Goal: Communication & Community: Answer question/provide support

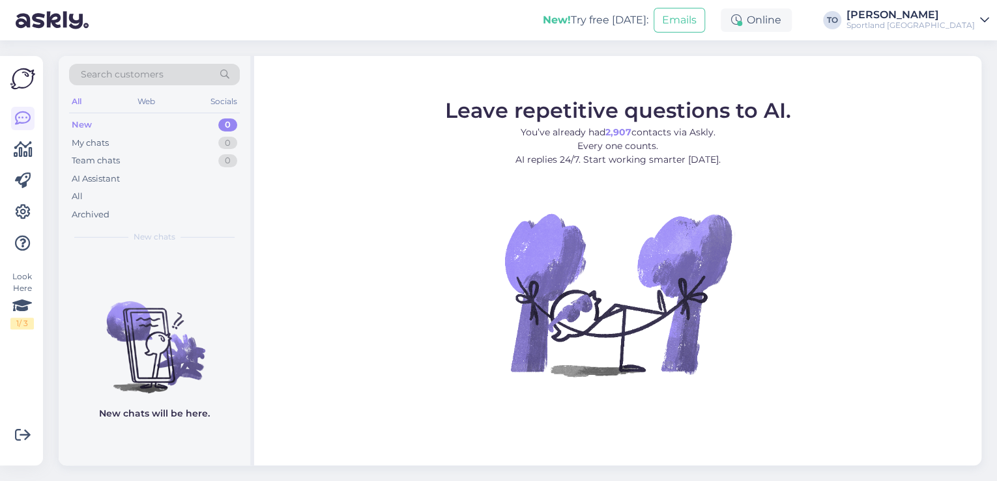
click at [949, 16] on div "[PERSON_NAME]" at bounding box center [910, 15] width 128 height 10
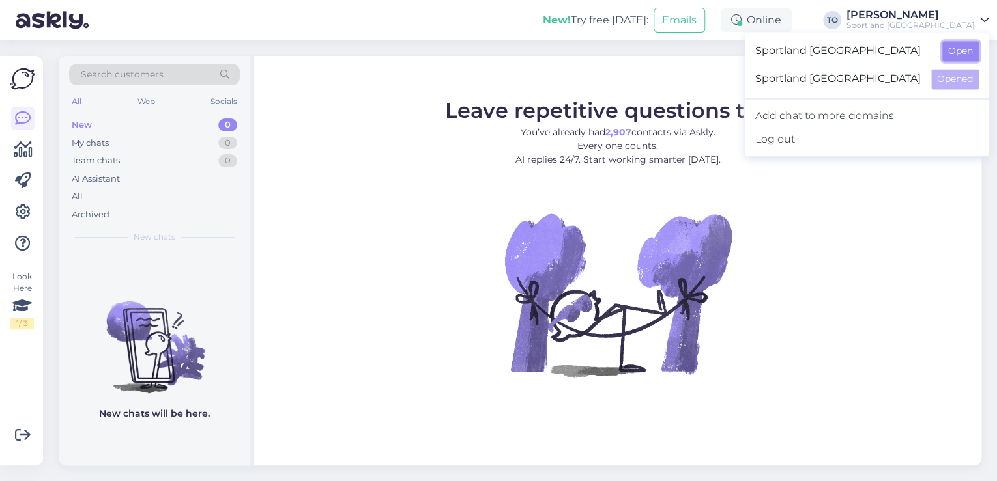
click at [969, 47] on button "Open" at bounding box center [960, 51] width 36 height 20
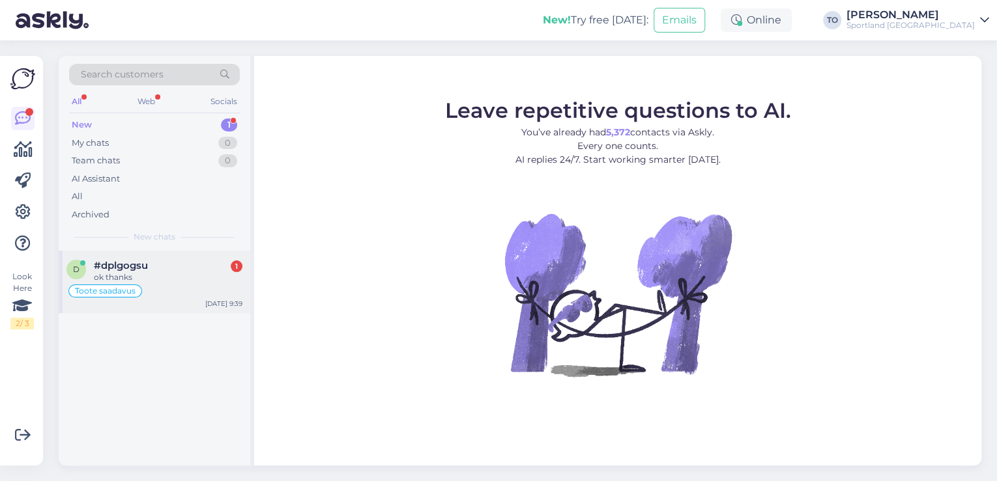
click at [160, 269] on div "#dplgogsu 1" at bounding box center [168, 266] width 149 height 12
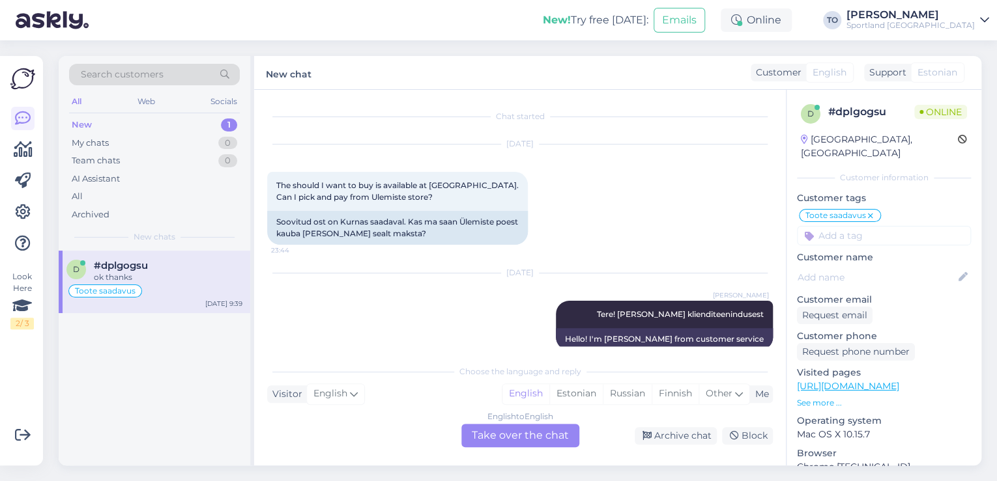
scroll to position [913, 0]
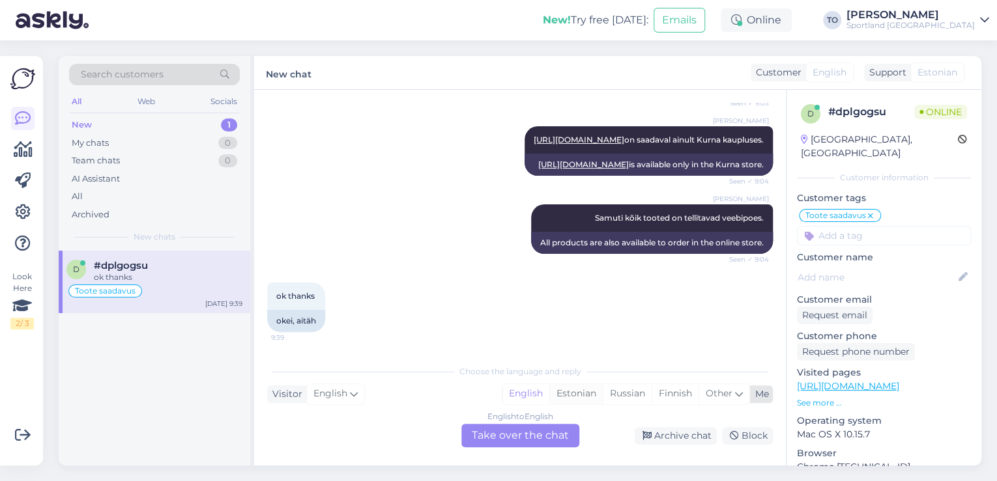
click at [576, 393] on div "Estonian" at bounding box center [575, 394] width 53 height 20
click at [521, 435] on div "English to Estonian Take over the chat" at bounding box center [520, 435] width 118 height 23
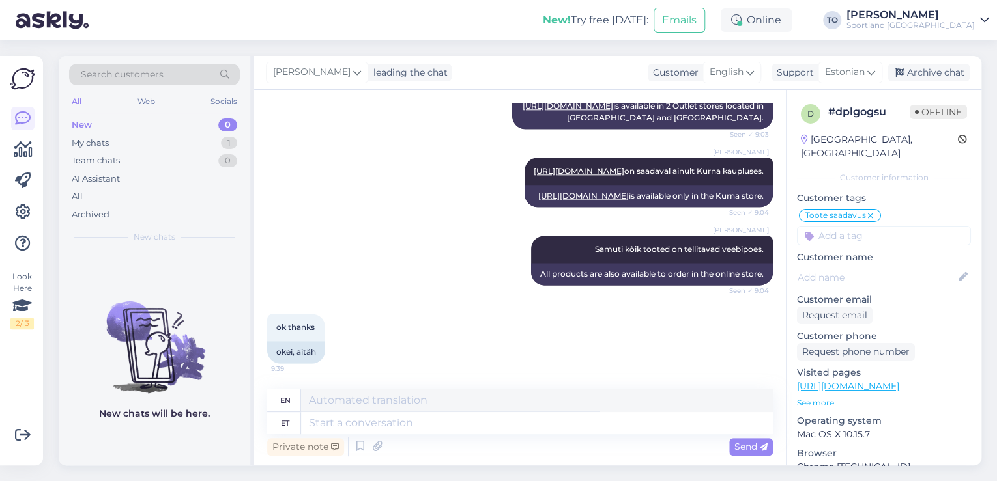
scroll to position [881, 0]
click at [403, 428] on textarea at bounding box center [537, 423] width 472 height 22
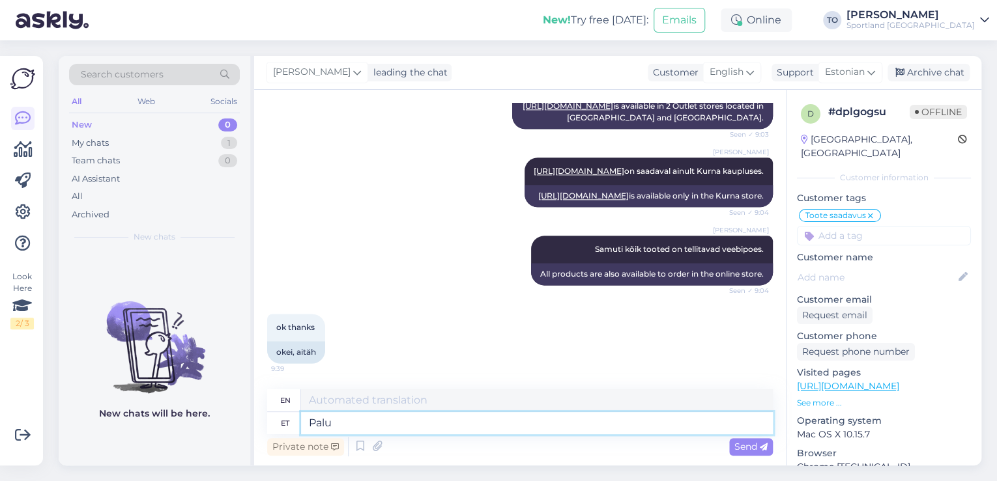
type textarea "Palun"
type textarea "Please"
type textarea "Palun!"
type textarea "Please!"
type textarea "Palun!"
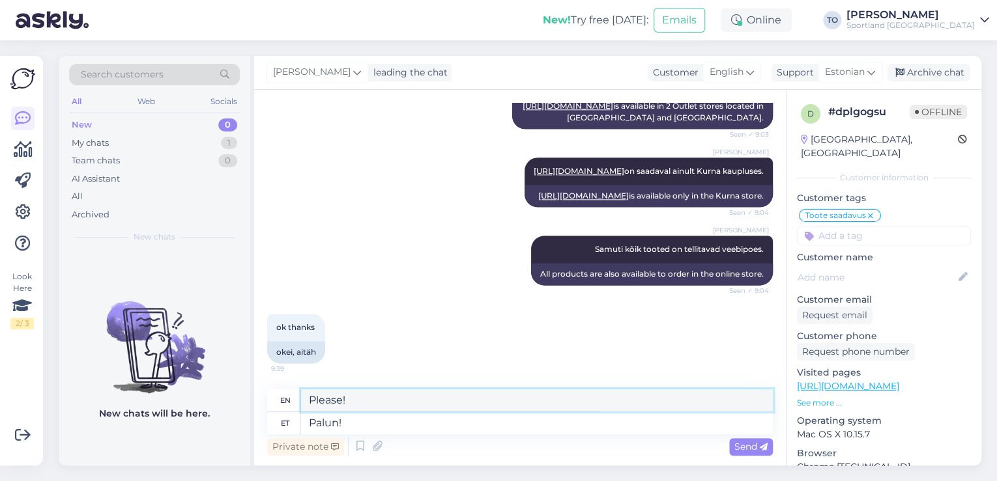
click at [398, 402] on textarea "Please!" at bounding box center [537, 401] width 472 height 22
type textarea "P"
type textarea "You are welcome!"
click at [743, 436] on div "Private note Send" at bounding box center [520, 447] width 506 height 25
click at [743, 446] on span "Send" at bounding box center [750, 447] width 33 height 12
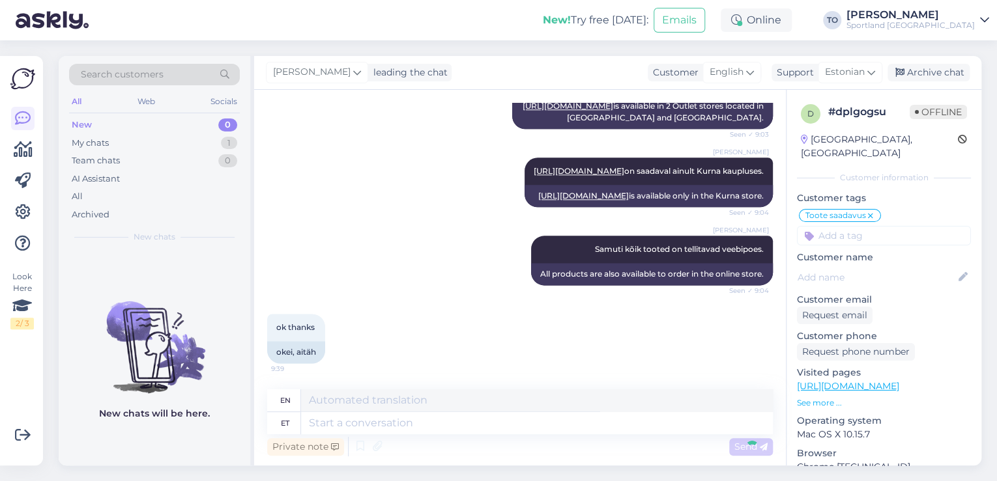
scroll to position [960, 0]
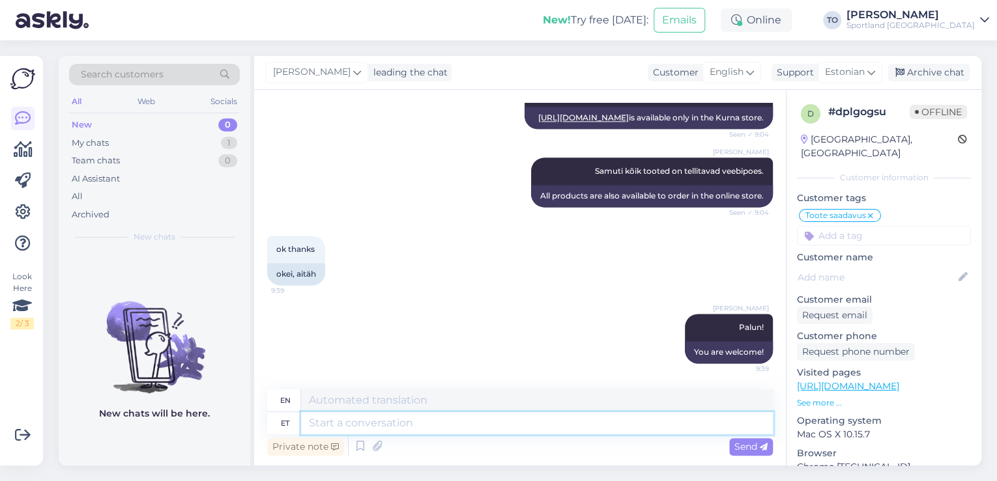
click at [564, 420] on textarea at bounding box center [537, 423] width 472 height 22
type textarea "Kas"
type textarea "Is"
type textarea "Kas saan"
type textarea "Can I"
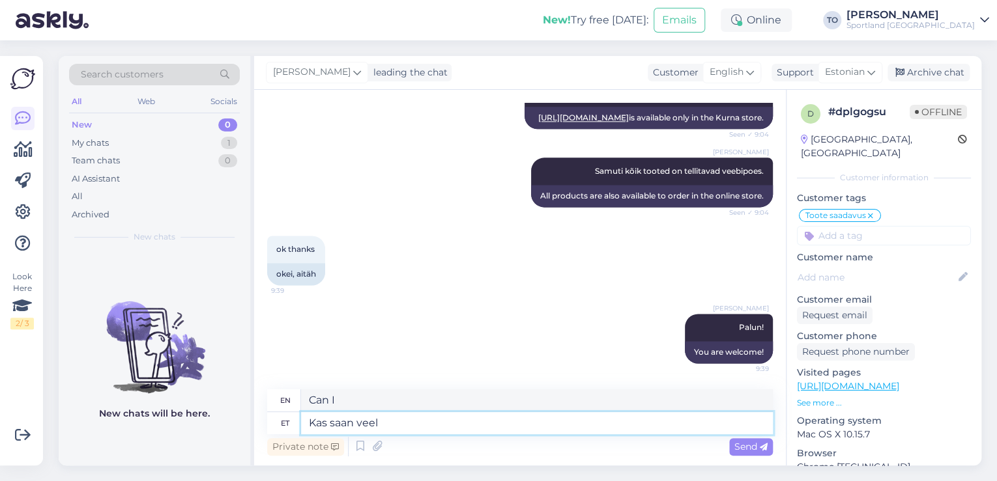
type textarea "Kas saan veel"
type textarea "Can I have more?"
type textarea "Kas saan veel kuidagi a"
type textarea "Is there any way I can still"
type textarea "Kas saan veel kuidagi abiks"
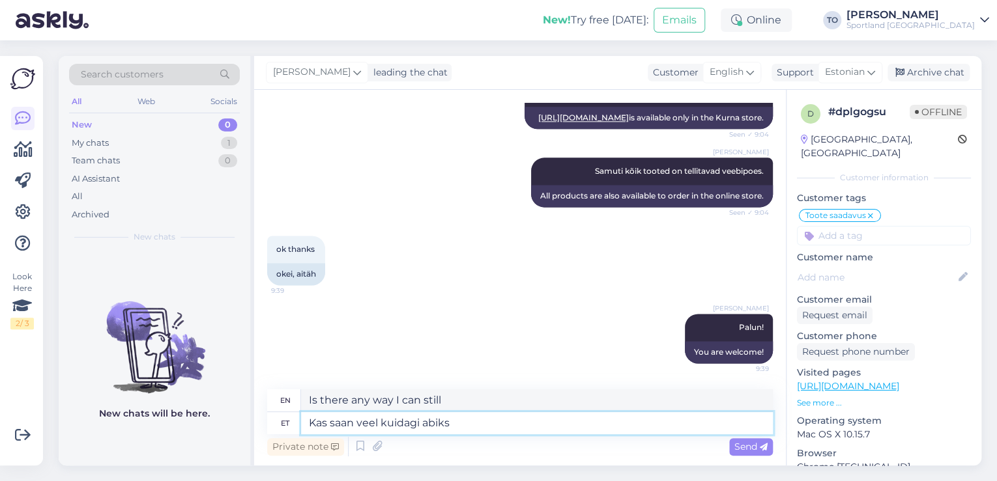
type textarea "Can I still help you?"
type textarea "Kas saan veel kuidagi abiks olla?"
type textarea "Is there anything else I can help with?"
type textarea "Kas saan veel kuidagi abiks olla?"
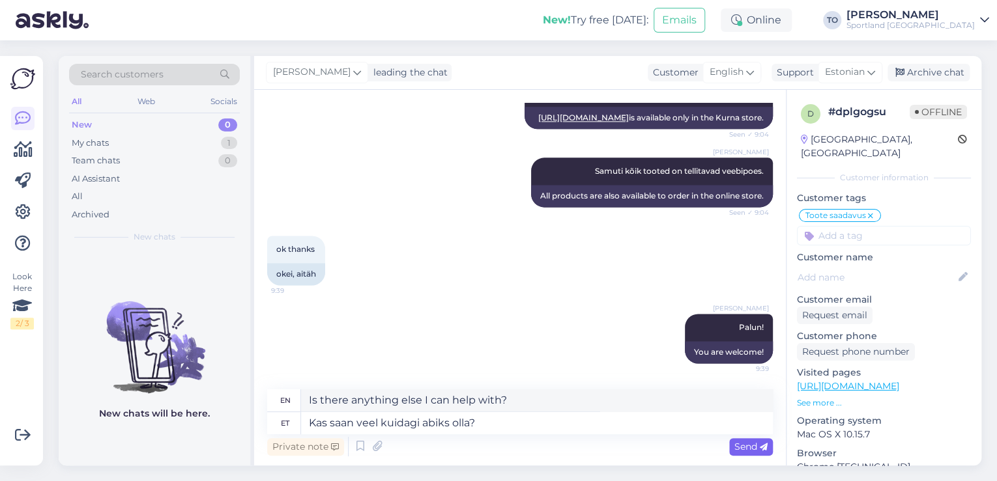
click at [739, 442] on span "Send" at bounding box center [750, 447] width 33 height 12
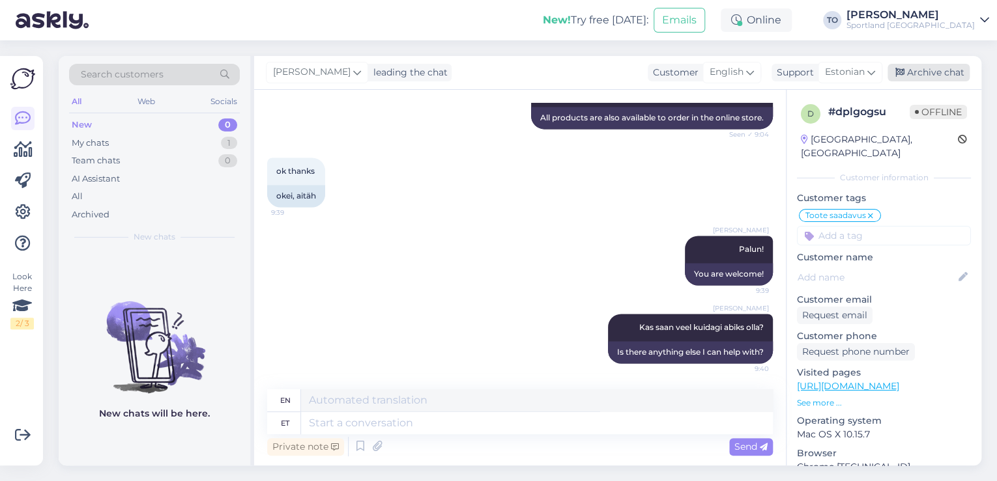
click at [943, 76] on div "Archive chat" at bounding box center [928, 73] width 82 height 18
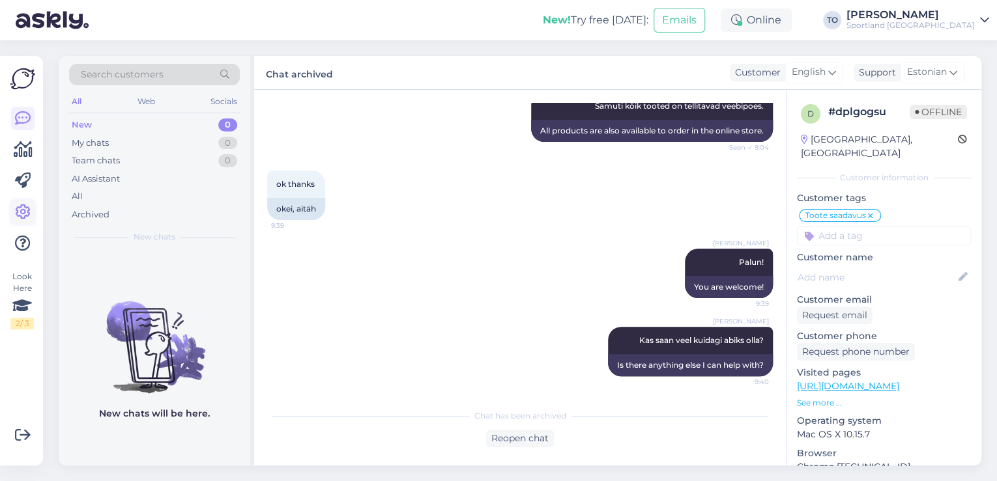
click at [16, 217] on icon at bounding box center [23, 213] width 16 height 16
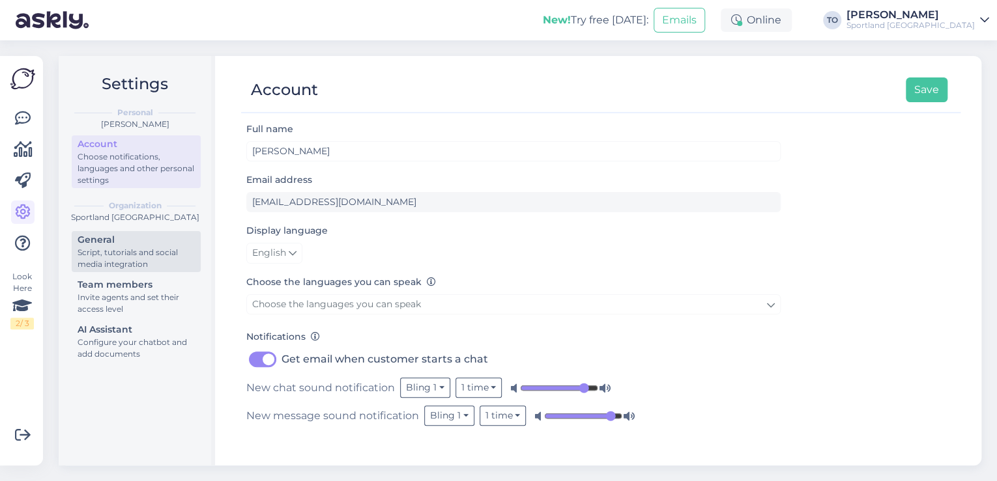
click at [130, 240] on div "General" at bounding box center [136, 240] width 117 height 14
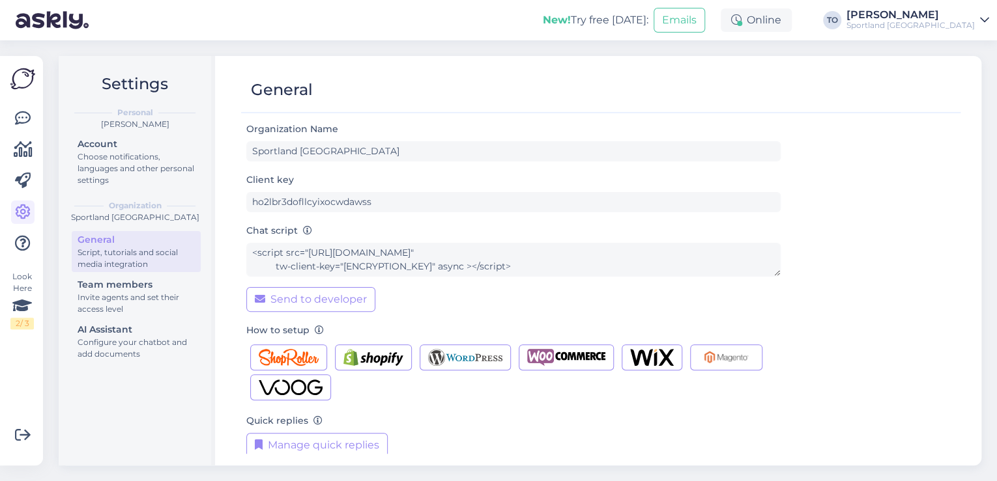
scroll to position [13, 0]
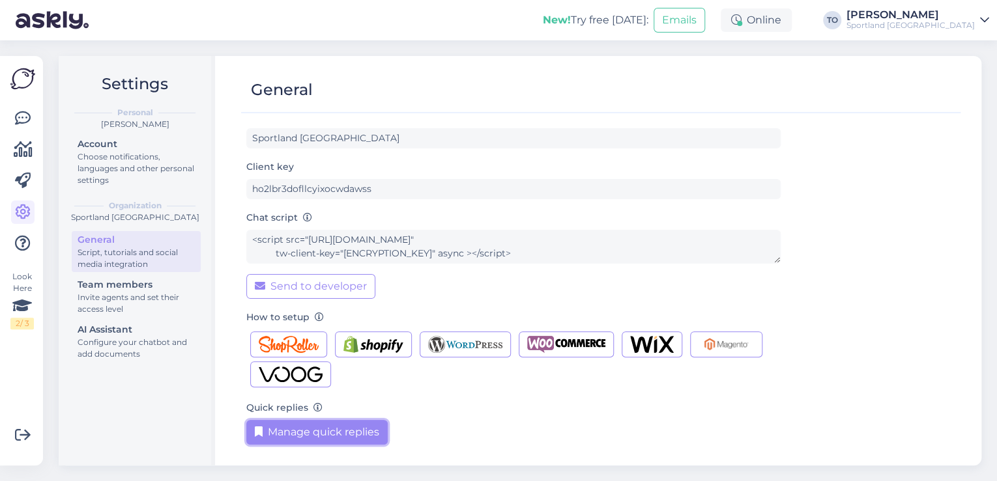
click at [359, 437] on button "Manage quick replies" at bounding box center [316, 432] width 141 height 25
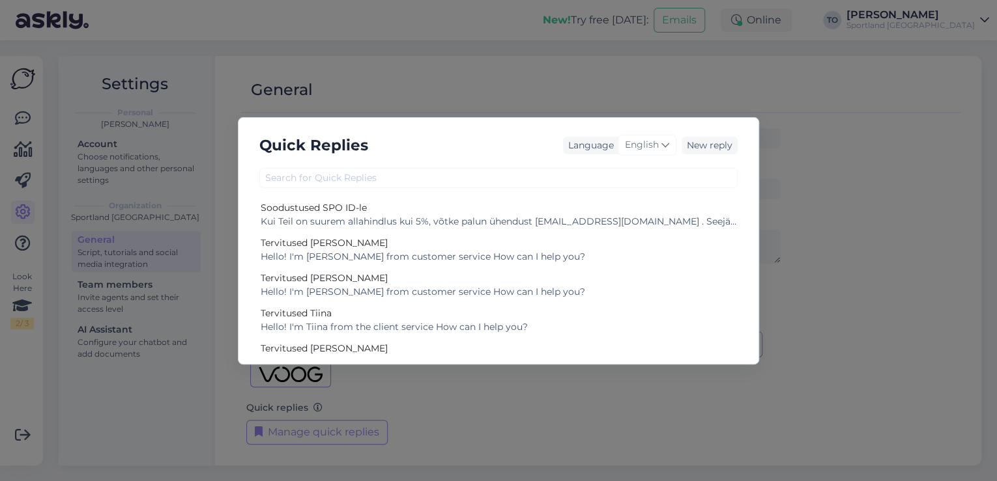
click at [625, 188] on div "Quick Replies Language English New reply Soodustused SPO ID-le Kui Teil on suur…" at bounding box center [498, 241] width 521 height 248
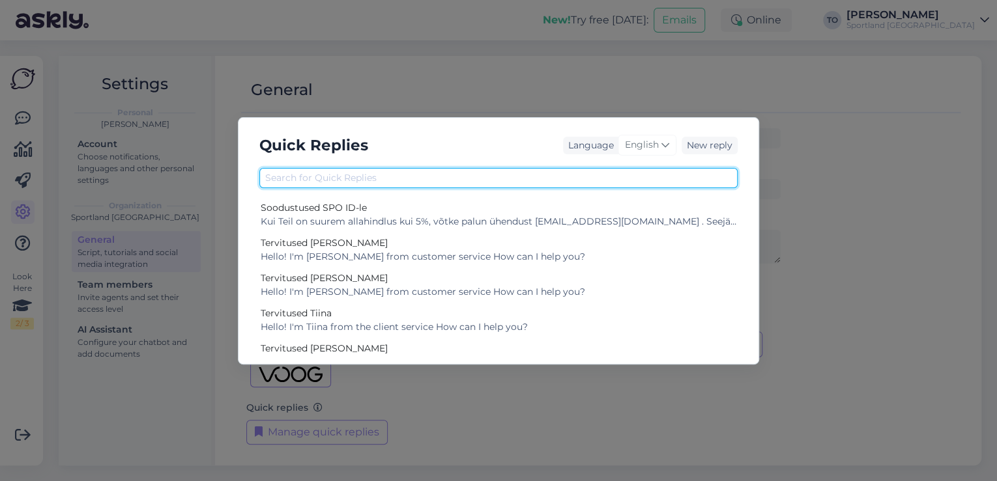
click at [620, 179] on input "text" at bounding box center [498, 178] width 478 height 20
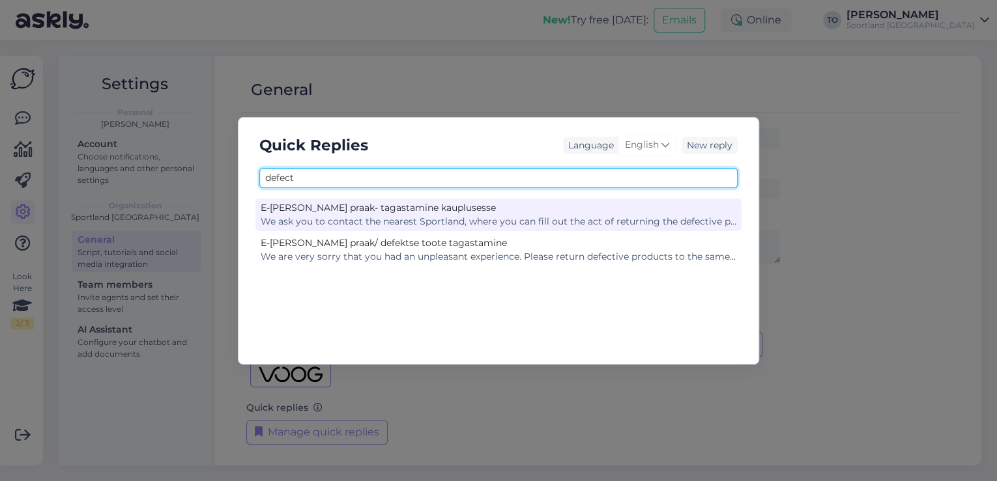
type input "defect"
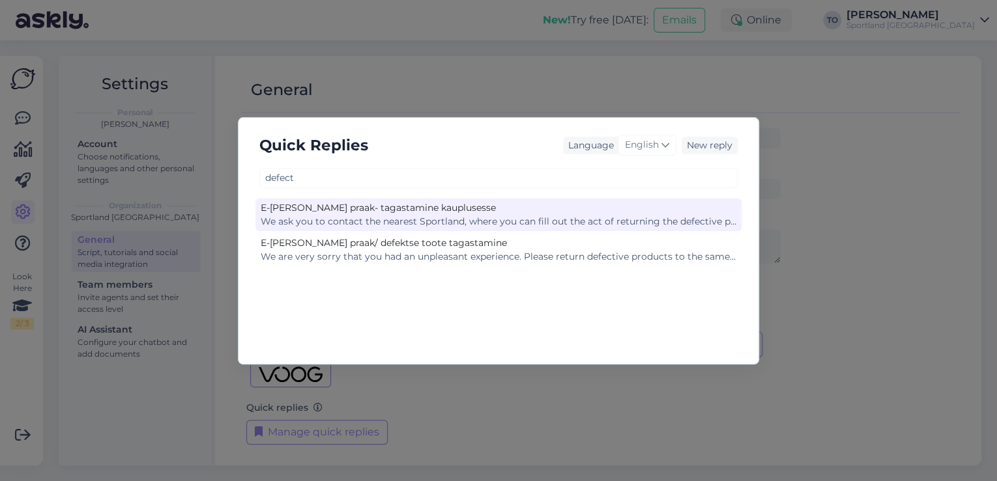
click at [617, 210] on div "E-[PERSON_NAME] praak- tagastamine kauplusesse" at bounding box center [499, 208] width 476 height 14
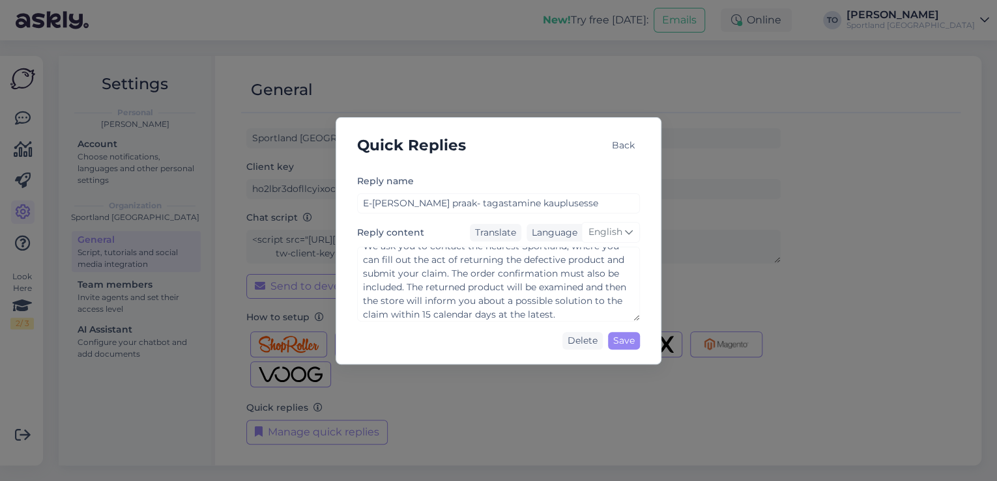
scroll to position [14, 0]
click at [625, 149] on div "Back" at bounding box center [623, 146] width 33 height 18
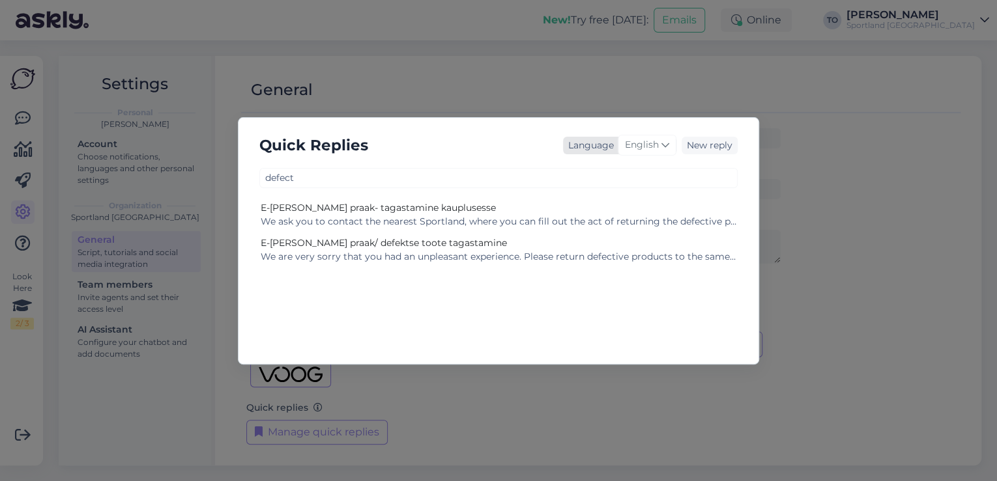
click at [651, 146] on span "English" at bounding box center [642, 145] width 34 height 14
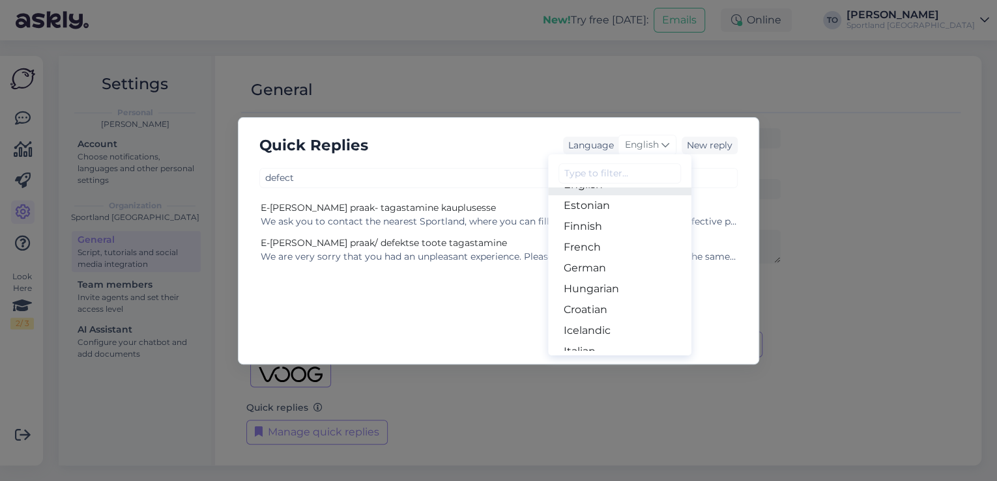
scroll to position [104, 0]
click at [626, 255] on link "Estonian" at bounding box center [619, 265] width 143 height 21
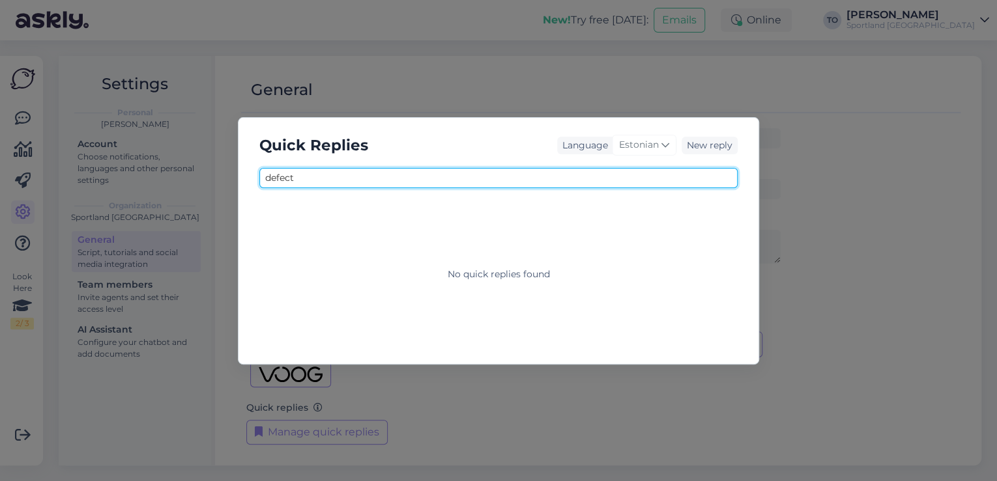
click at [471, 182] on input "defect" at bounding box center [498, 178] width 478 height 20
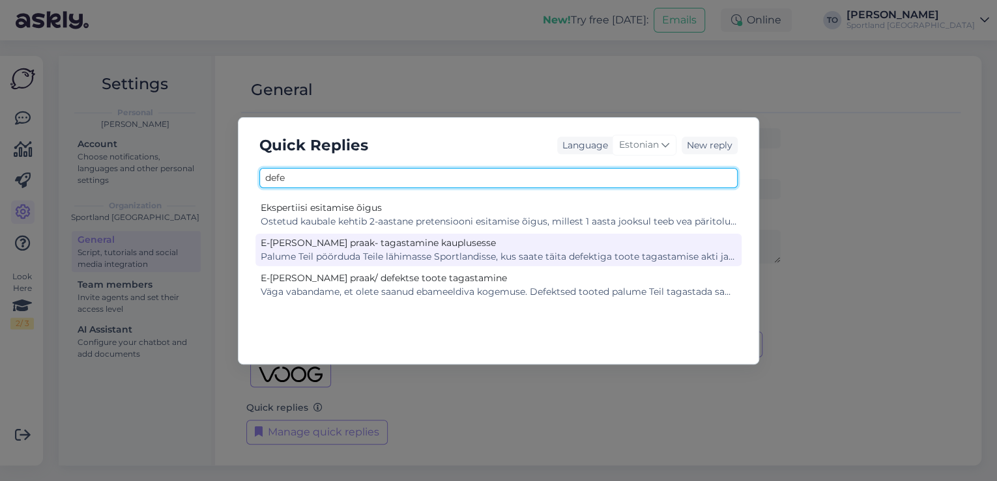
type input "defe"
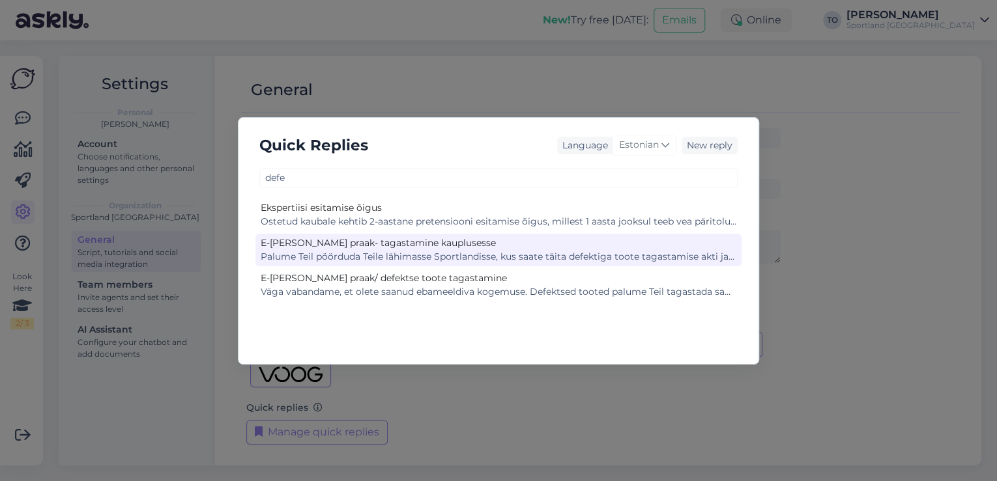
click at [534, 256] on div "Palume Teil pöörduda Teile lähimasse Sportlandisse, kus saate täita defektiga t…" at bounding box center [499, 257] width 476 height 14
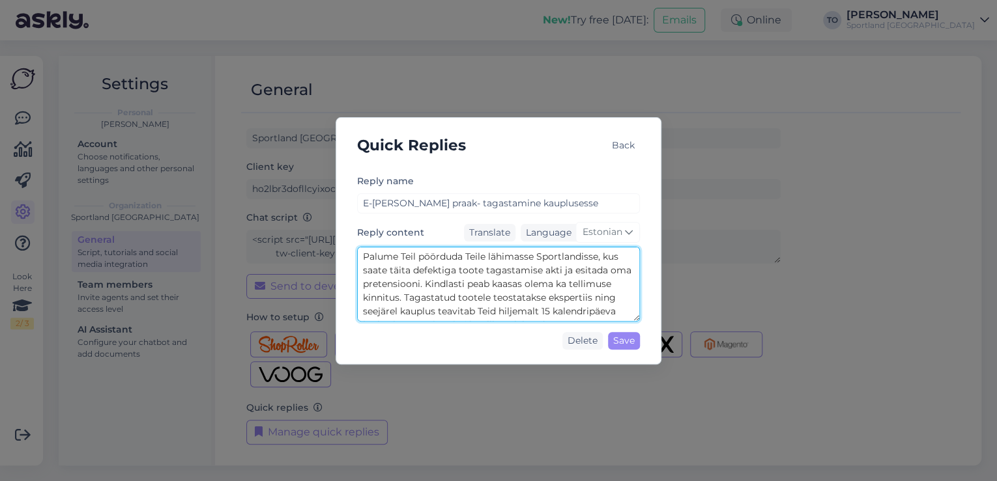
scroll to position [27, 0]
drag, startPoint x: 361, startPoint y: 254, endPoint x: 592, endPoint y: 307, distance: 236.7
click at [592, 307] on textarea "Palume Teil pöörduda Teile lähimasse Sportlandisse, kus saate täita defektiga t…" at bounding box center [498, 284] width 283 height 75
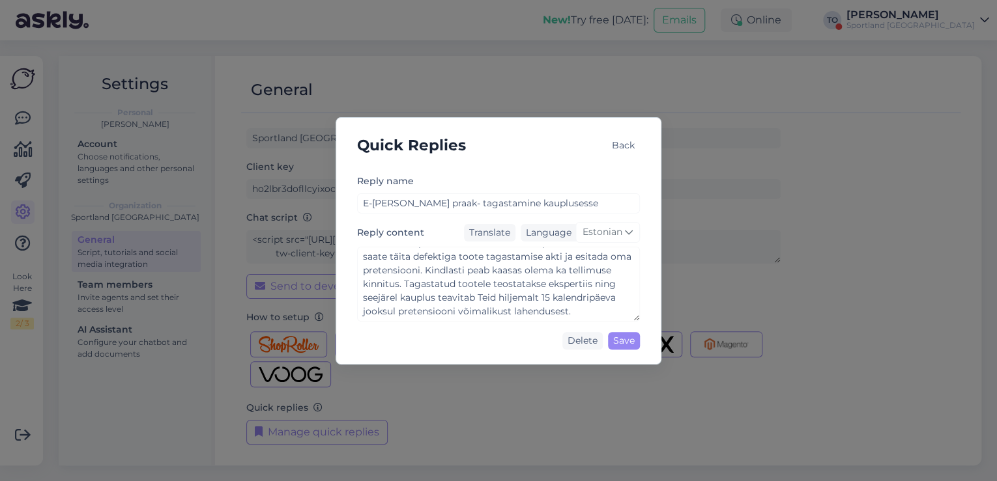
click at [623, 141] on div "Back" at bounding box center [623, 146] width 33 height 18
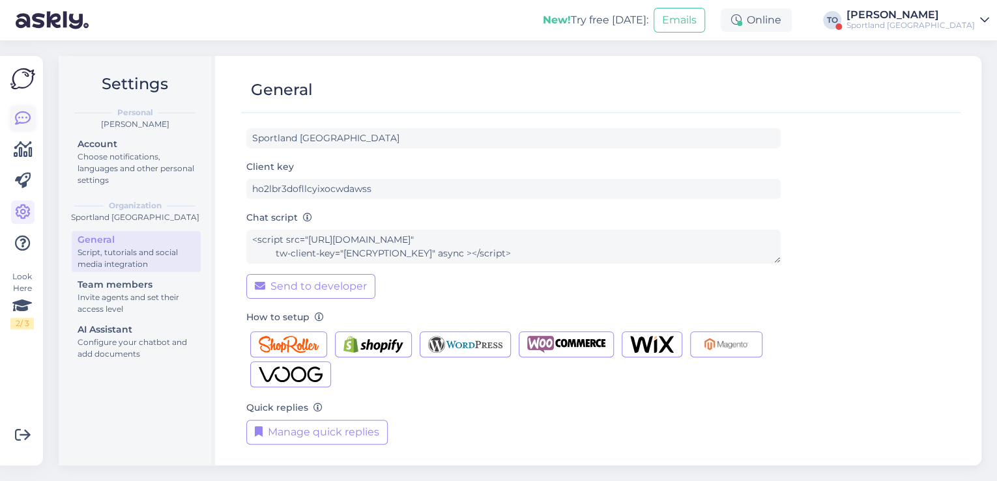
click at [22, 118] on icon at bounding box center [23, 119] width 16 height 16
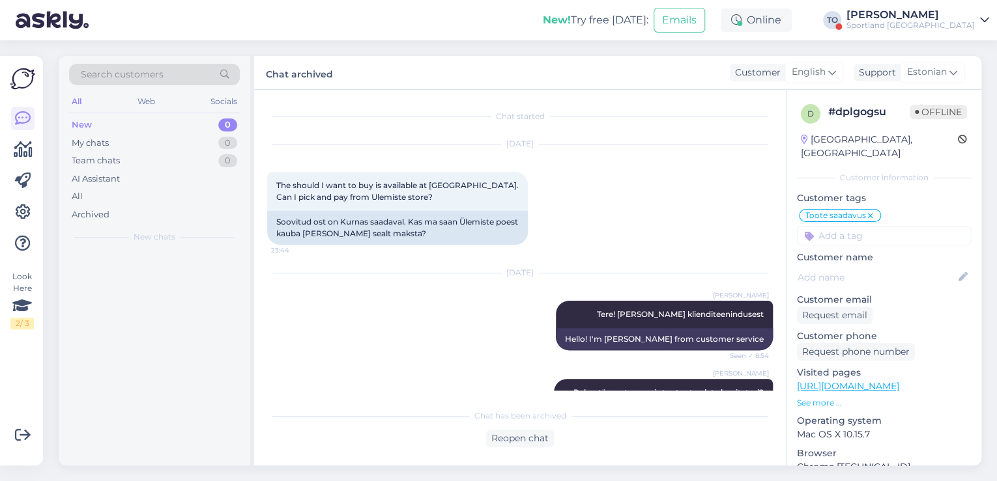
scroll to position [1025, 0]
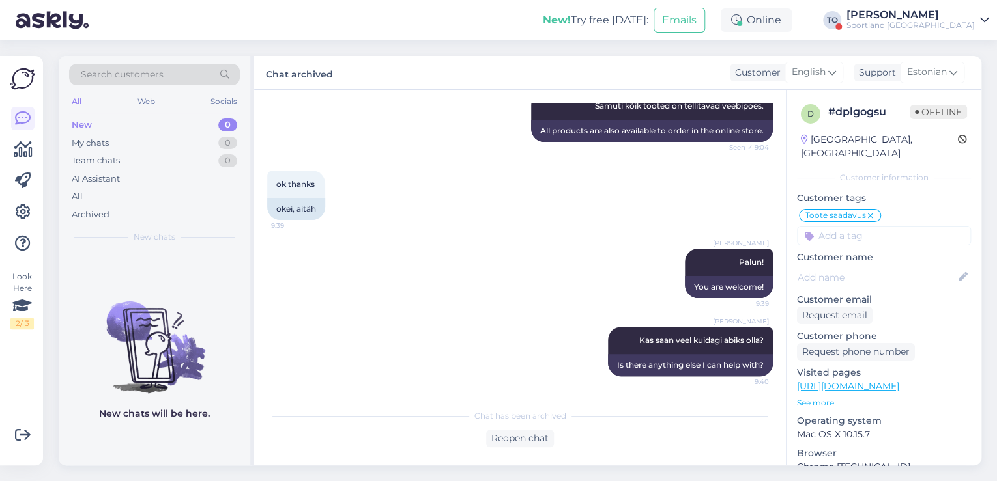
click at [923, 18] on div "[PERSON_NAME]" at bounding box center [910, 15] width 128 height 10
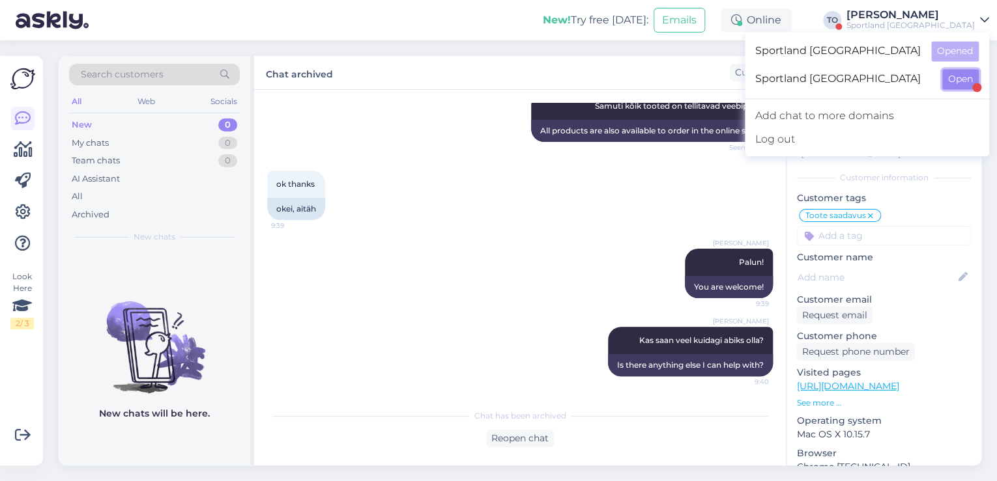
click at [950, 81] on button "Open" at bounding box center [960, 79] width 36 height 20
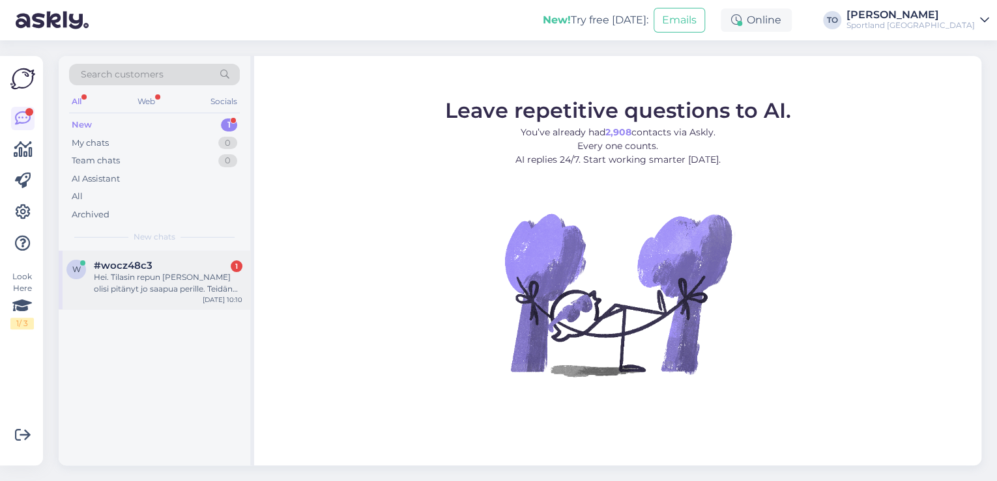
click at [165, 287] on div "Hei. Tilasin repun [PERSON_NAME] olisi pitänyt jo saapua perille. Teidän laitta…" at bounding box center [168, 283] width 149 height 23
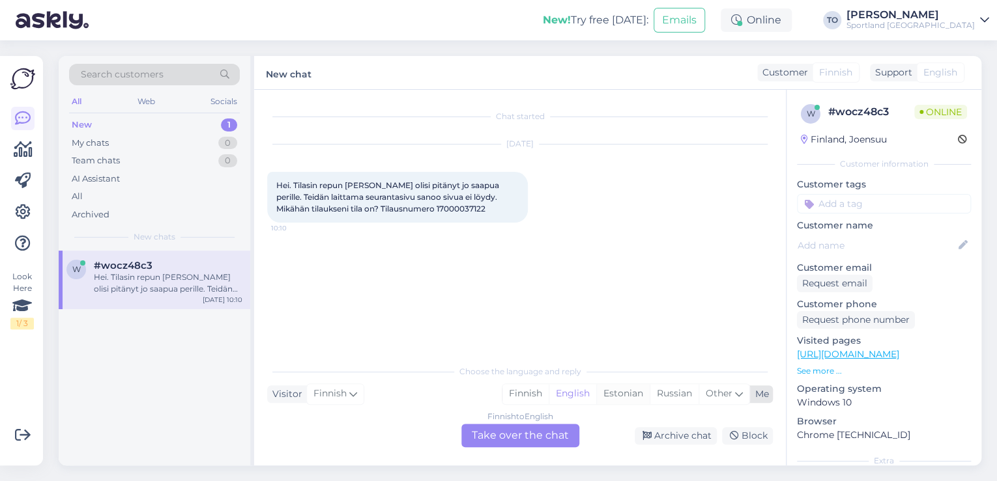
click at [627, 400] on div "Estonian" at bounding box center [622, 394] width 53 height 20
click at [507, 427] on div "Finnish to Estonian Take over the chat" at bounding box center [520, 435] width 118 height 23
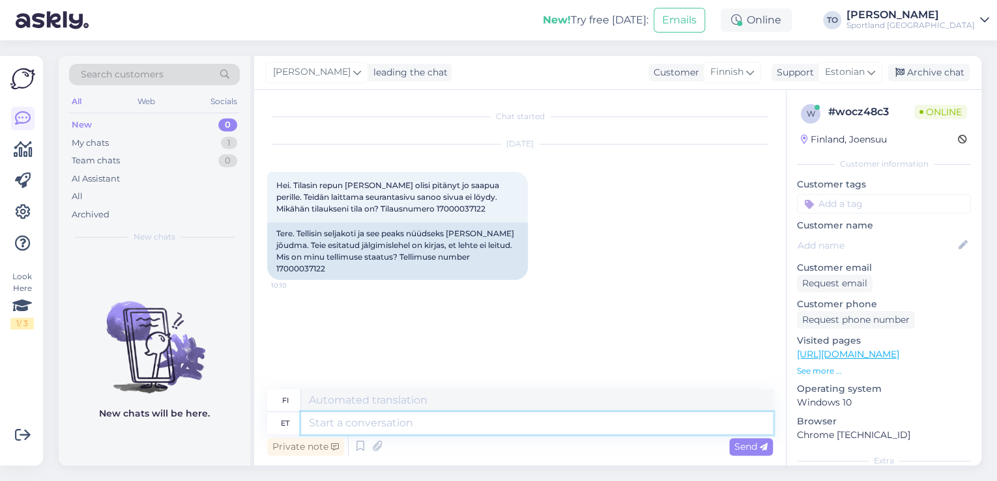
click at [459, 420] on textarea at bounding box center [537, 423] width 472 height 22
type textarea "Tere!"
type textarea "Hei!"
type textarea "Tere! [GEOGRAPHIC_DATA]"
type textarea "Hei! [GEOGRAPHIC_DATA]"
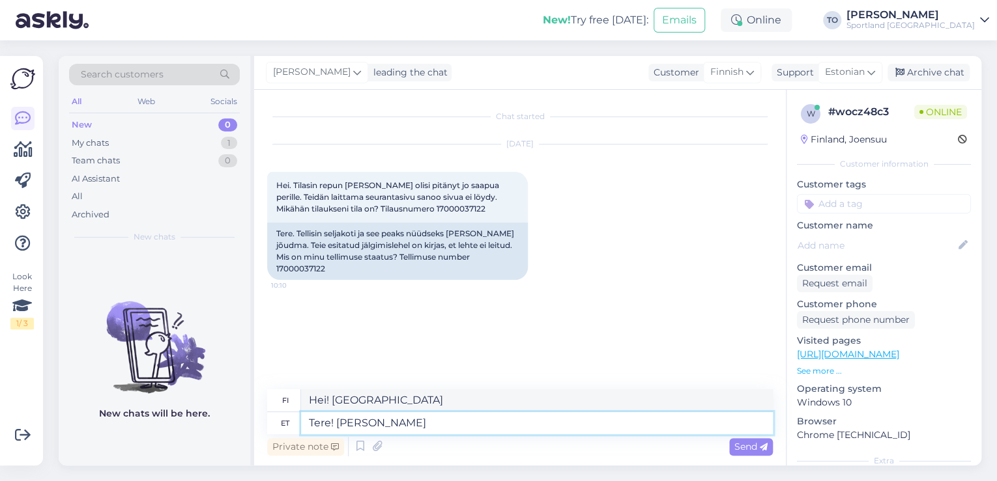
type textarea "Tere! [PERSON_NAME]"
type textarea "Hei! [PERSON_NAME]"
type textarea "Tere! [PERSON_NAME] Klienditeenindusest"
type textarea "Hei! [PERSON_NAME] asiakaspalvelusta"
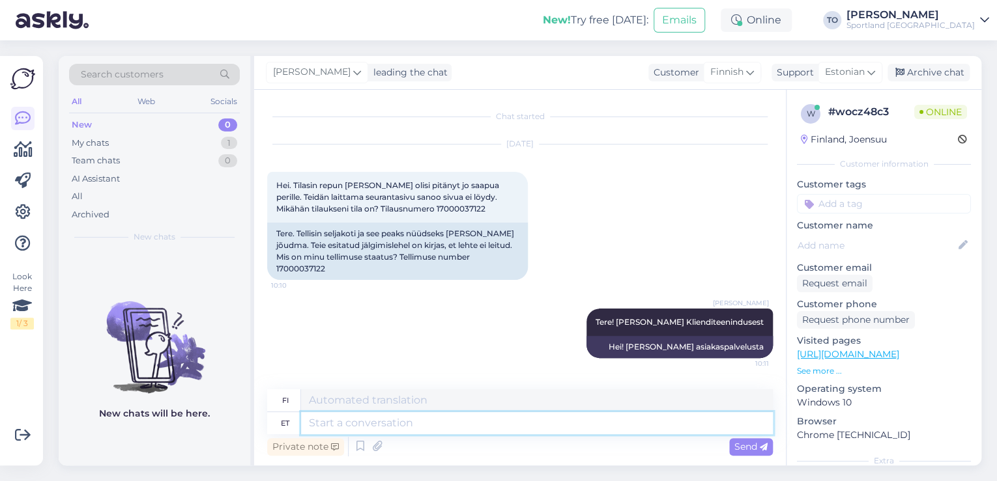
click at [384, 422] on textarea at bounding box center [537, 423] width 472 height 22
type textarea "Üks"
type textarea "Yksi"
type textarea "Üks hetk, ko"
type textarea "Yksi [PERSON_NAME],"
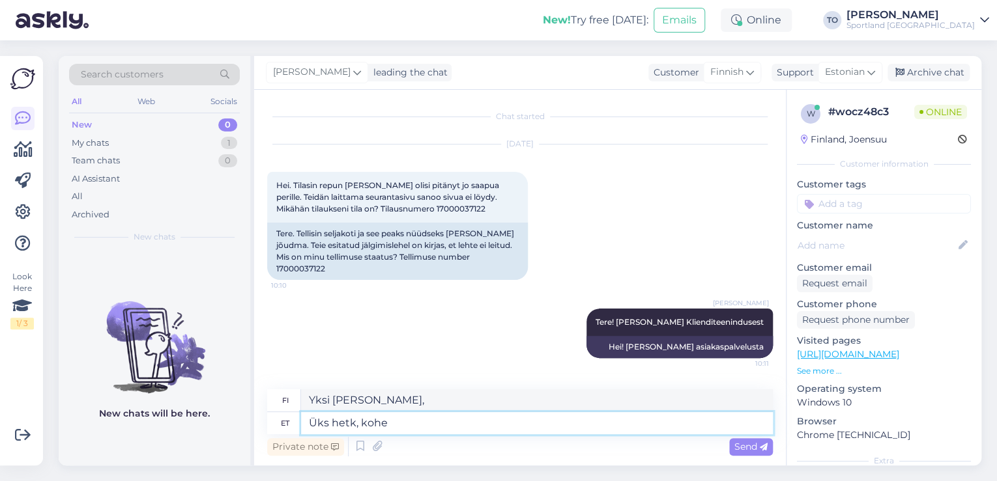
type textarea "Üks hetk, kohe"
type textarea "Yksi hetki, juuri nyt"
type textarea "Üks hetk, kohe vaatan"
type textarea "Hetkinen, [GEOGRAPHIC_DATA]."
type textarea "Üks hetk, kohe vaatan tellimuse"
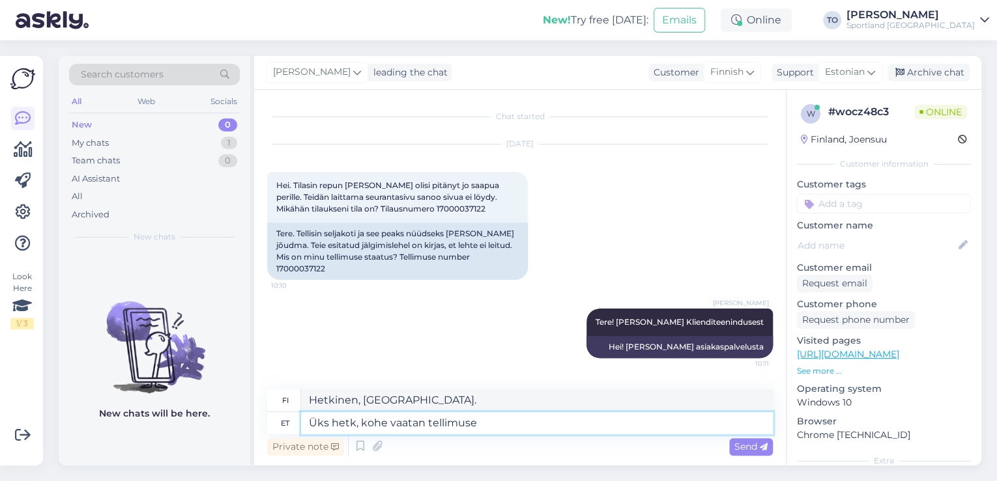
type textarea "Hetkinen, tarkistan nyt tilauksen."
type textarea "Üks hetk, kohe vaatan tellimuse üle"
type textarea "Hetkinen, tarkistan tilauksen heti."
type textarea "Üks hetk, kohe vaatan tellimuse üle"
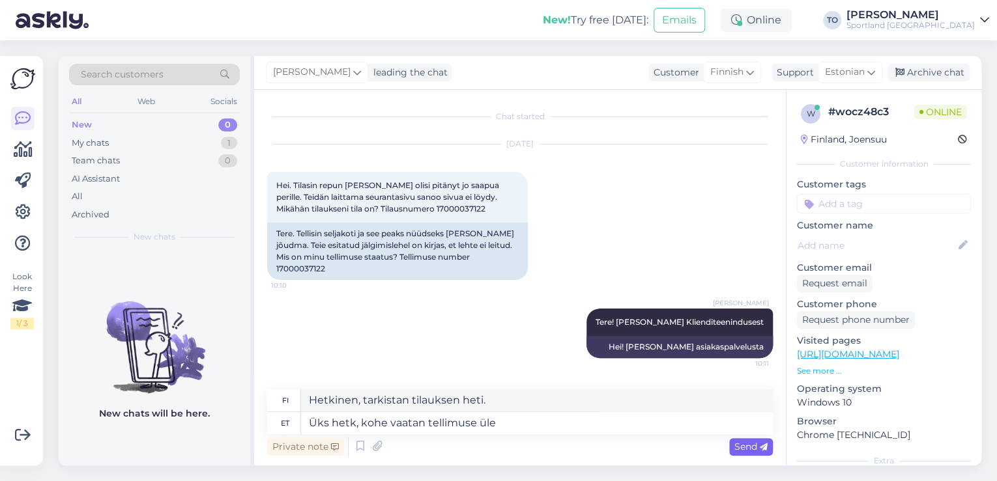
click at [760, 446] on icon at bounding box center [764, 448] width 8 height 8
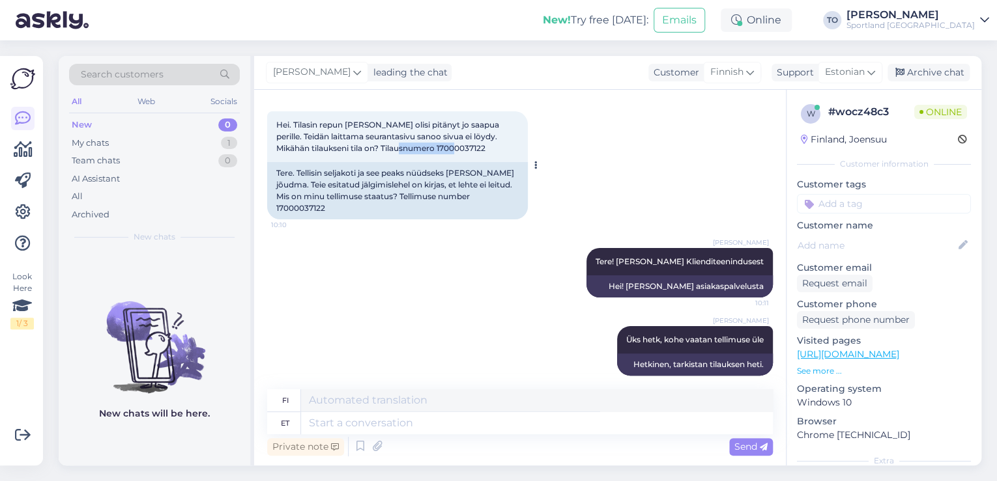
drag, startPoint x: 403, startPoint y: 146, endPoint x: 451, endPoint y: 146, distance: 48.2
click at [451, 146] on span "Hei. Tilasin repun [PERSON_NAME] olisi pitänyt jo saapua perille. Teidän laitta…" at bounding box center [388, 136] width 225 height 33
copy span "17000037122"
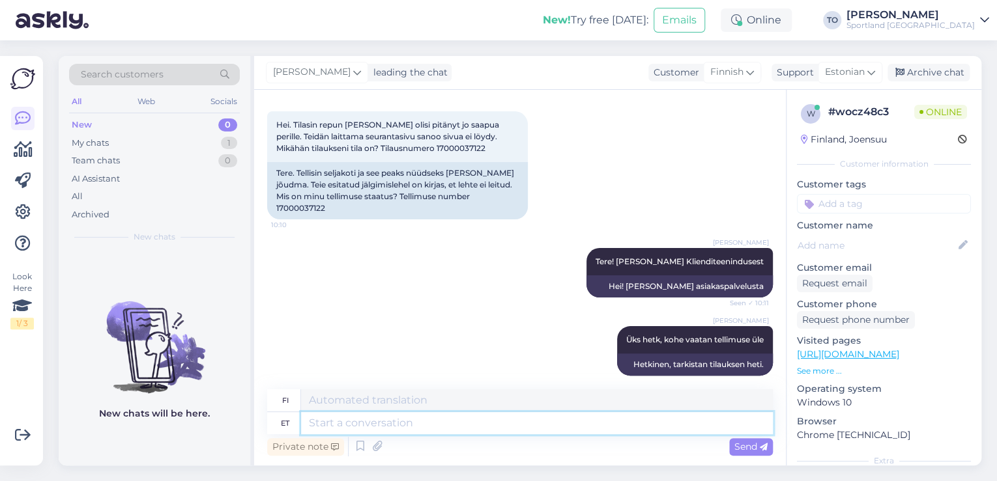
click at [438, 429] on textarea at bounding box center [537, 423] width 472 height 22
type textarea "Hetkel"
type textarea "Tällä hetkellä"
type textarea "Hetkel näene"
type textarea "Nähdään nyt."
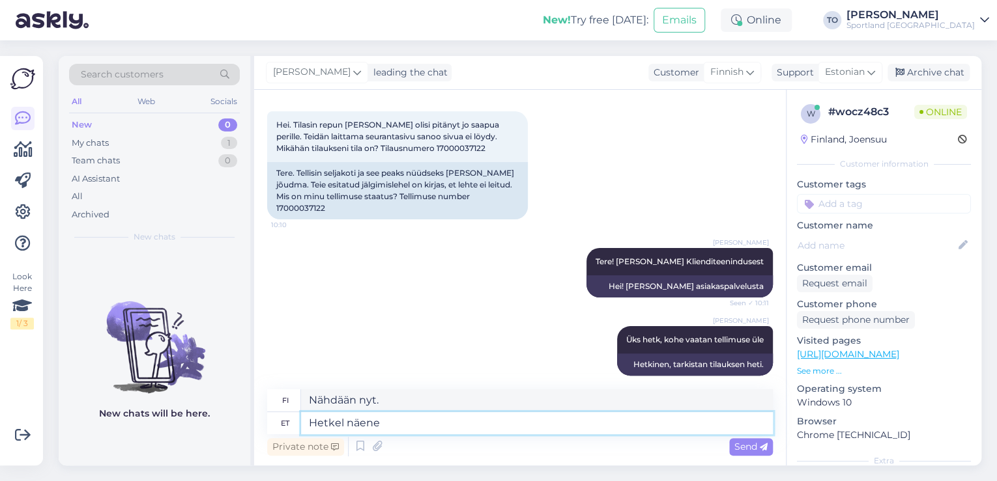
type textarea "Hetkel näen"
type textarea "Näen nyt"
type textarea "Hetkel näen, e"
type textarea "Juuri nyt näen,"
type textarea "Hetkel näen, et s"
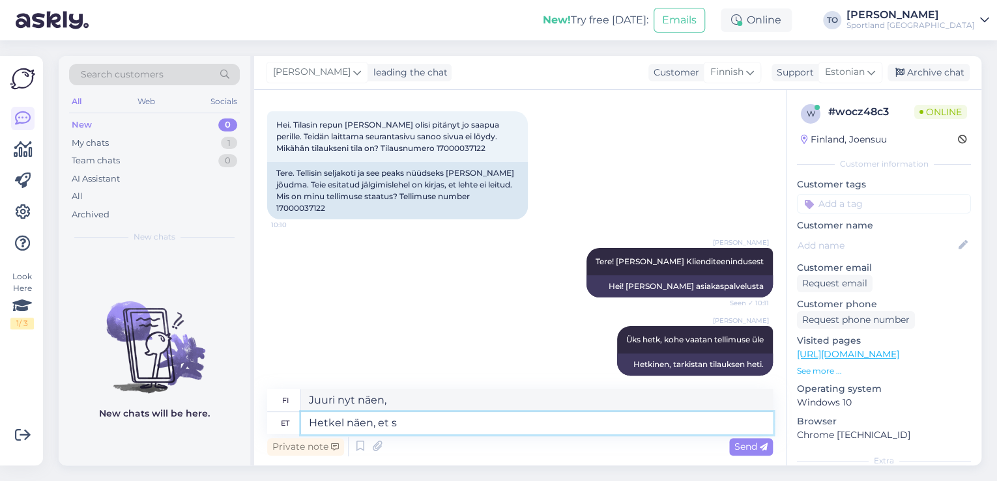
type textarea "Näen sen juuri nyt"
type textarea "Hetkel näen, et saadetis"
type textarea "Näen, [PERSON_NAME] lähetys on tällä hetkellä"
type textarea "Hetkel näen, et saadetis on"
type textarea "Näen, [PERSON_NAME] lähetys on tällä hetkellä"
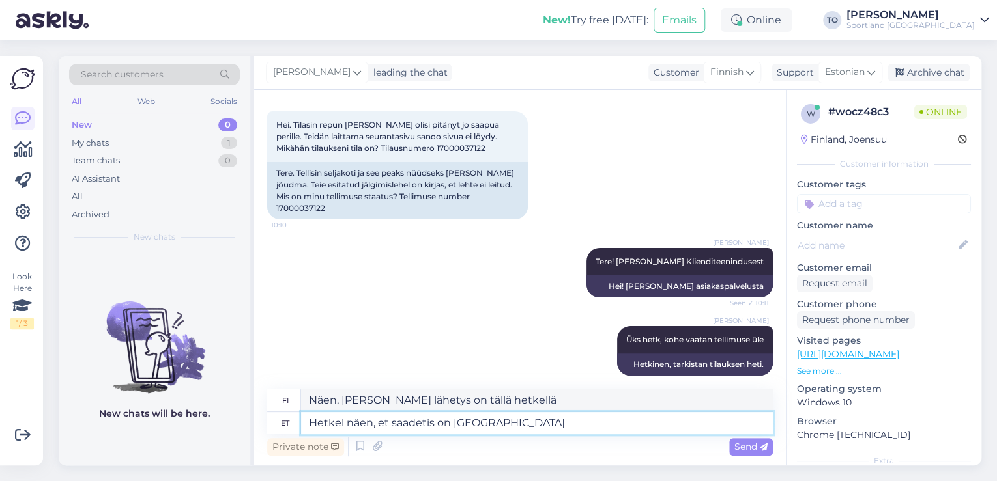
type textarea "Hetkel näen, et saadetis on [GEOGRAPHIC_DATA]"
type textarea "Näen tällä hetkellä, [PERSON_NAME] lähetys on [GEOGRAPHIC_DATA]."
type textarea "Hetkel näen, et saadetis on [GEOGRAPHIC_DATA] üle"
type textarea "Näen tällä hetkellä, [PERSON_NAME] lähetys on siirretty Itellalle."
type textarea "Hetkel näen, et saadetis on Itellale üle antud"
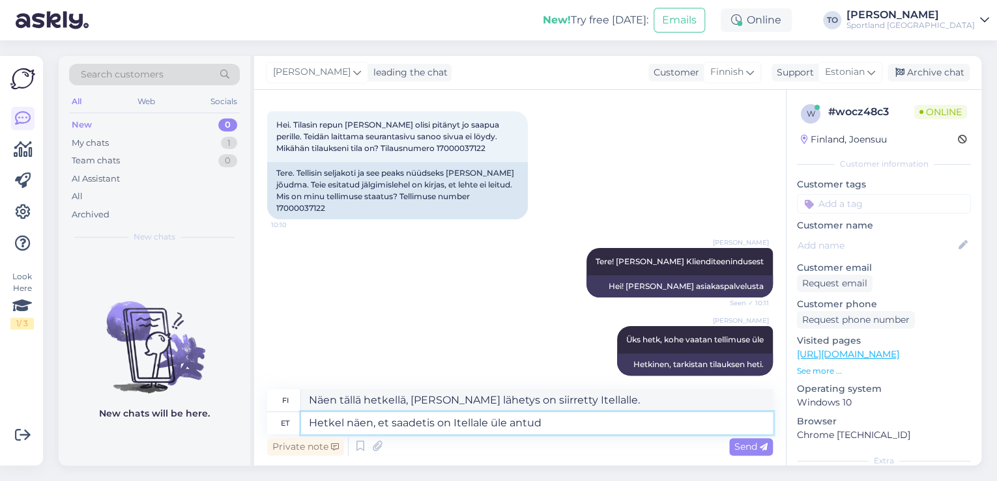
type textarea "Näen tällä hetkellä, [PERSON_NAME] lähetys on luovutettu Itellalle."
click at [450, 425] on textarea "Hetkel näen, et saadetis on Itellale üle antud" at bounding box center [537, 423] width 472 height 22
type textarea "Hetkel näen, et saadetis on 29 Itellale üle antud"
type textarea "Näen tällä hetkellä, [PERSON_NAME] lähetys on toimitettu [GEOGRAPHIC_DATA] 29."
type textarea "Hetkel näen, et saadetis on 29. Itellale üle antud"
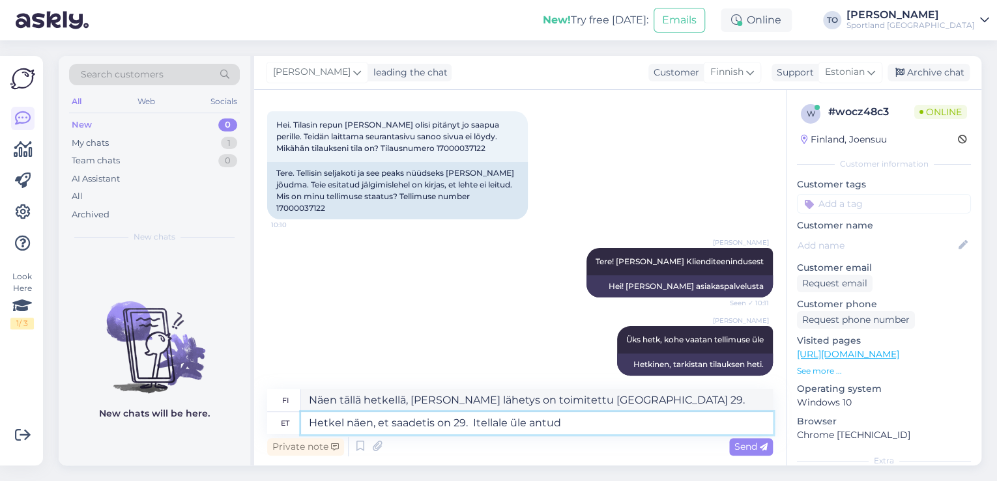
type textarea "Näen tällä hetkellä, [PERSON_NAME] lähetys toimitettiin Itellalle 29. [PERSON_N…"
type textarea "Hetkel näen, et saadetis on 29. septem Itellale üle antud"
type textarea "Näen tällä hetkellä, [PERSON_NAME] lähetys toimitettiin [GEOGRAPHIC_DATA] 29. s…"
type textarea "Hetkel näen, et saadetis on [DATE] [GEOGRAPHIC_DATA] üle antud"
type textarea "Näen tällä hetkellä, [PERSON_NAME] lähetys luovutettiin [GEOGRAPHIC_DATA] 29. s…"
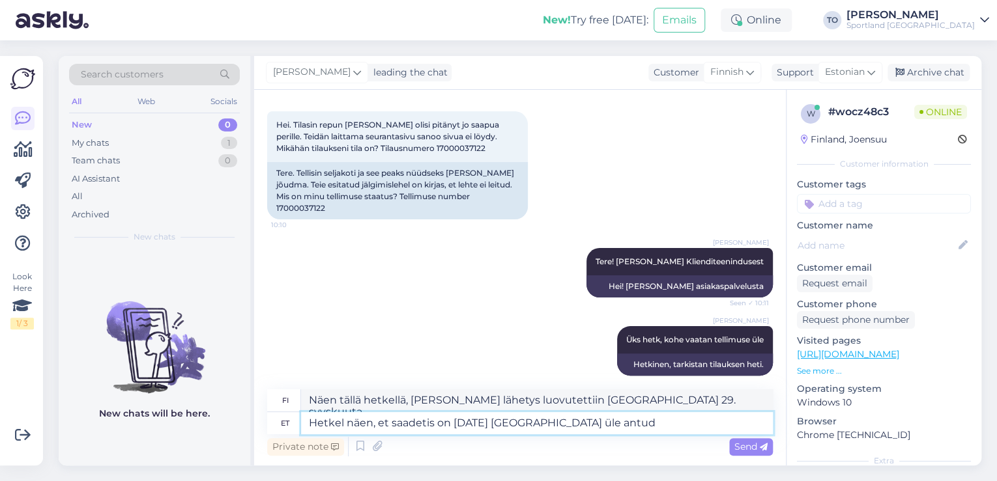
drag, startPoint x: 529, startPoint y: 421, endPoint x: 452, endPoint y: 418, distance: 76.9
click at [452, 418] on textarea "Hetkel näen, et saadetis on [DATE] [GEOGRAPHIC_DATA] üle antud" at bounding box center [537, 423] width 472 height 22
type textarea "Hetkel näen, et saadetis on Itellale üle antud"
type textarea "Näen tällä hetkellä, [PERSON_NAME] lähetys on luovutettu Itellalle."
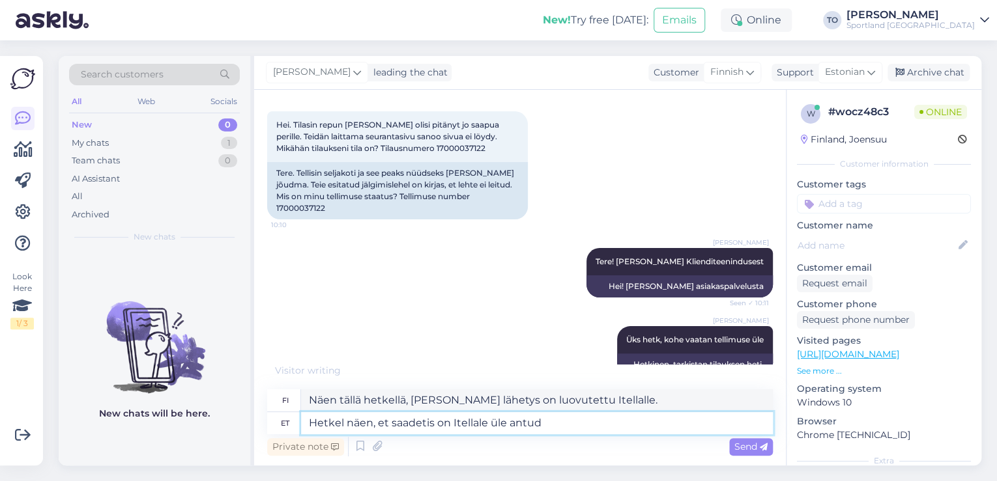
click at [606, 423] on textarea "Hetkel näen, et saadetis on Itellale üle antud" at bounding box center [537, 423] width 472 height 22
type textarea "Hetkel näen, et saadetis on Itellale üle antud. Täpsemalt s"
type textarea "Näen tällä hetkellä, [PERSON_NAME] lähetys on luovutettu Itellalle. Lisätietoja"
type textarea "Hetkel näen, et saadetis on Itellale üle antud. Täpsemalt saate"
type textarea "Näen tällä hetkellä, [PERSON_NAME] lähetys on luovutettu Itellalle. [PERSON_NAM…"
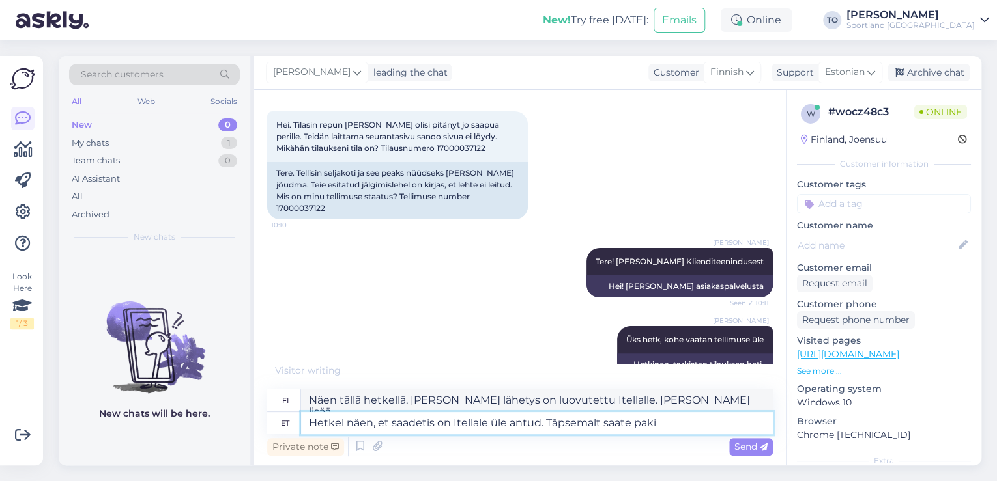
type textarea "Hetkel näen, et saadetis on Itellale üle antud. Täpsemalt saate paki"
type textarea "Näen tällä hetkellä, [PERSON_NAME] lähetys on luovutettu Itellalle. Lisätietoja…"
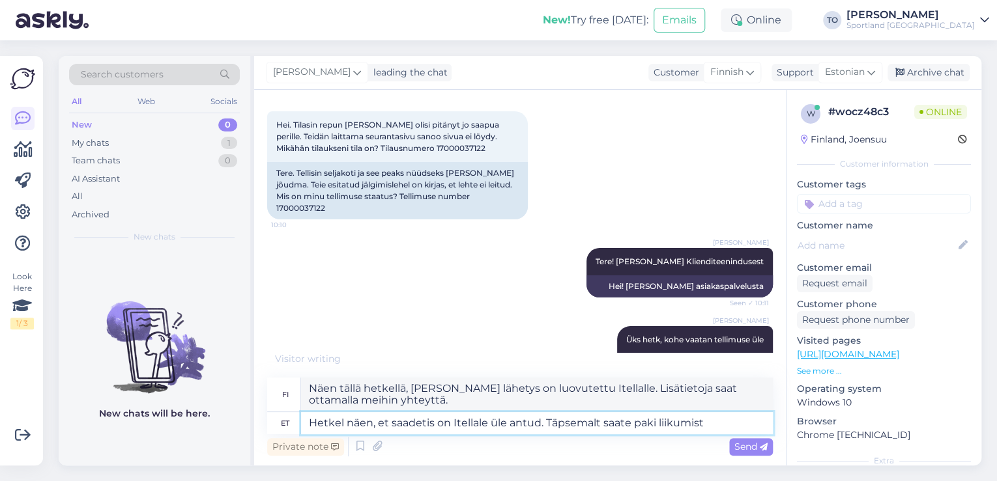
type textarea "Hetkel näen, et saadetis on Itellale üle antud. Täpsemalt saate paki liikumist"
type textarea "Näen tällä hetkellä, [PERSON_NAME] lähetys on luovutettu Itellalle. Lisätietoja…"
type textarea "Hetkel näen, et saadetis on Itellale üle antud. Täpsemalt saate paki liikumist …"
type textarea "Näen tällä hetkellä, [PERSON_NAME] lähetys on luovutettu Itellalle. [PERSON_NAM…"
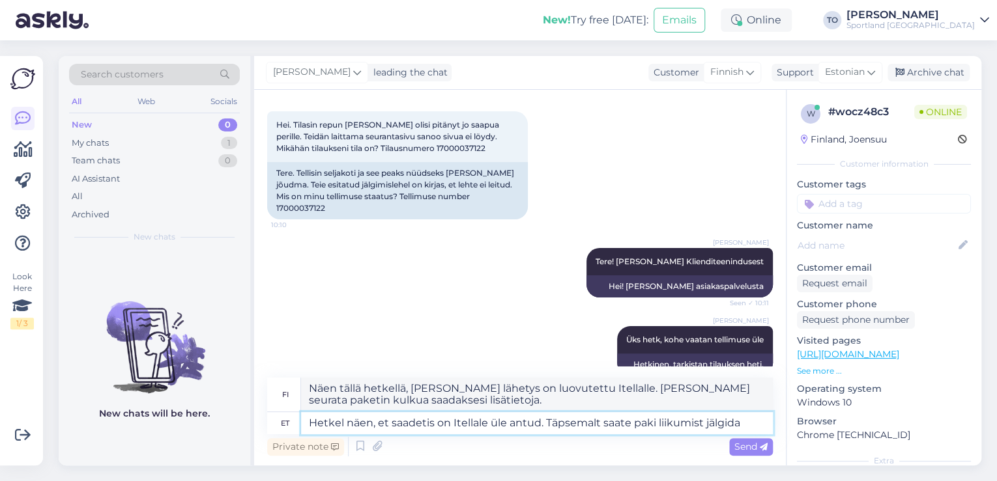
type textarea "Hetkel näen, et saadetis on Itellale üle antud. Täpsemalt saate paki liikumist …"
type textarea "Näen tällä hetkellä, [PERSON_NAME] lähetys on luovutettu Itellalle. [PERSON_NAM…"
type textarea "Hetkel näen, et saadetis on Itellale üle antud. Täpsemalt saate paki liikumist …"
type textarea "Näen tällä hetkellä, [PERSON_NAME] lähetys on luovutettu Itellalle. [PERSON_NAM…"
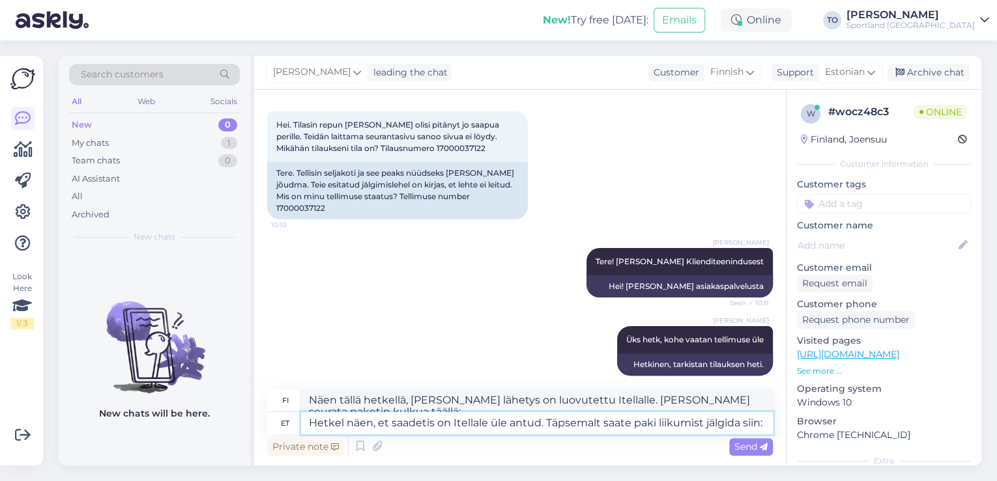
click at [766, 423] on textarea "Hetkel näen, et saadetis on Itellale üle antud. Täpsemalt saate paki liikumist …" at bounding box center [537, 423] width 472 height 22
paste textarea "[URL][DOMAIN_NAME]"
type textarea "Hetkel näen, et saadetis on Itellale üle antud. Täpsemalt saate paki liikumist …"
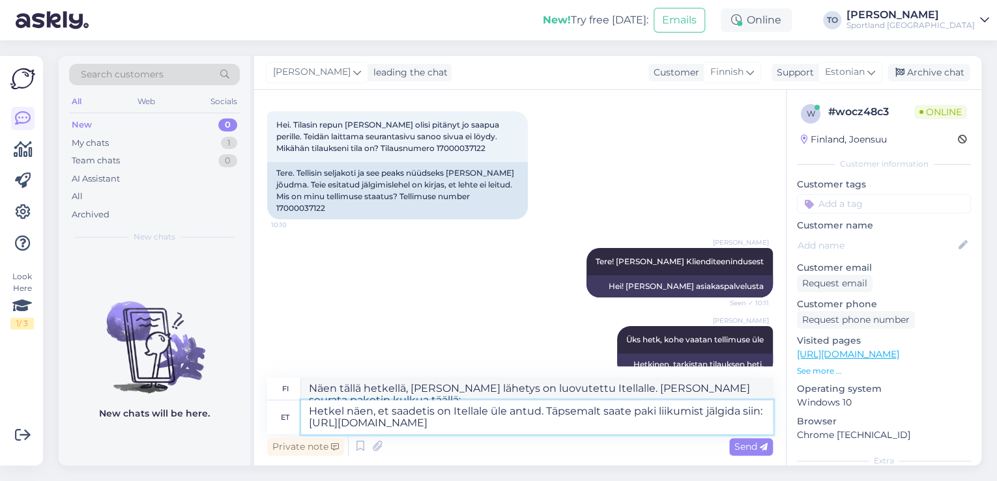
type textarea "Näen tällä hetkellä, [PERSON_NAME] lähetys on luovutettu Itellalle. [PERSON_NAM…"
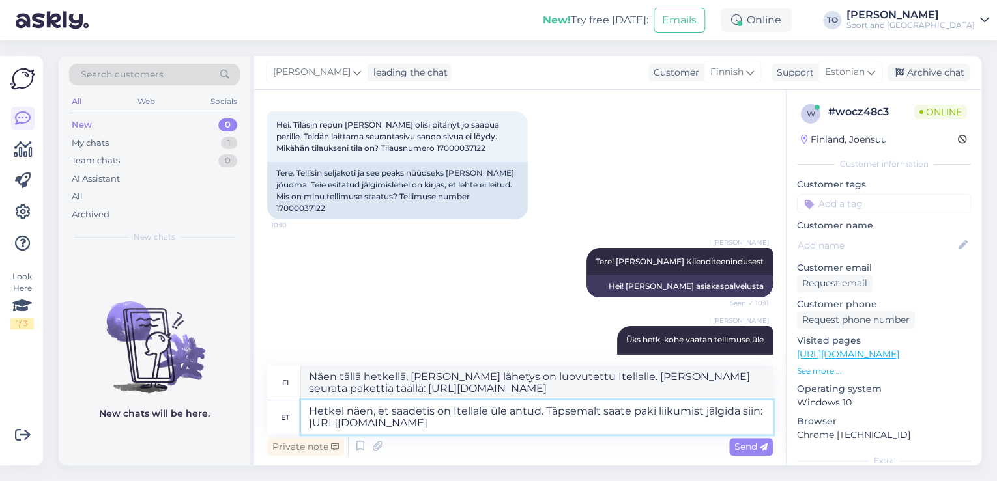
type textarea "Hetkel näen, et saadetis on Itellale üle antud. Täpsemalt saate paki liikumist …"
click at [584, 380] on textarea "Näen tällä hetkellä, [PERSON_NAME] lähetys on luovutettu Itellalle. [PERSON_NAM…" at bounding box center [537, 383] width 472 height 34
type textarea "Näen tällä hetkellä, [PERSON_NAME] lähetys on luovutettu Postille. [PERSON_NAME…"
drag, startPoint x: 743, startPoint y: 446, endPoint x: 728, endPoint y: 464, distance: 24.0
click at [743, 447] on span "Send" at bounding box center [750, 447] width 33 height 12
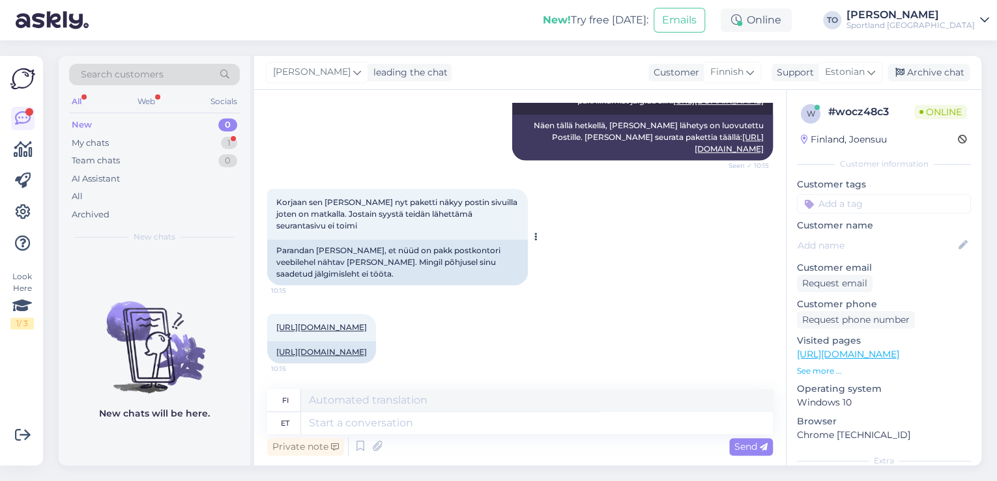
scroll to position [459, 0]
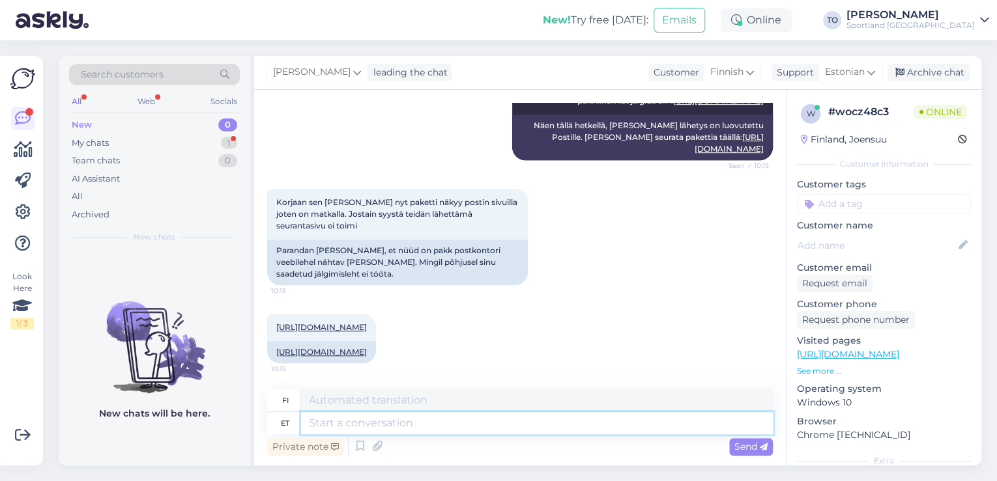
click at [349, 420] on textarea at bounding box center [537, 423] width 472 height 22
type textarea "Täname"
type textarea "Kiitos"
type textarea "Täname tagasisde"
type textarea "Kiitos palautteestasi."
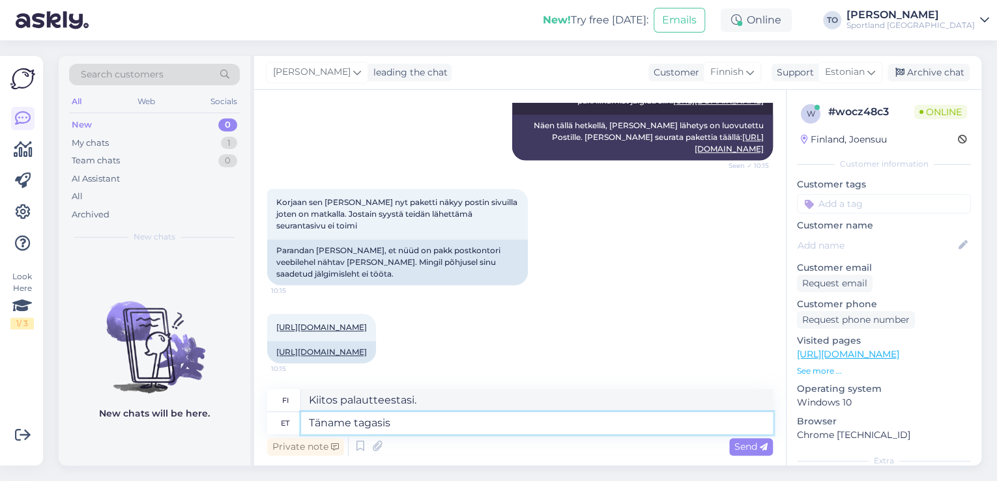
type textarea "Täname tagasi"
type textarea "Kiitos [PERSON_NAME]"
type textarea "Täname tagasiside ee"
type textarea "Kiitos palautteestasi."
type textarea "Täname tagasiside eest!"
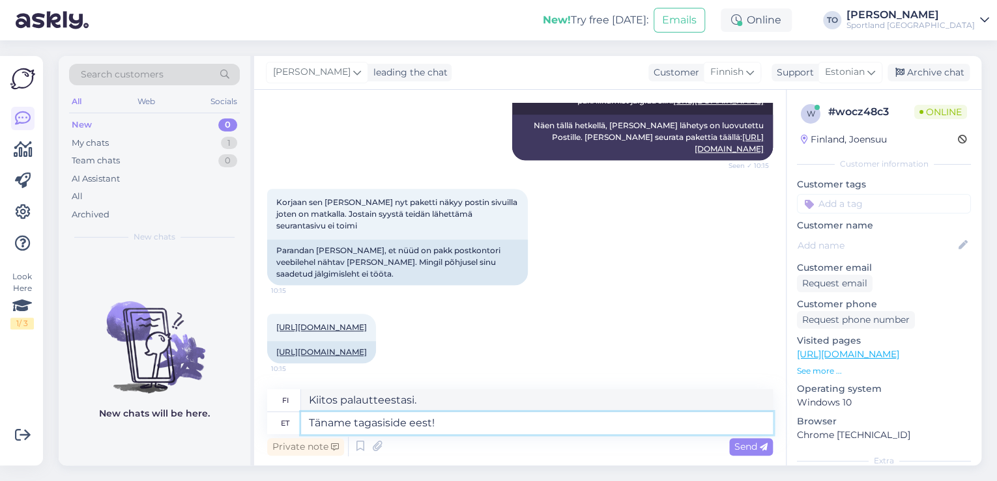
type textarea "Kiitos palautteesta!"
type textarea "Täname tagasiside eest! Väga"
type textarea "Kiitos palautteestasi! Paljon kiitoksia"
type textarea "Täname tagasiside eest! Väga vaband"
type textarea "Kiitos palautteesta! Hyvin ilmaista"
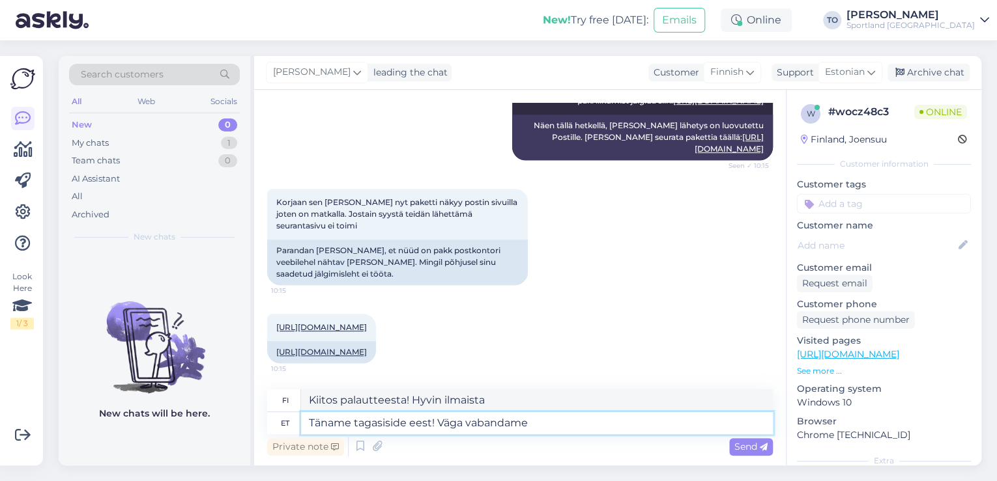
type textarea "Täname tagasiside eest! Väga vabandame e"
type textarea "Kiitos palautteestasi! Olemme todella pahoillamme."
type textarea "Täname tagasiside eest! Väga vabandame eba"
type textarea "Kiitos palautteestasi! Olemme pahoillamme häiriöstä."
type textarea "Täname tagasiside eest! Väga vabandame ebamugavuste"
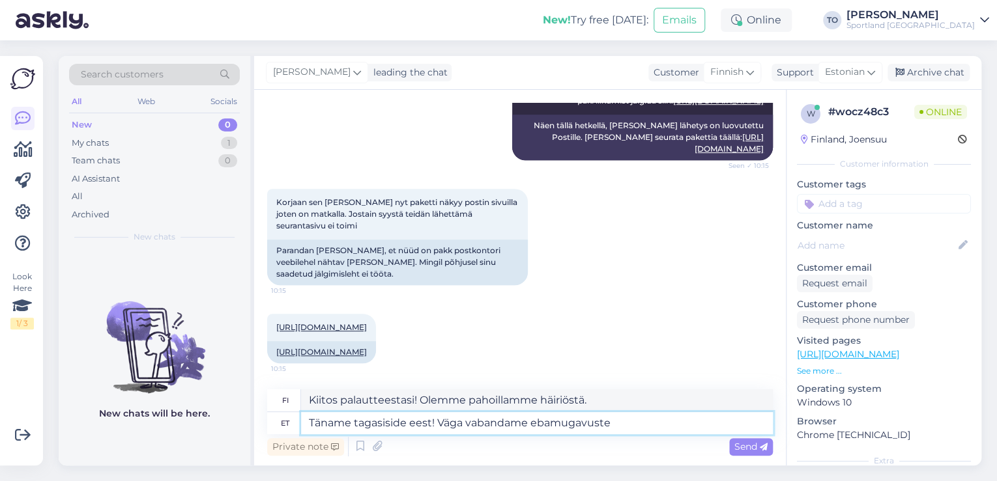
type textarea "Kiitos palautteestasi! Pahoittelemme häiriötä."
type textarea "Täname tagasiside eest! Väga vabandame ebamugavuste pärast!"
type textarea "Kiitos palautteestasi! Pahoittelemme häiriötä!"
type textarea "Täname tagasiside eest! Väga vabandame ebamugavuste pärast!"
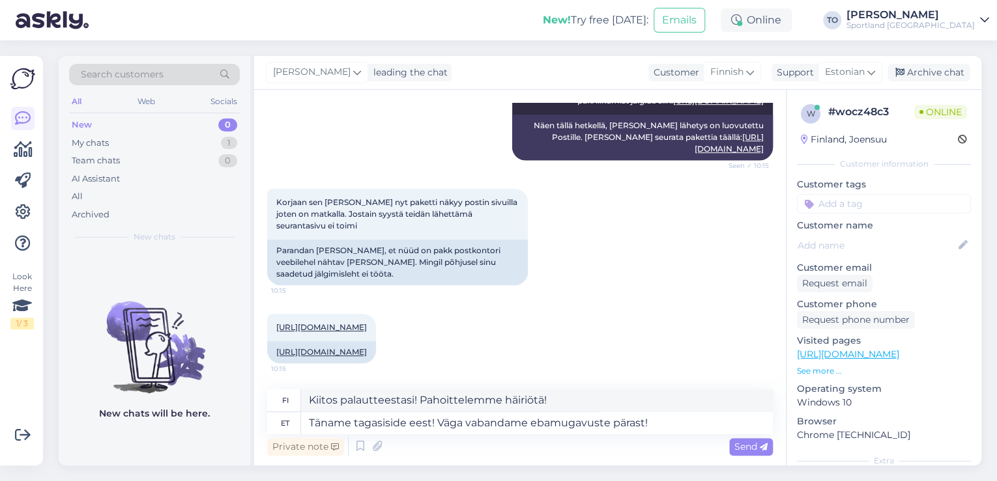
click at [743, 452] on div "Send" at bounding box center [751, 447] width 44 height 18
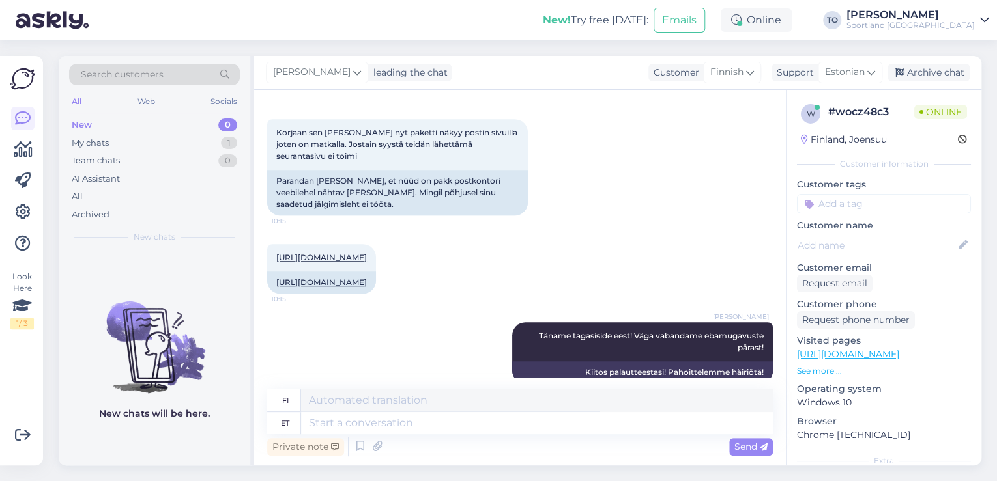
scroll to position [550, 0]
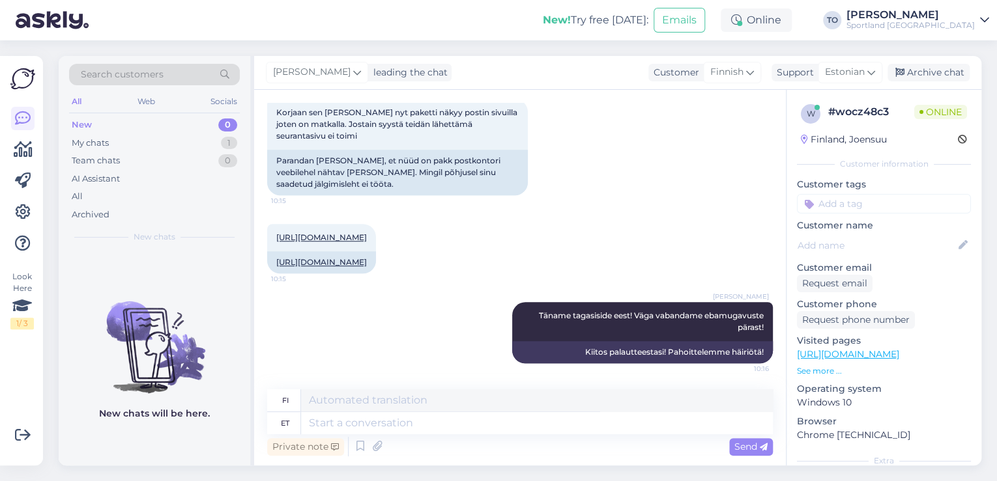
click at [934, 27] on div "Sportland [GEOGRAPHIC_DATA]" at bounding box center [910, 25] width 128 height 10
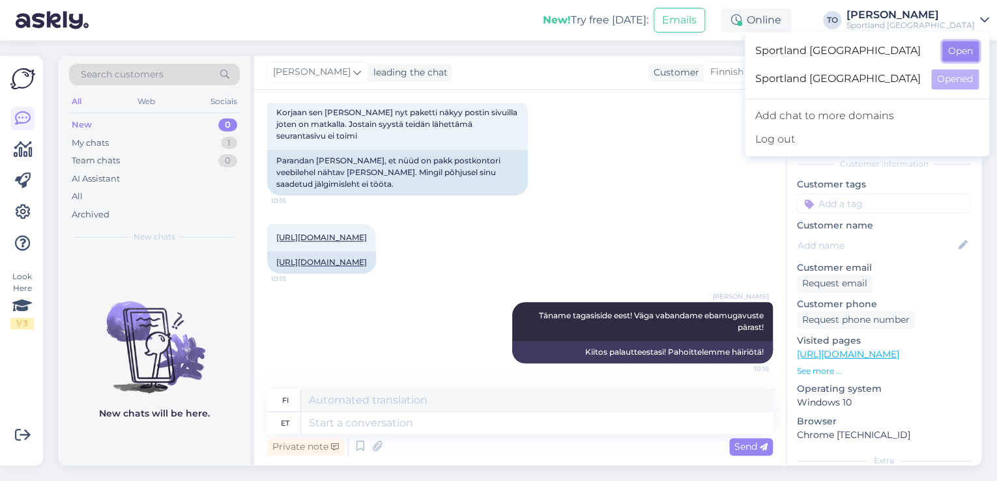
click at [953, 50] on button "Open" at bounding box center [960, 51] width 36 height 20
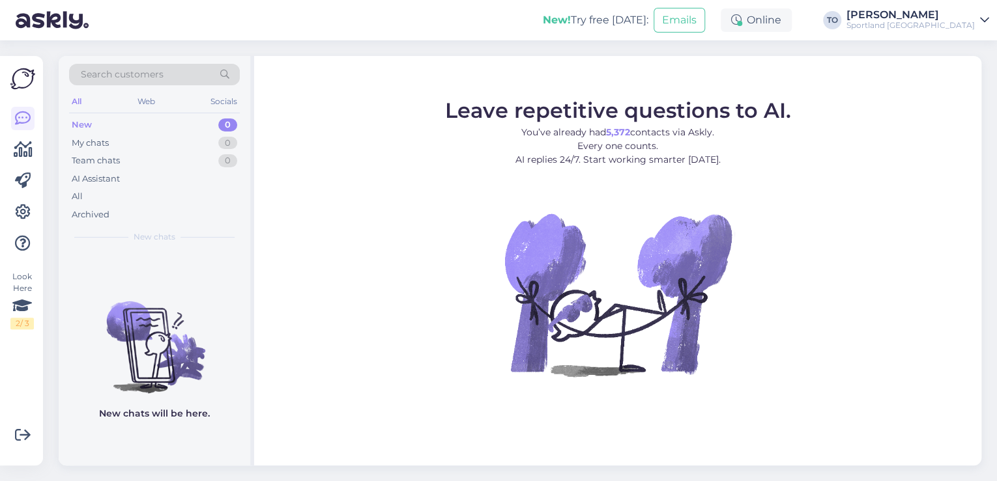
click at [954, 27] on div "Sportland [GEOGRAPHIC_DATA]" at bounding box center [910, 25] width 128 height 10
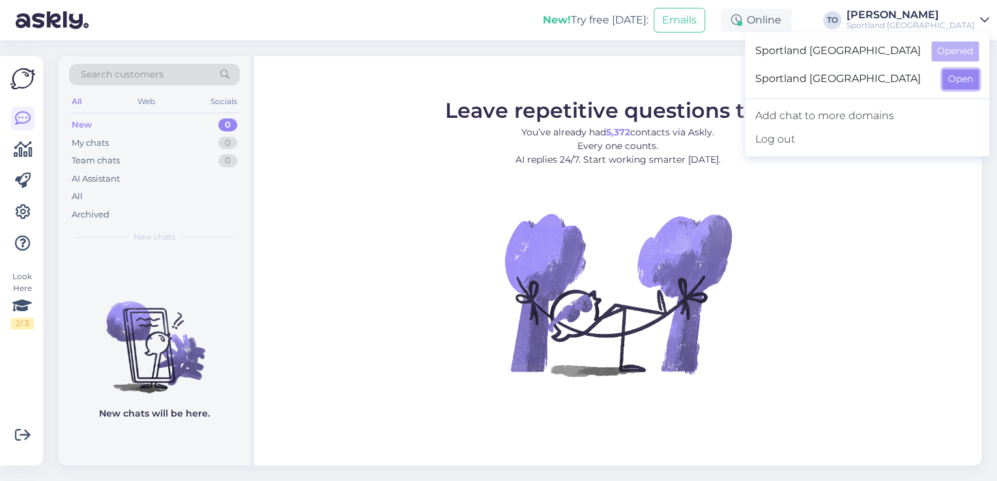
click at [958, 81] on button "Open" at bounding box center [960, 79] width 36 height 20
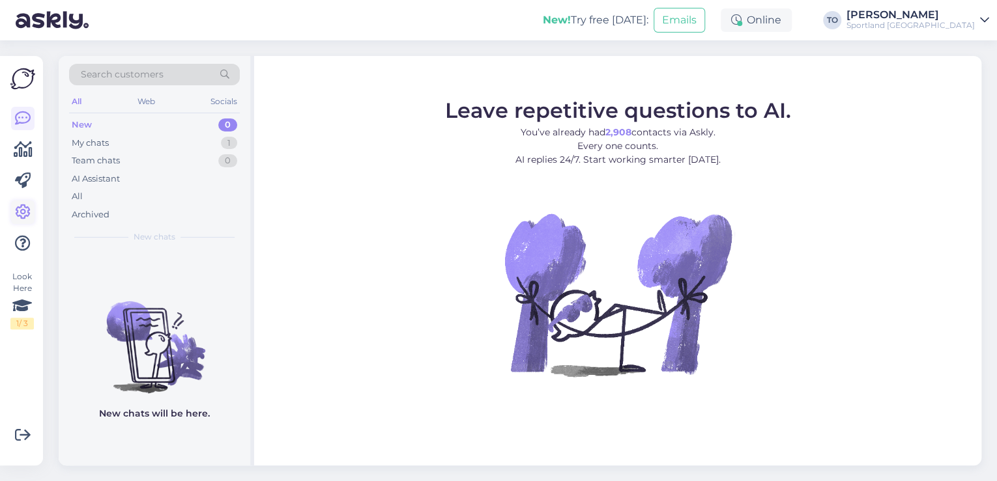
click at [24, 214] on icon at bounding box center [23, 213] width 16 height 16
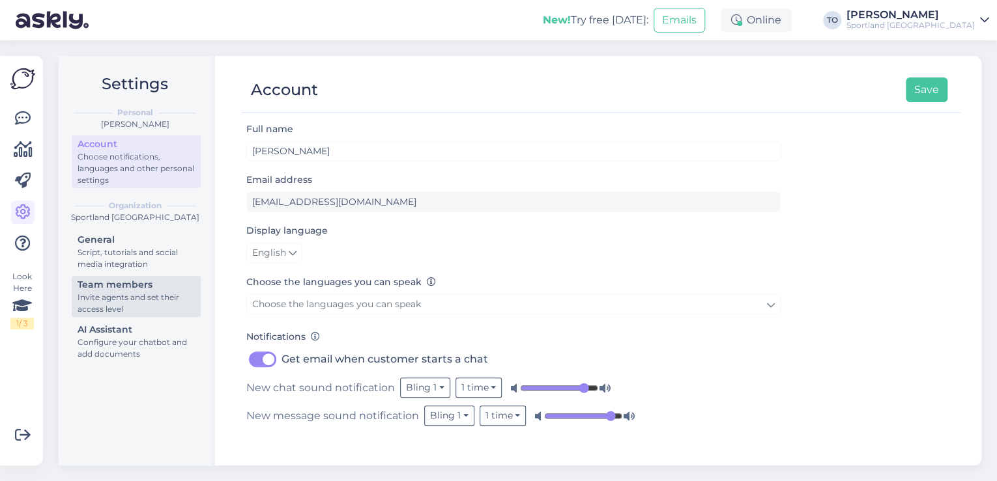
click at [136, 292] on div "Invite agents and set their access level" at bounding box center [136, 303] width 117 height 23
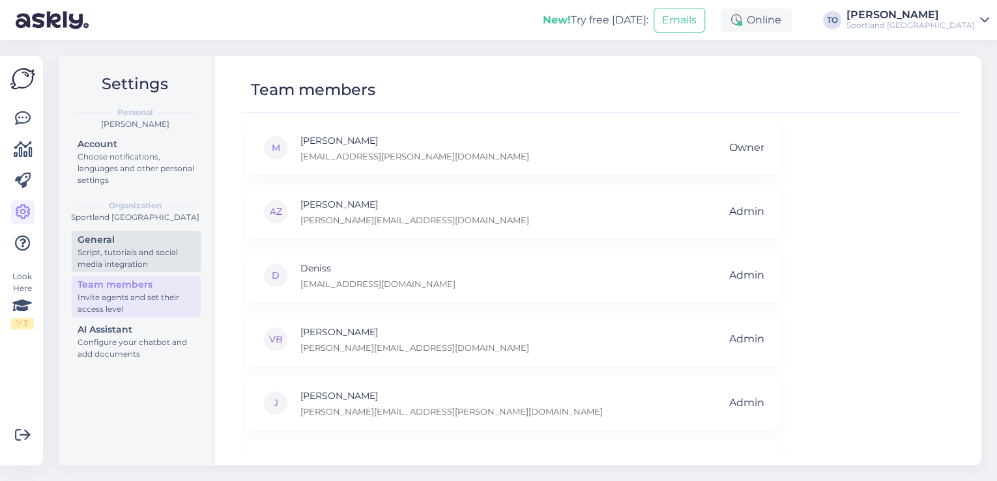
click at [159, 263] on div "Script, tutorials and social media integration" at bounding box center [136, 258] width 117 height 23
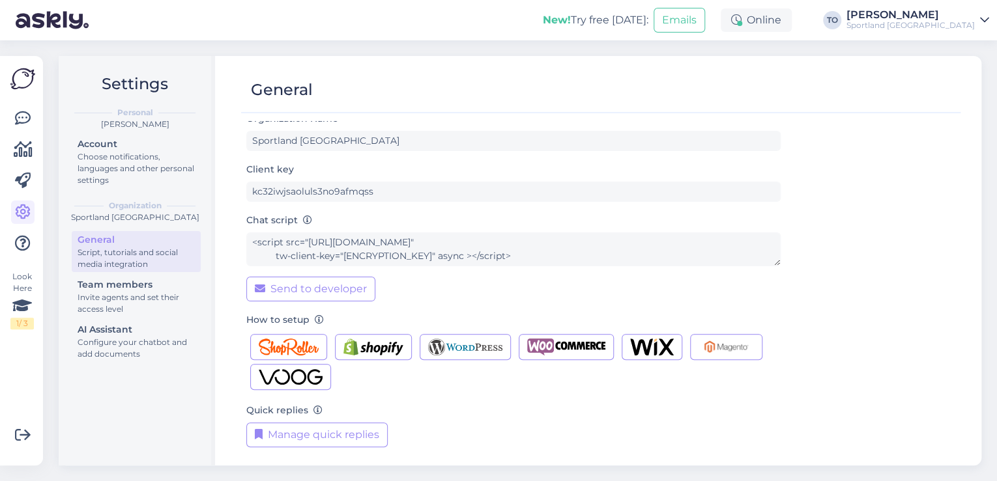
scroll to position [13, 0]
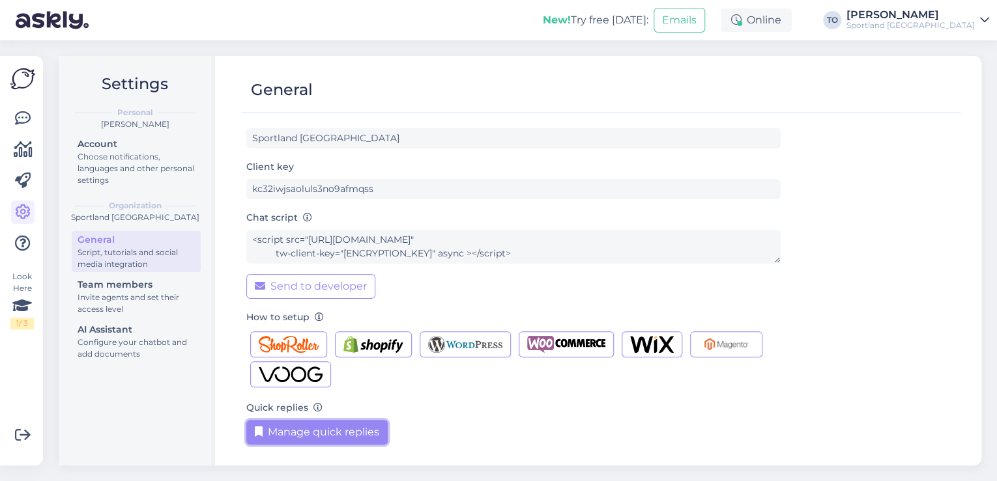
click at [294, 433] on button "Manage quick replies" at bounding box center [316, 432] width 141 height 25
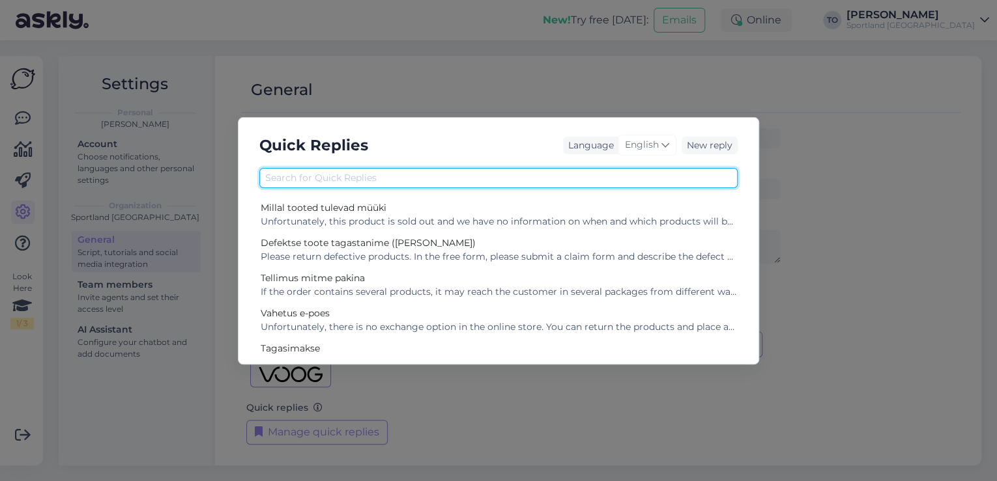
click at [360, 178] on input "text" at bounding box center [498, 178] width 478 height 20
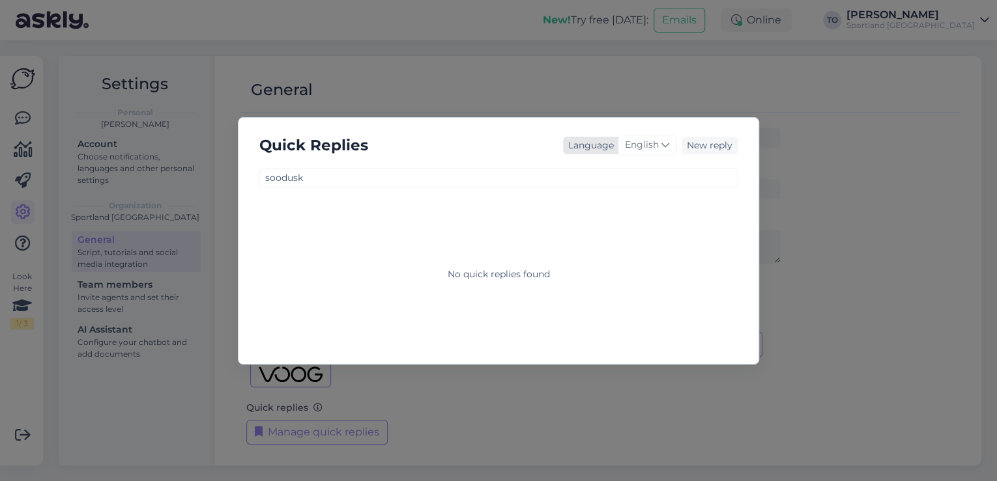
click at [639, 152] on div "English" at bounding box center [647, 145] width 59 height 21
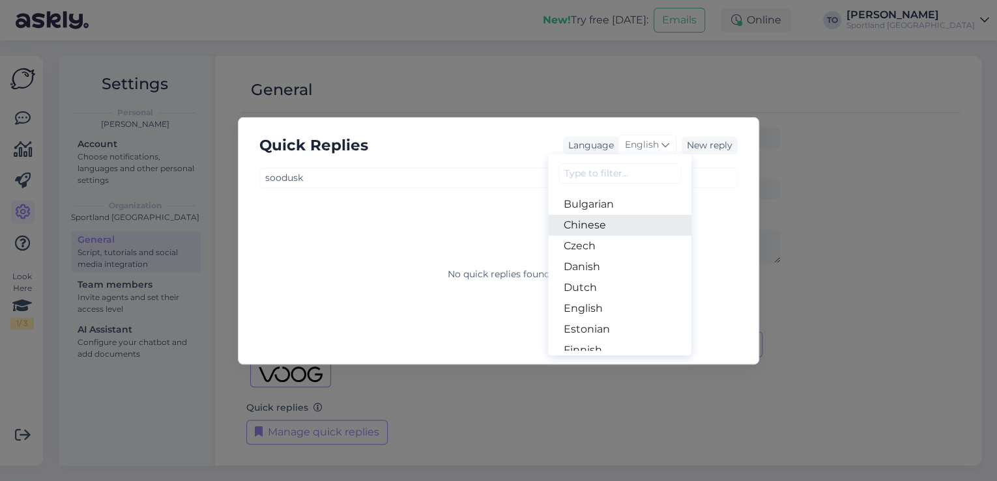
scroll to position [52, 0]
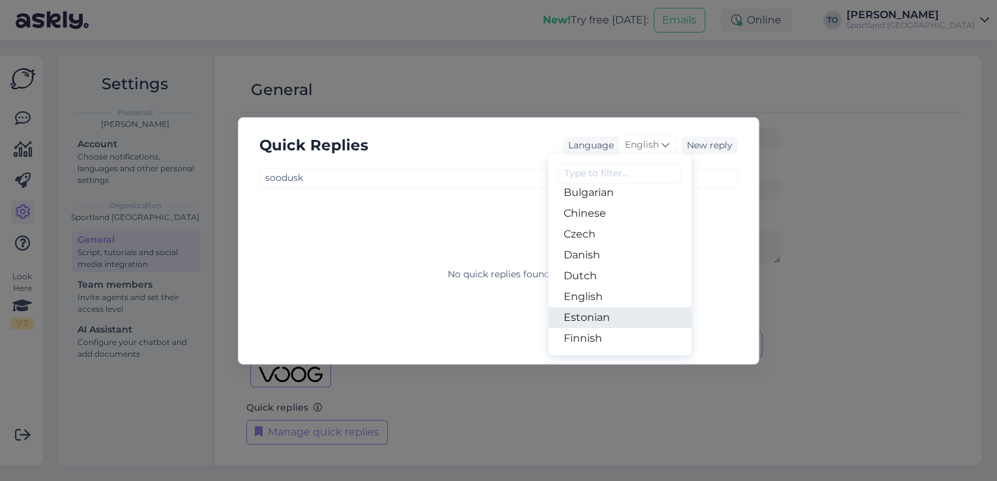
click at [630, 308] on link "Estonian" at bounding box center [619, 317] width 143 height 21
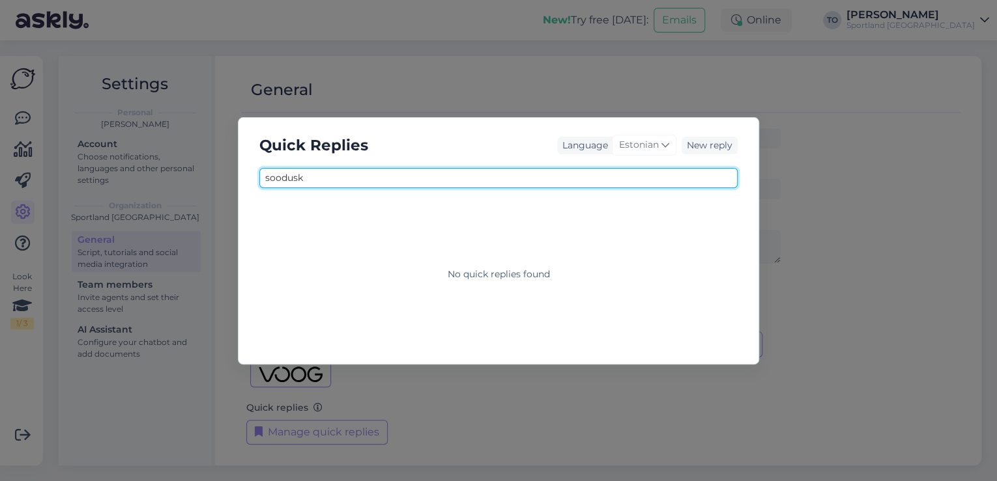
click at [429, 176] on input "soodusk" at bounding box center [498, 178] width 478 height 20
type input "s"
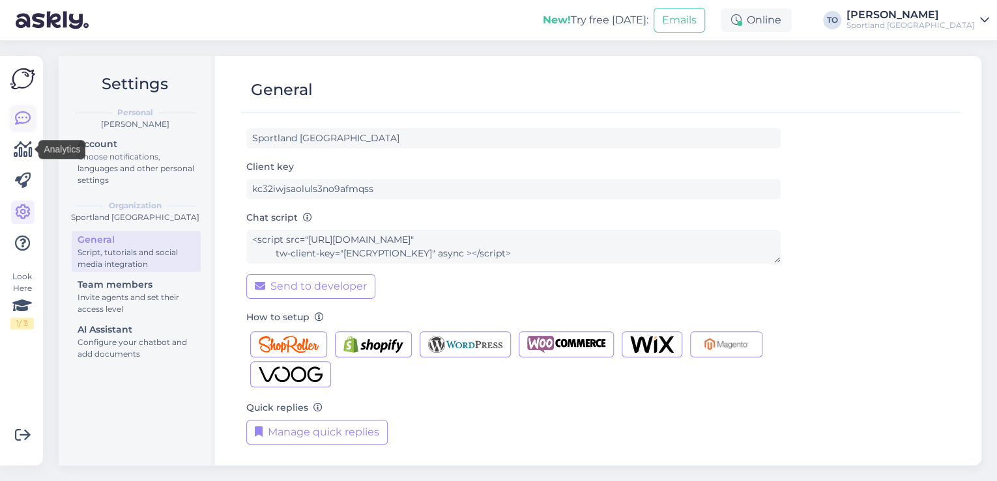
click at [12, 123] on link at bounding box center [22, 118] width 23 height 23
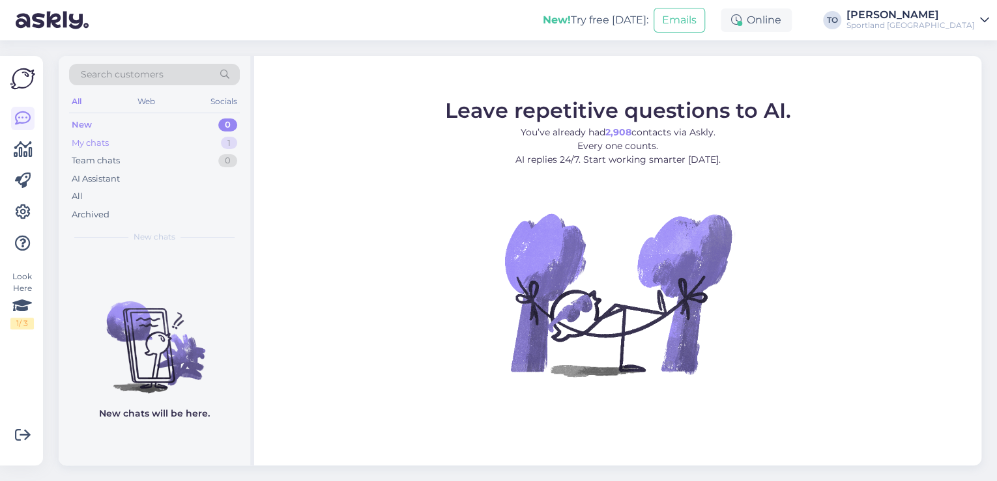
click at [190, 141] on div "My chats 1" at bounding box center [154, 143] width 171 height 18
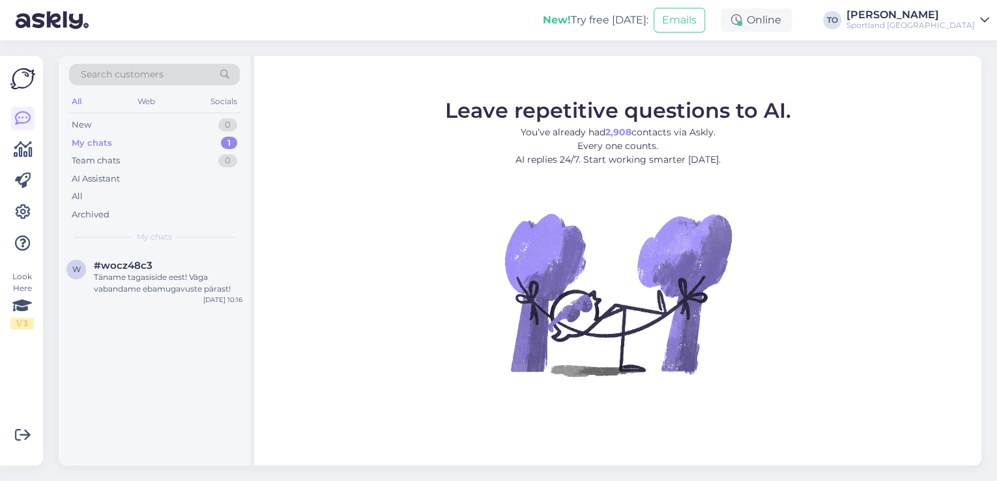
click at [195, 248] on div "Search customers All Web Socials New 0 My chats 1 Team chats 0 AI Assistant All…" at bounding box center [155, 153] width 192 height 195
click at [195, 261] on div "#wocz48c3" at bounding box center [168, 266] width 149 height 12
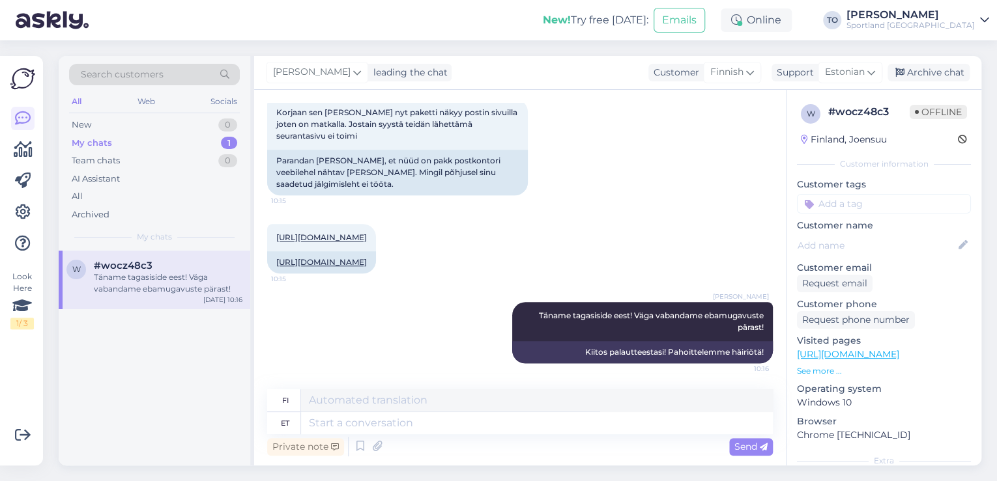
scroll to position [549, 0]
click at [848, 195] on input at bounding box center [884, 204] width 174 height 20
type input "üld"
click at [868, 250] on span "E-[PERSON_NAME] tellimuste [PERSON_NAME] info" at bounding box center [884, 254] width 104 height 8
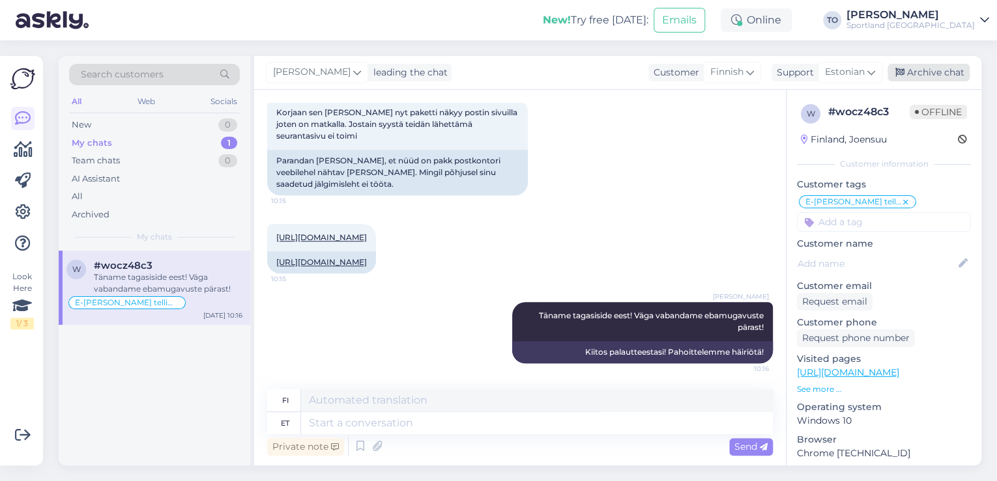
click at [922, 70] on div "Archive chat" at bounding box center [928, 73] width 82 height 18
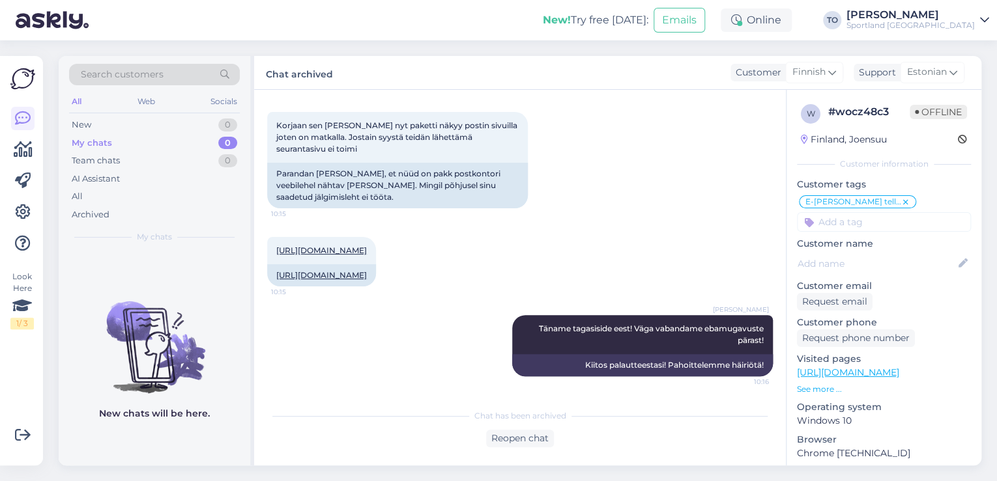
click at [947, 29] on div "Sportland [GEOGRAPHIC_DATA]" at bounding box center [910, 25] width 128 height 10
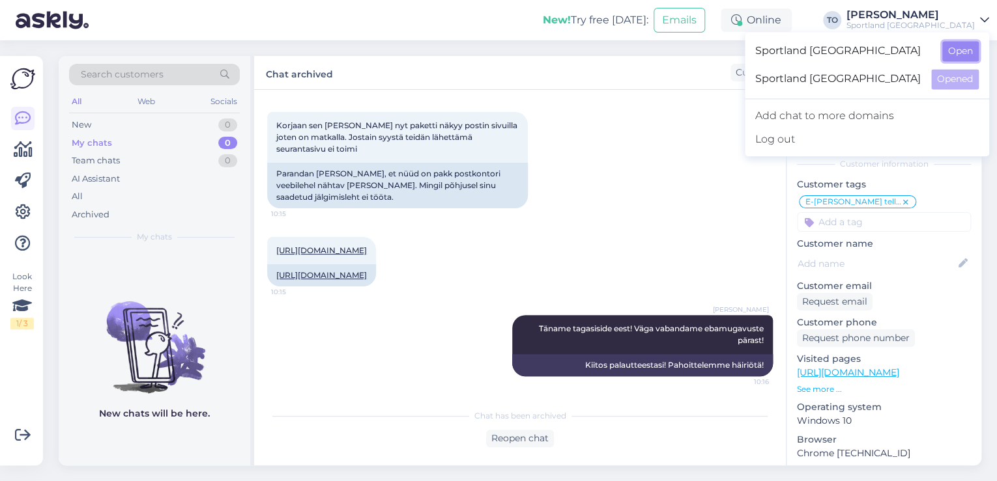
click at [951, 57] on button "Open" at bounding box center [960, 51] width 36 height 20
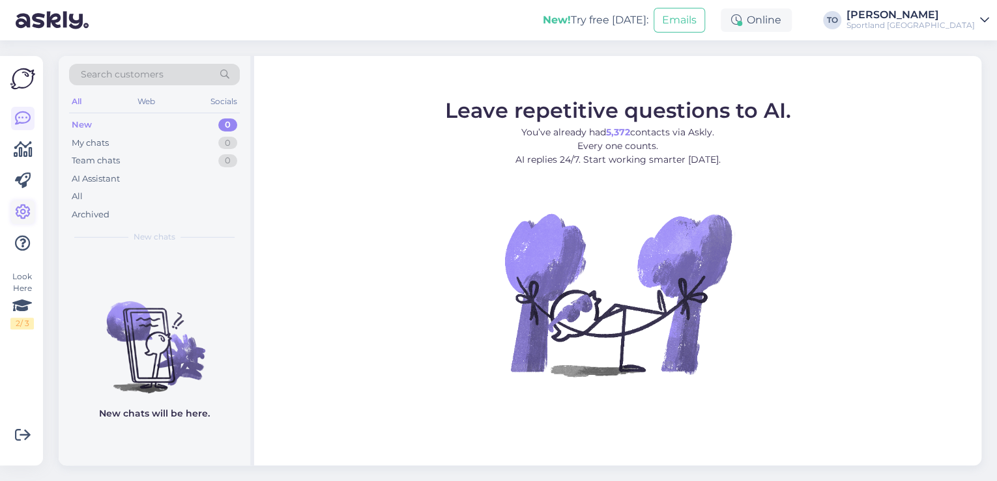
click at [18, 211] on icon at bounding box center [23, 213] width 16 height 16
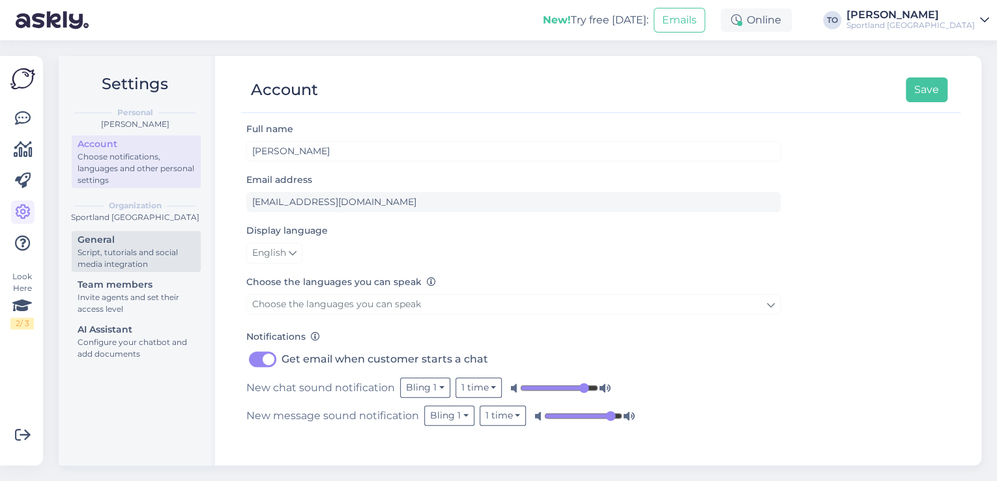
click at [143, 257] on div "Script, tutorials and social media integration" at bounding box center [136, 258] width 117 height 23
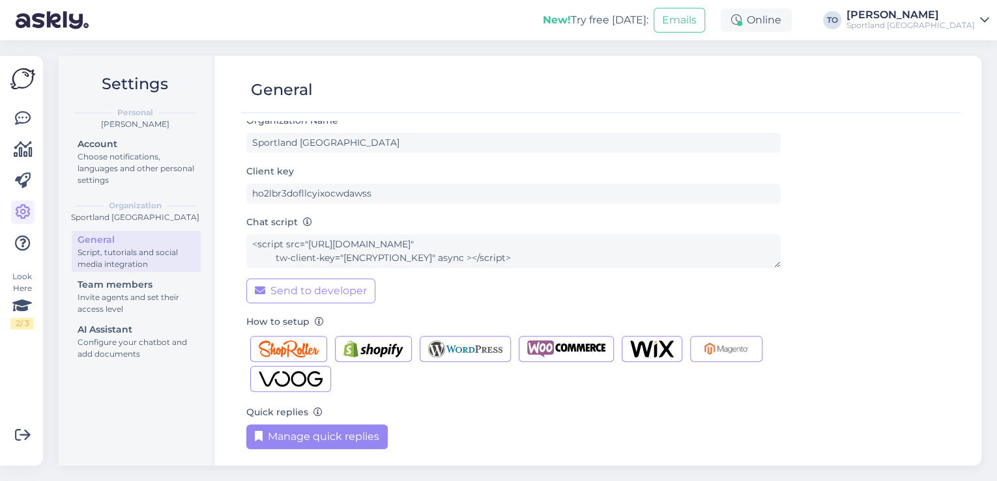
scroll to position [13, 0]
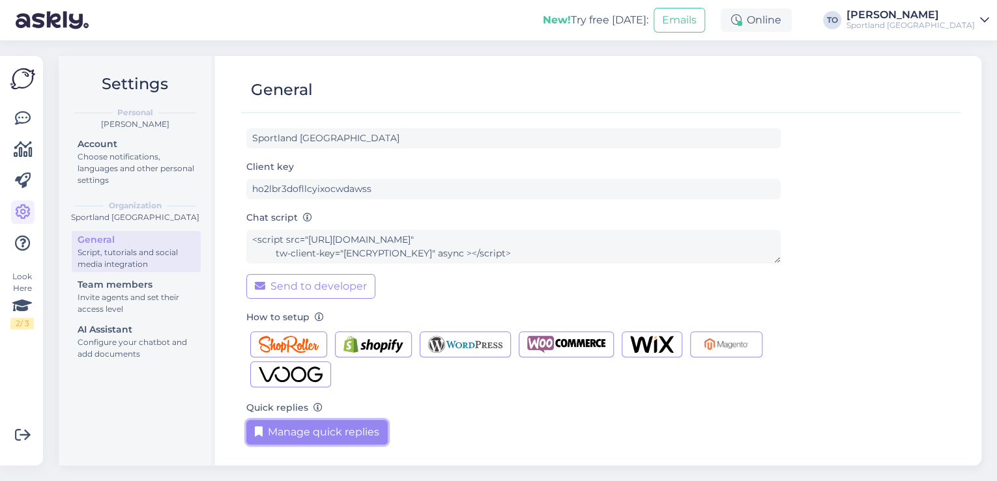
click at [312, 438] on button "Manage quick replies" at bounding box center [316, 432] width 141 height 25
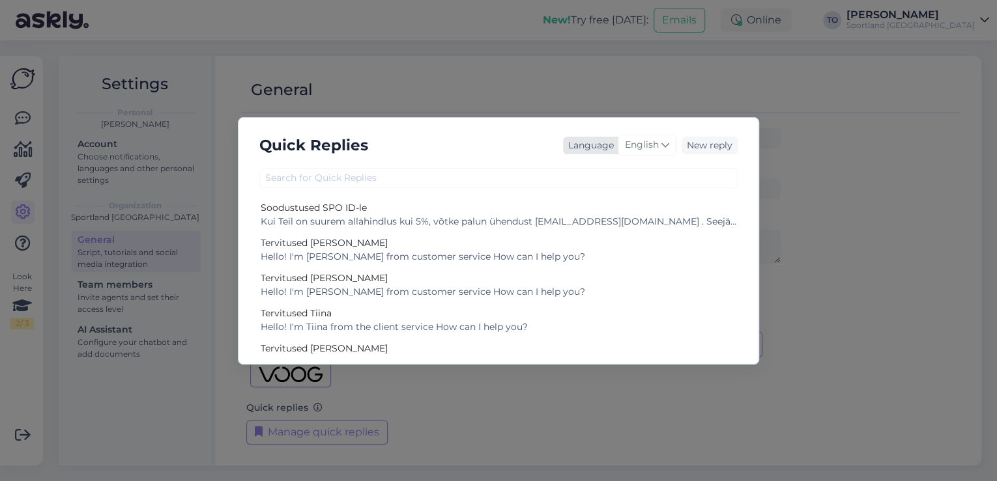
click at [636, 138] on span "English" at bounding box center [642, 145] width 34 height 14
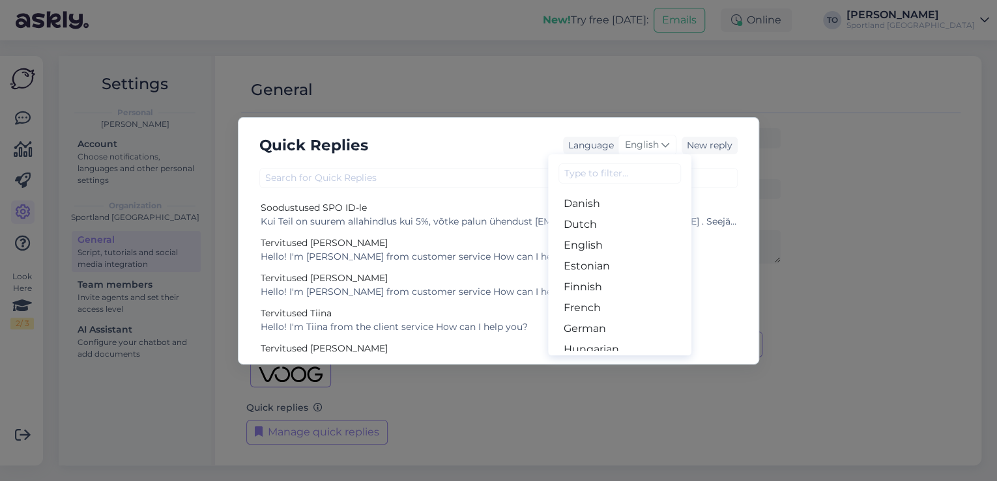
scroll to position [104, 0]
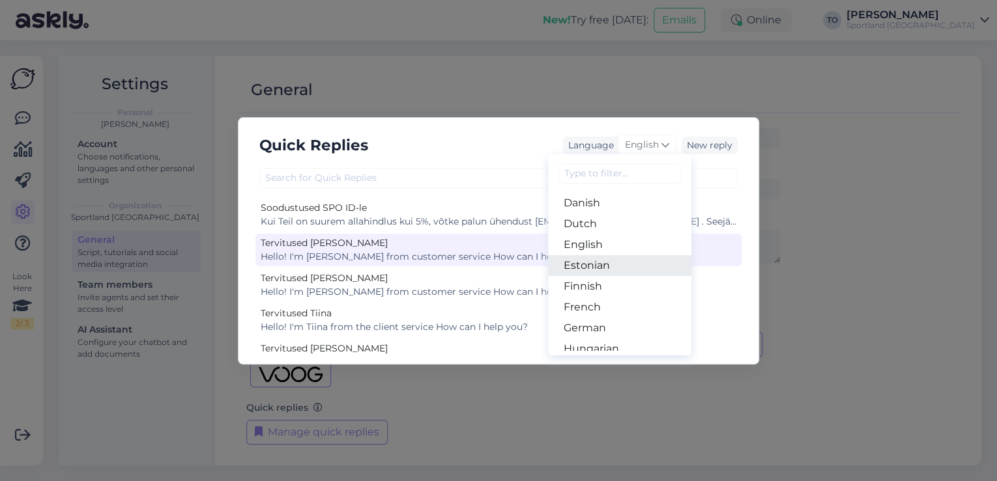
click at [610, 261] on link "Estonian" at bounding box center [619, 265] width 143 height 21
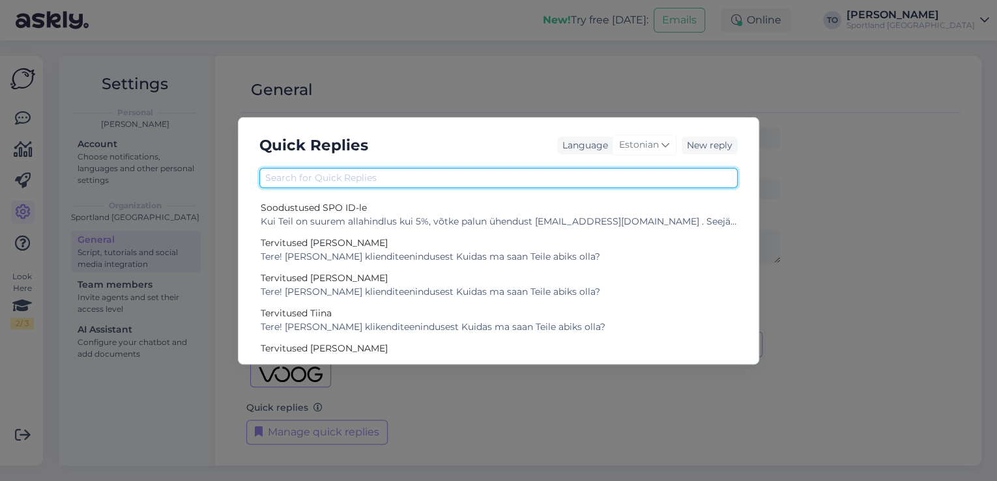
click at [397, 176] on input "text" at bounding box center [498, 178] width 478 height 20
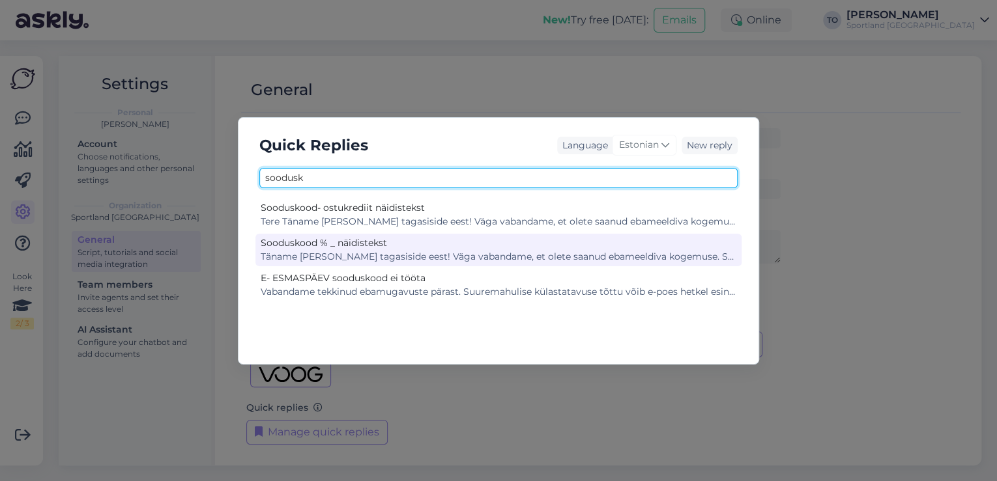
type input "soodusk"
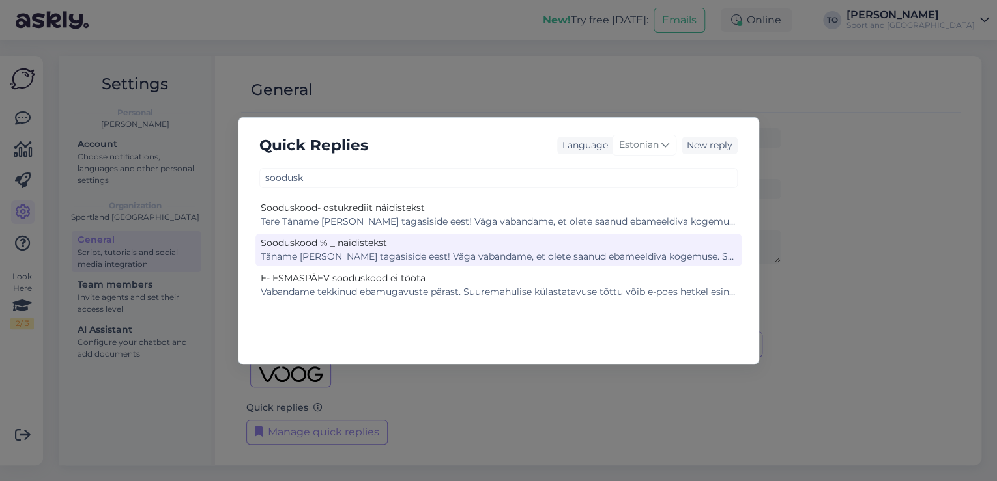
click at [392, 238] on div "Sooduskood % _ näidistekst" at bounding box center [499, 243] width 476 height 14
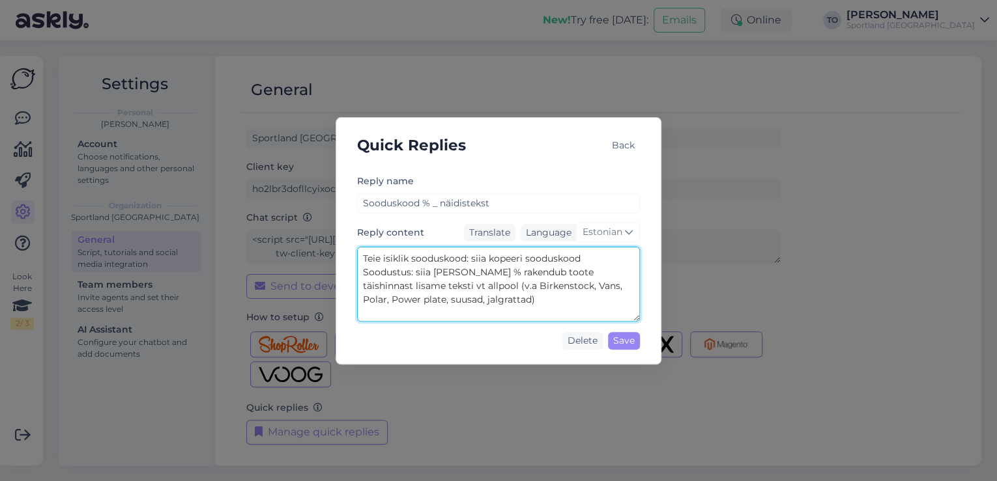
scroll to position [342, 0]
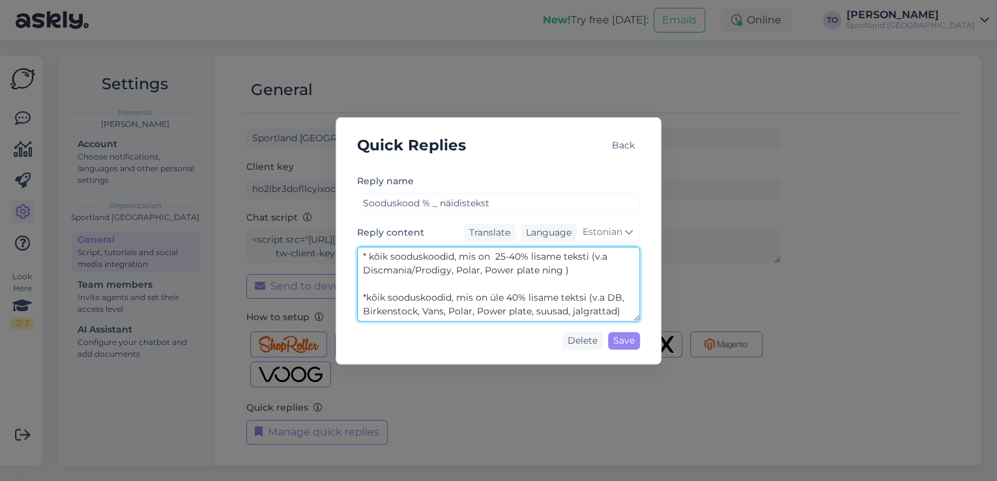
drag, startPoint x: 363, startPoint y: 283, endPoint x: 620, endPoint y: 312, distance: 258.3
click at [620, 312] on textarea "Täname [PERSON_NAME] tagasiside eest! Väga vabandame, et olete saanud ebameeldi…" at bounding box center [498, 284] width 283 height 75
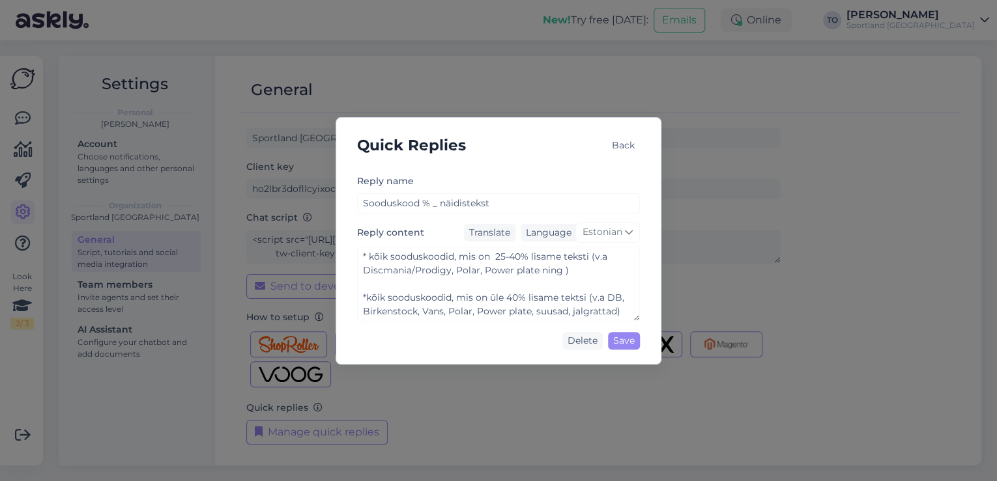
click at [622, 146] on div "Back" at bounding box center [623, 146] width 33 height 18
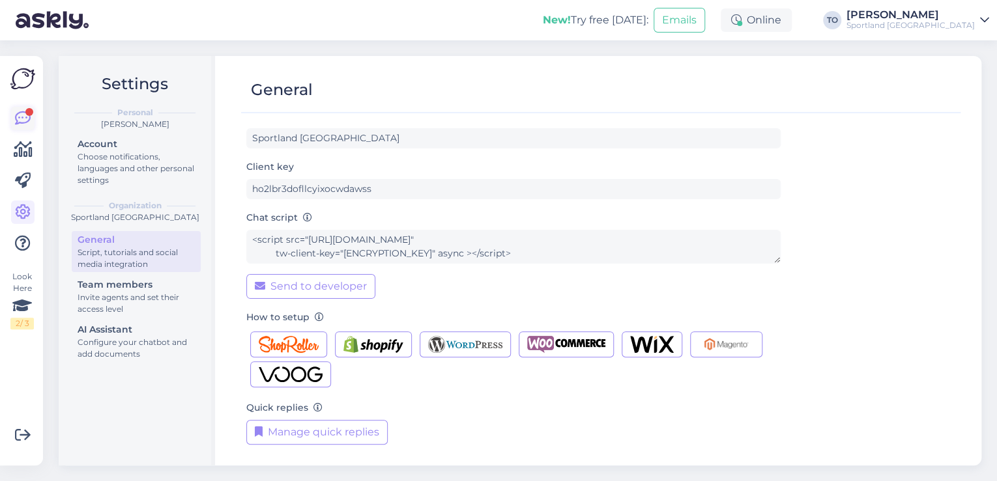
click at [25, 115] on icon at bounding box center [23, 119] width 16 height 16
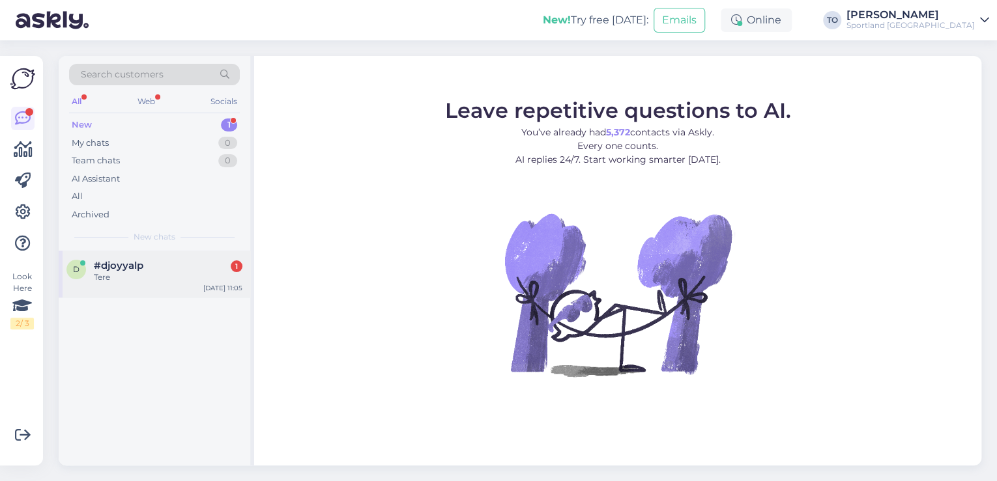
click at [194, 252] on div "d #djoyyalp 1 Tere [DATE] 11:05" at bounding box center [155, 274] width 192 height 47
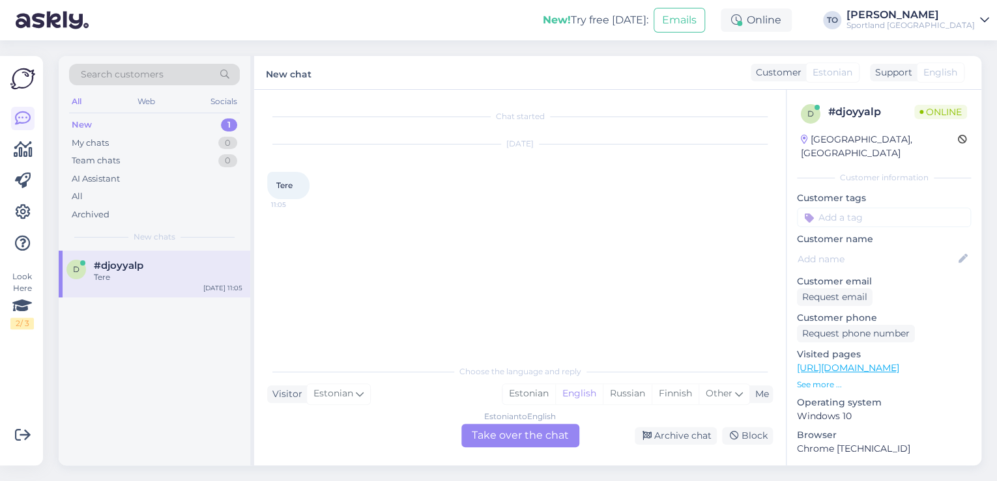
drag, startPoint x: 526, startPoint y: 396, endPoint x: 518, endPoint y: 423, distance: 28.6
click at [526, 397] on div "Estonian" at bounding box center [528, 394] width 53 height 20
click at [513, 436] on div "Estonian to Estonian Take over the chat" at bounding box center [520, 435] width 118 height 23
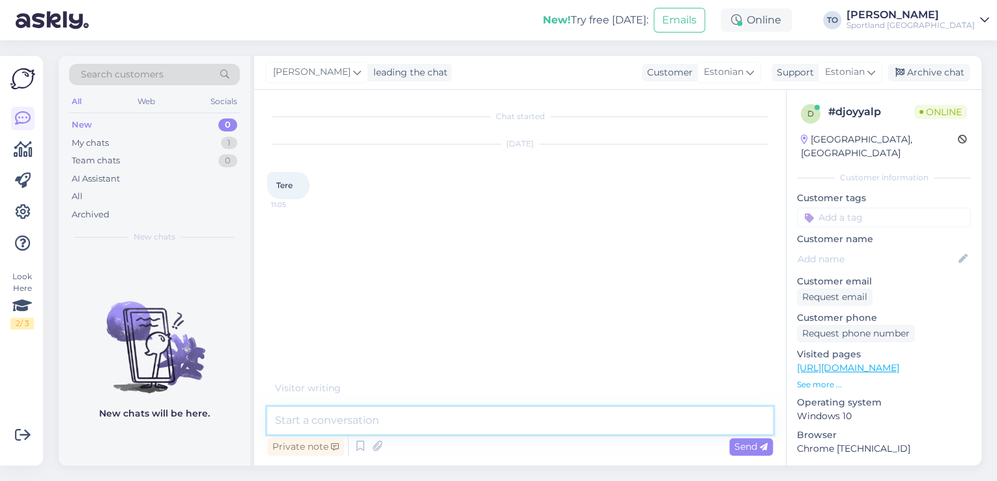
click at [487, 421] on textarea at bounding box center [520, 420] width 506 height 27
type textarea "Tere! [PERSON_NAME] Klienditeenindusest"
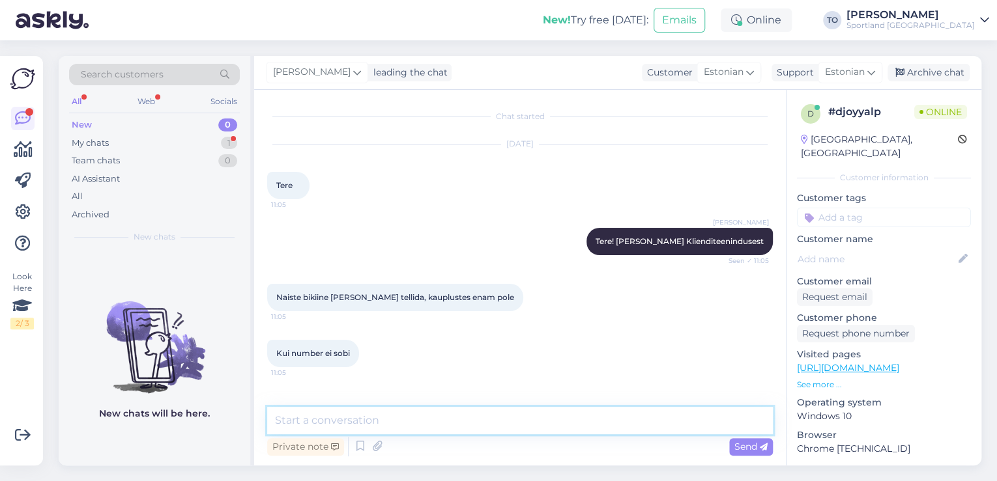
scroll to position [42, 0]
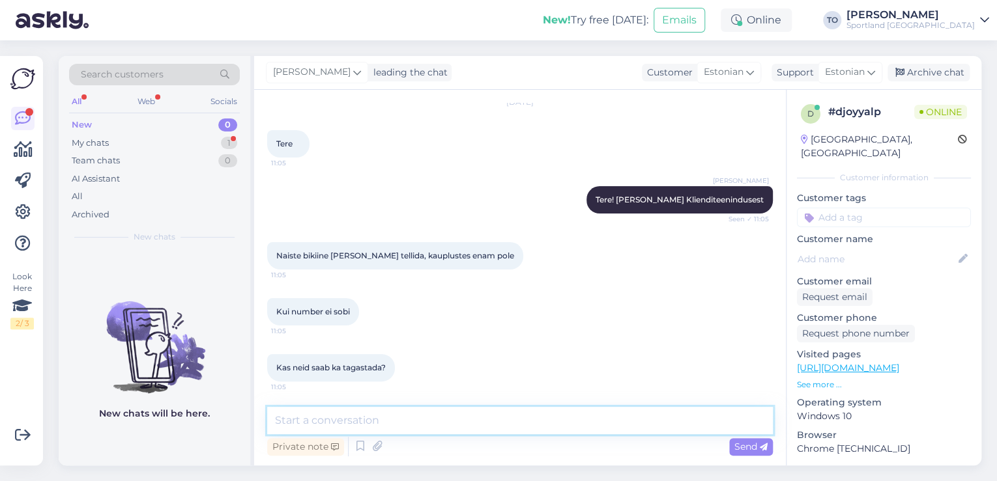
click at [593, 417] on textarea at bounding box center [520, 420] width 506 height 27
click at [568, 425] on textarea at bounding box center [520, 420] width 506 height 27
type textarea "p"
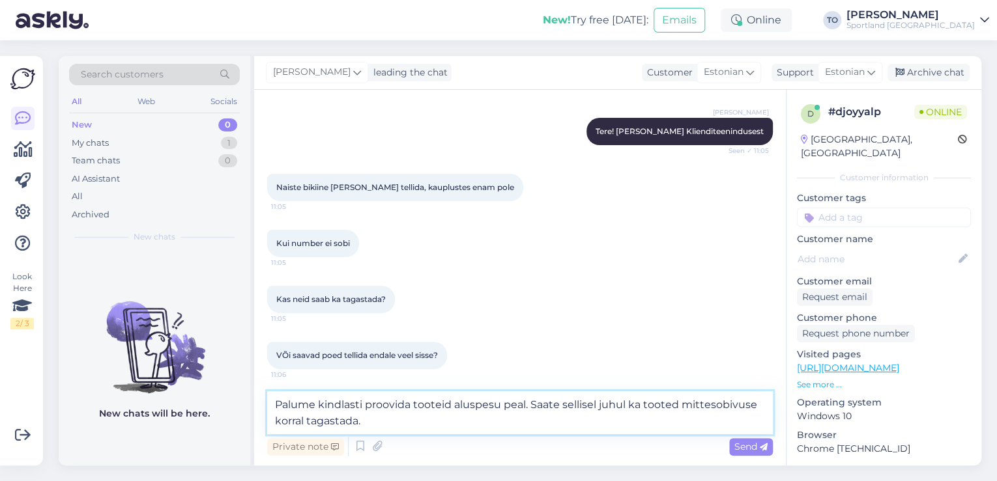
scroll to position [113, 0]
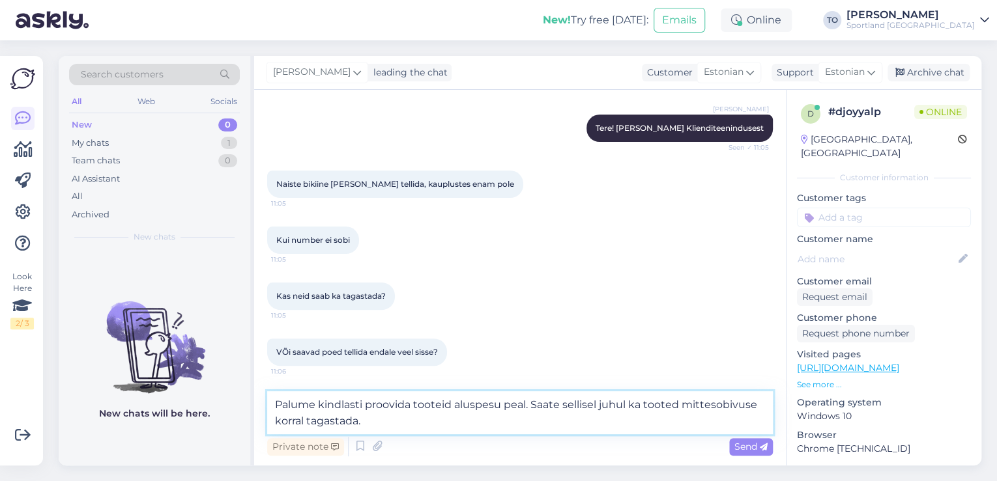
click at [365, 405] on textarea "Palume kindlasti proovida tooteid aluspesu peal. Saate sellisel juhul ka tooted…" at bounding box center [520, 413] width 506 height 43
click at [535, 407] on textarea "Palume kindlasti e-poest tellides proovida tooteid aluspesu peal. Saate sellise…" at bounding box center [520, 413] width 506 height 43
type textarea "Palume kindlasti e-poest tellides proovida tooteid oma aluspesu peal. Saate sel…"
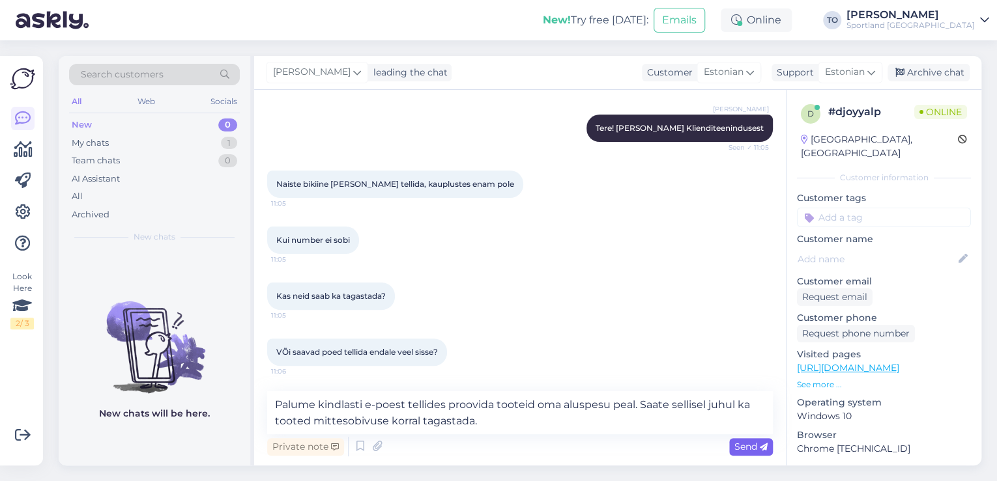
click at [743, 447] on span "Send" at bounding box center [750, 447] width 33 height 12
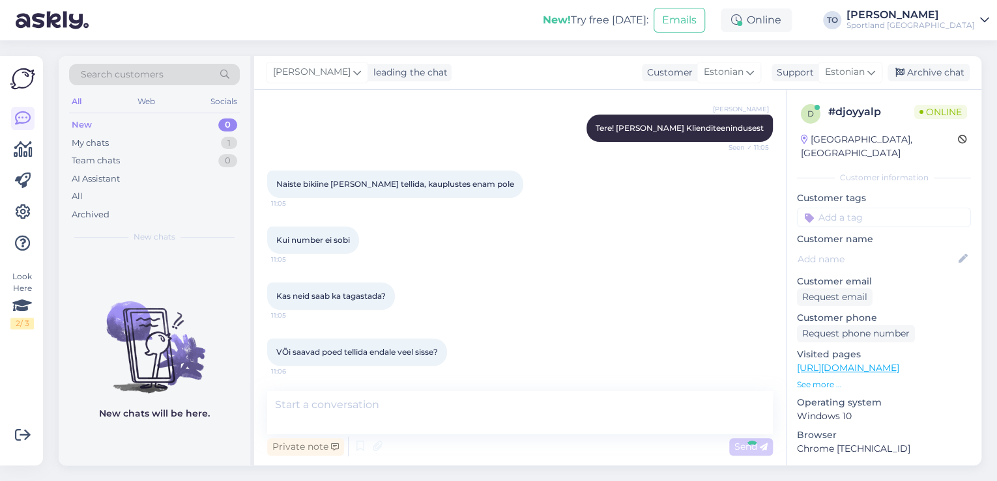
scroll to position [177, 0]
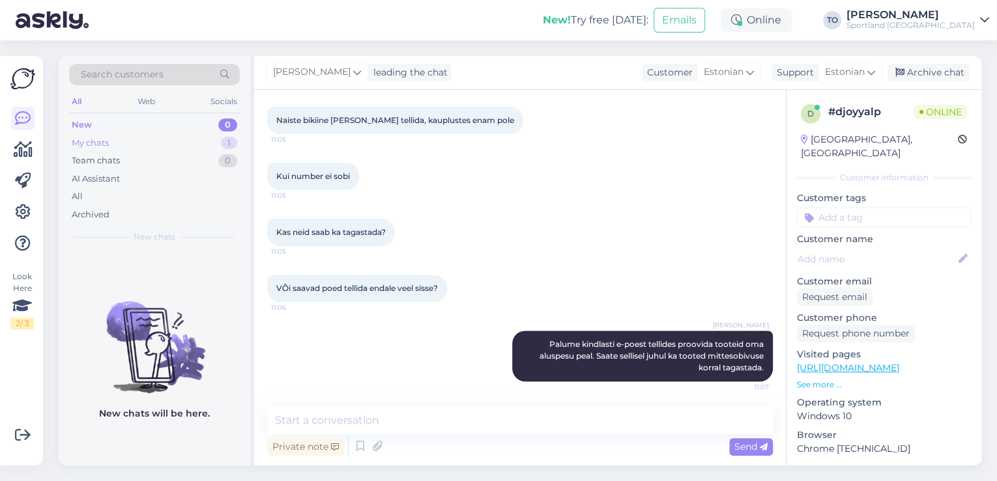
click at [167, 148] on div "My chats 1" at bounding box center [154, 143] width 171 height 18
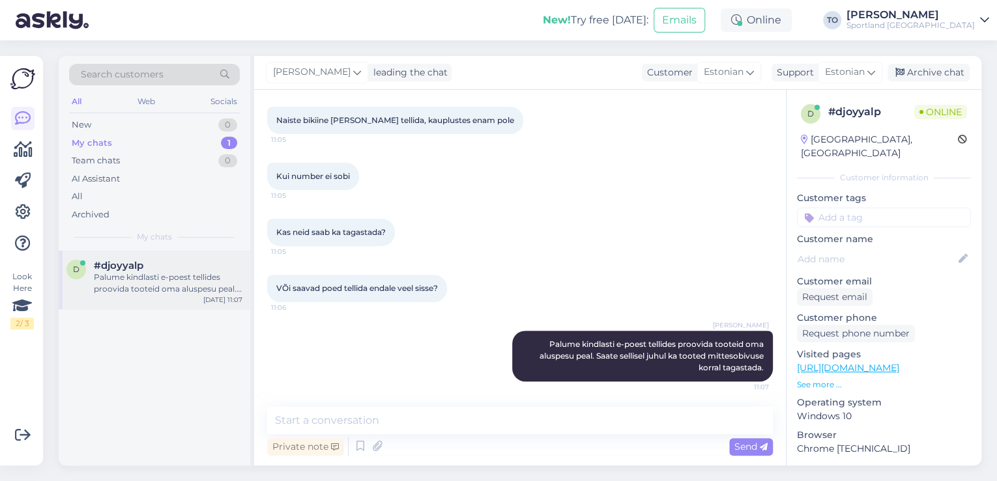
click at [175, 280] on div "Palume kindlasti e-poest tellides proovida tooteid oma aluspesu peal. Saate sel…" at bounding box center [168, 283] width 149 height 23
click at [894, 208] on input at bounding box center [884, 218] width 174 height 20
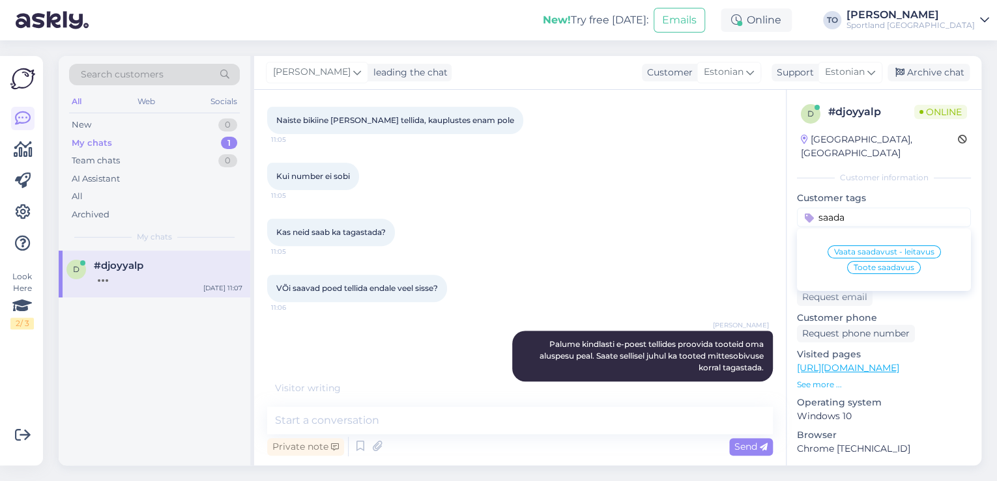
type input "saada"
click at [894, 264] on span "Toote saadavus" at bounding box center [883, 268] width 61 height 8
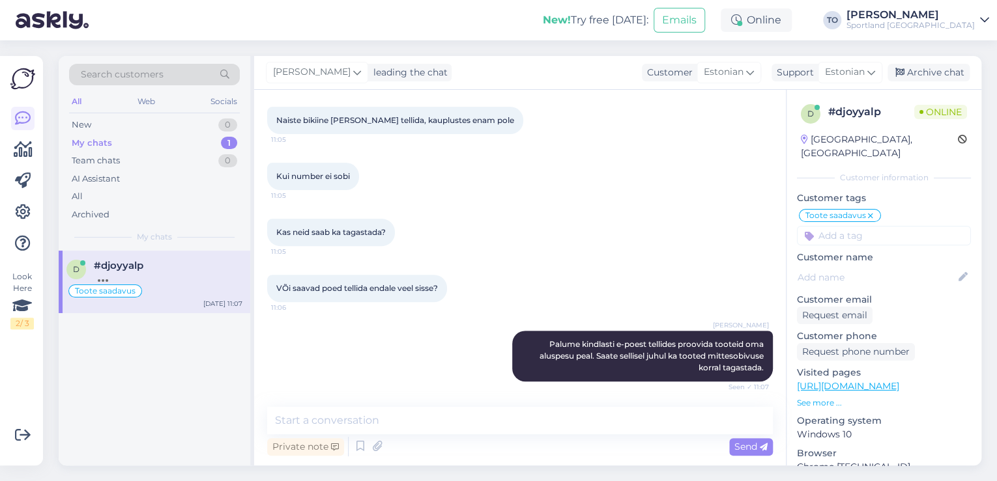
scroll to position [233, 0]
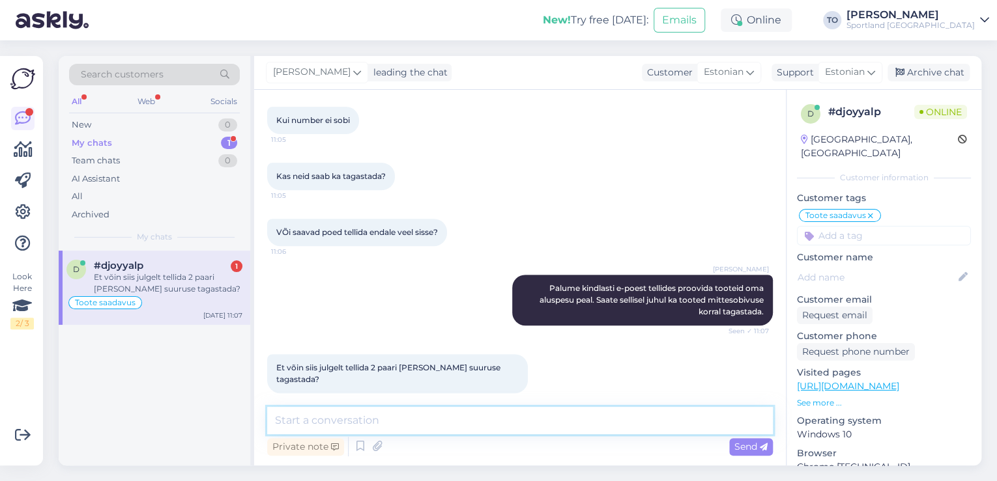
click at [453, 421] on textarea at bounding box center [520, 420] width 506 height 27
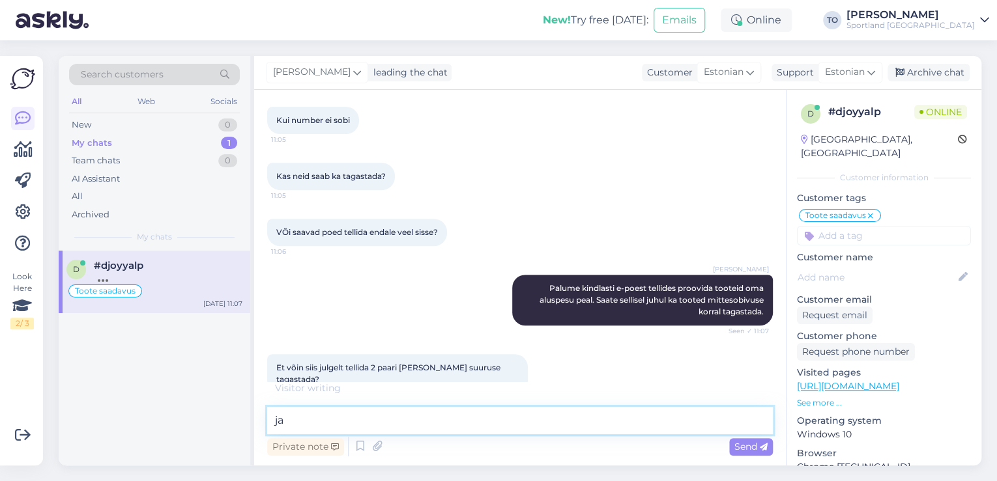
type textarea "j"
type textarea "jah :)"
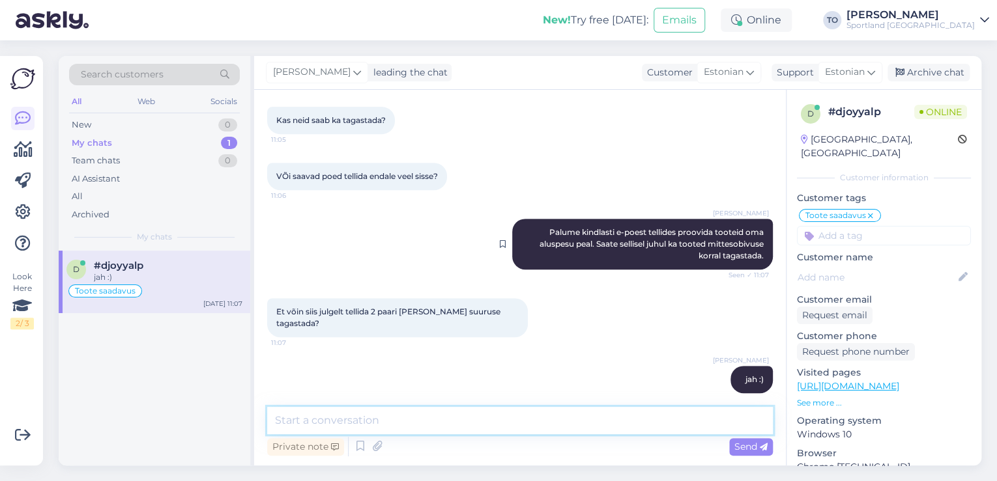
scroll to position [345, 0]
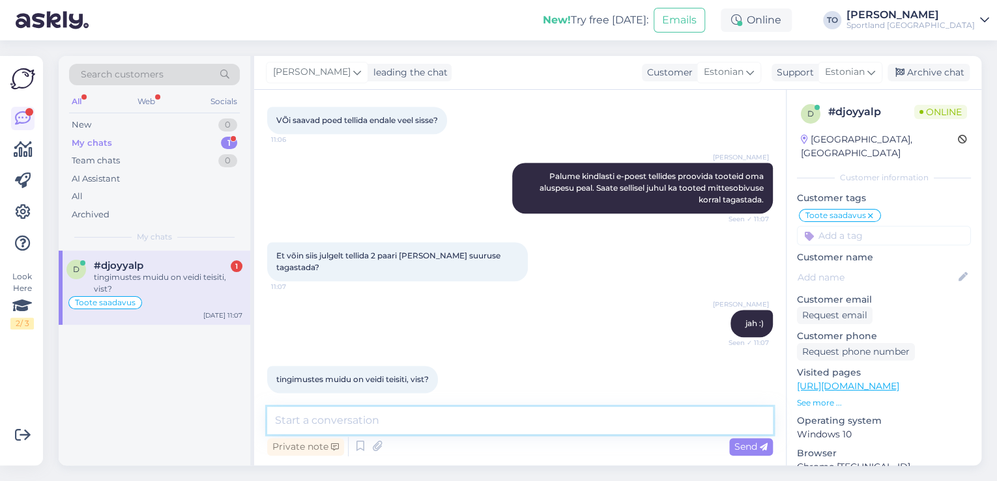
click at [453, 417] on textarea at bounding box center [520, 420] width 506 height 27
type textarea "Kui tootel on näha kasutusjälgi, siis toodet tagastada ei saa"
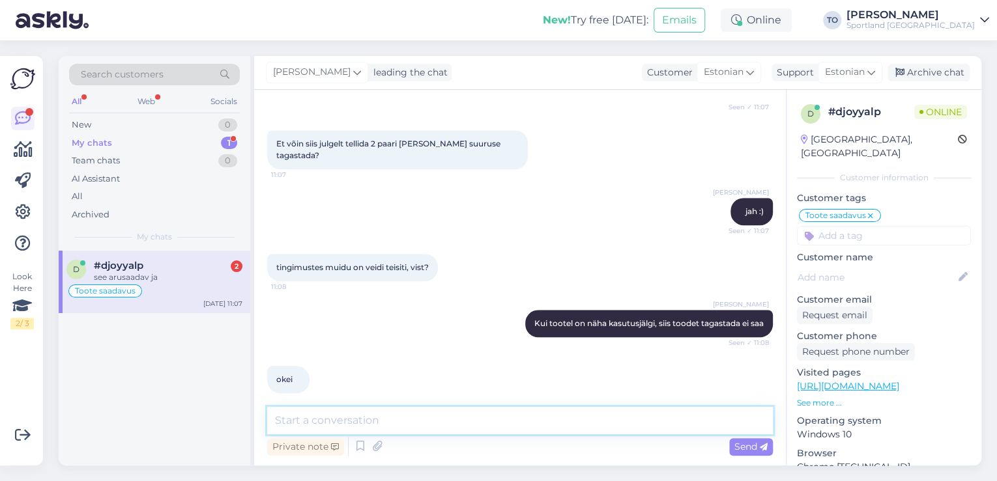
scroll to position [513, 0]
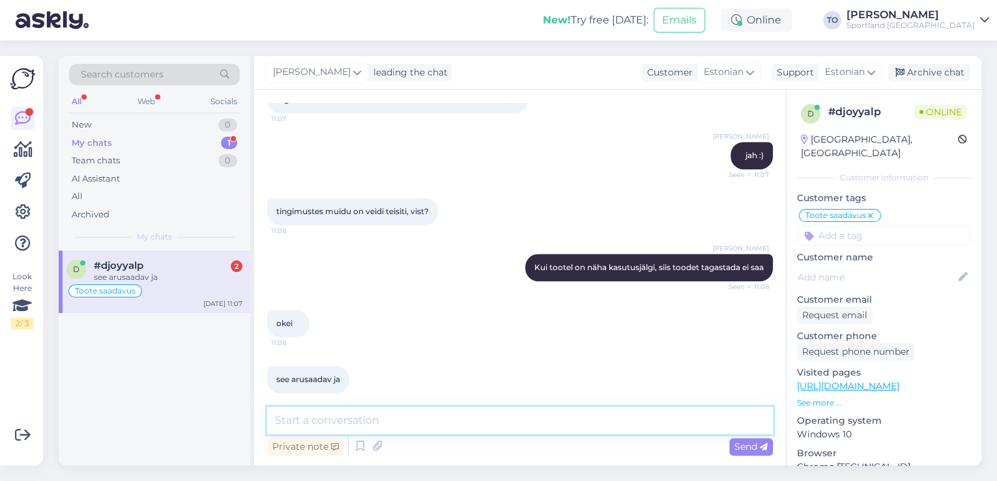
click at [508, 431] on textarea at bounding box center [520, 420] width 506 height 27
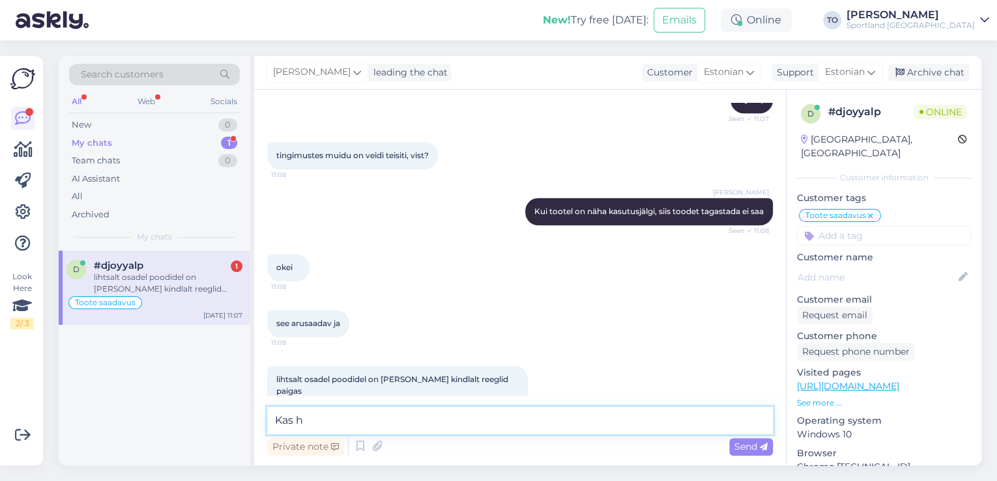
scroll to position [625, 0]
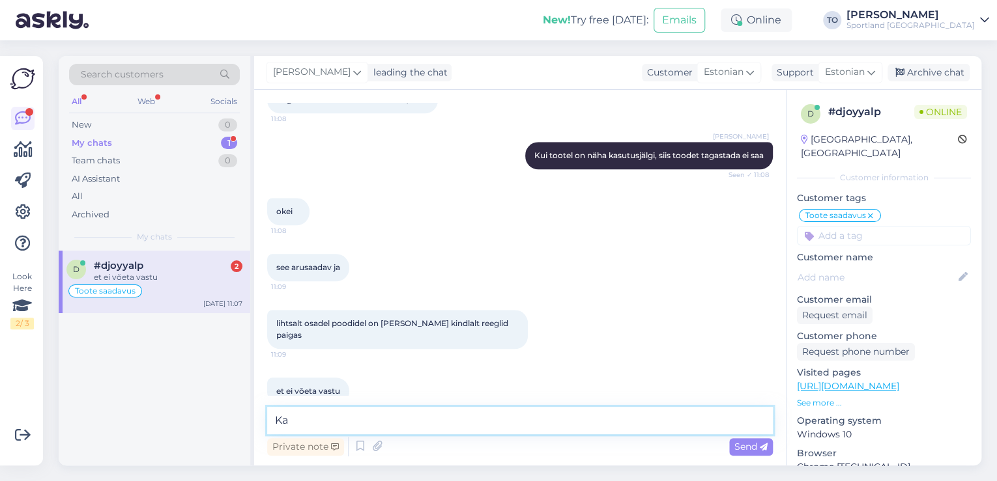
type textarea "K"
click at [479, 423] on textarea at bounding box center [520, 420] width 506 height 27
click at [567, 420] on textarea at bounding box center [520, 420] width 506 height 27
type textarea "Kui tootel kasutusjälgi ei ole, on võimalik toode tagastada"
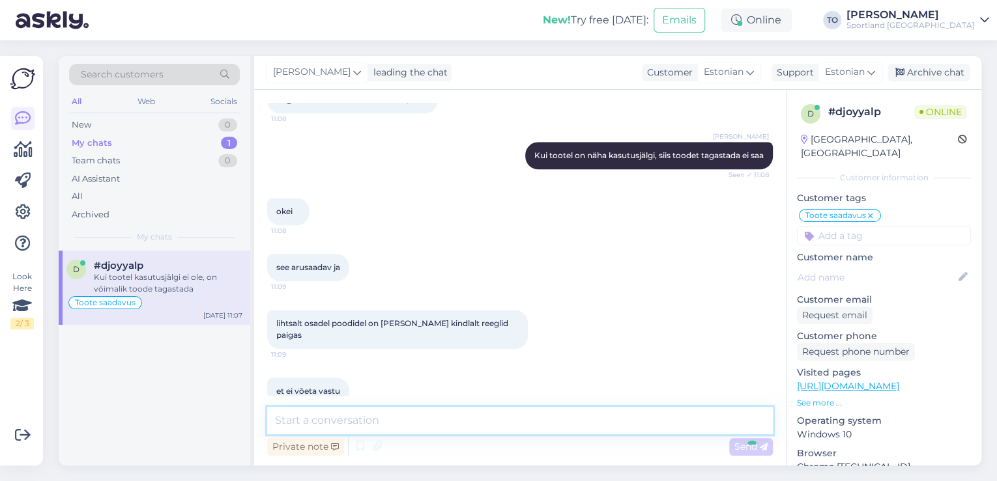
scroll to position [681, 0]
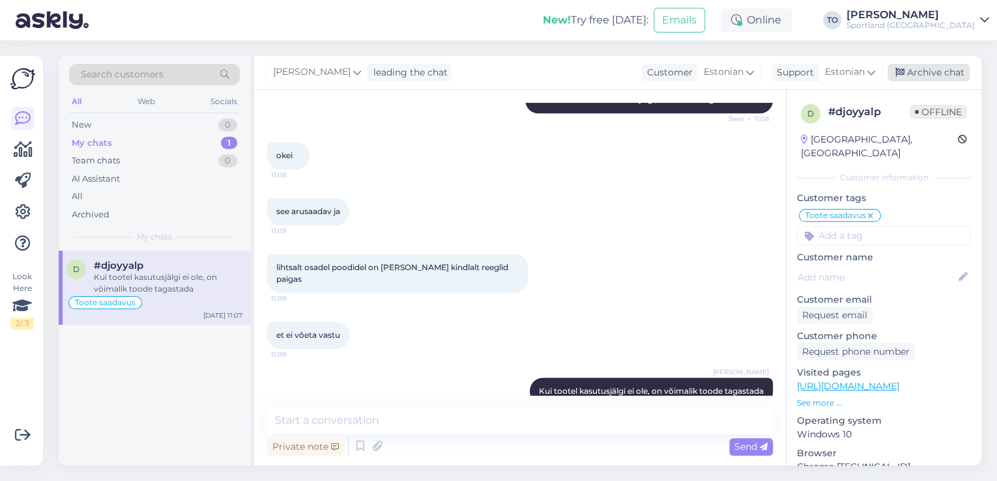
click at [930, 67] on div "Archive chat" at bounding box center [928, 73] width 82 height 18
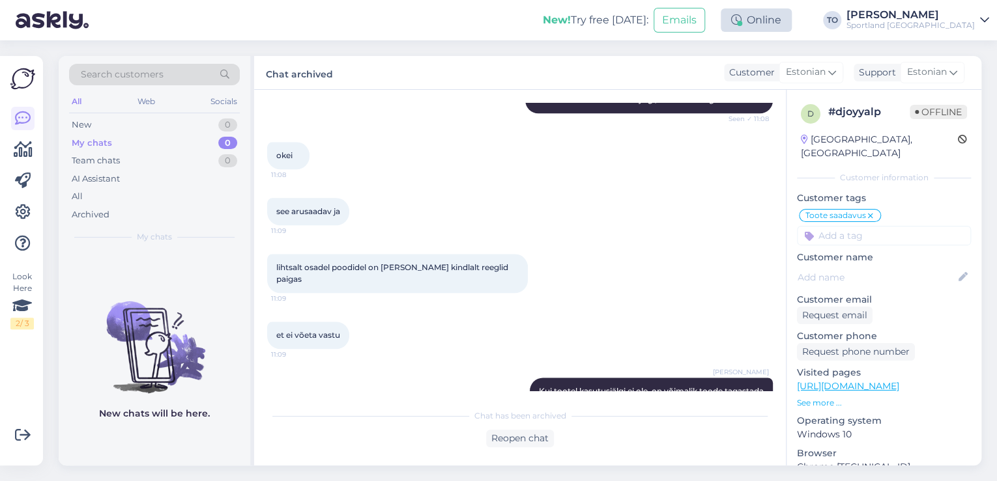
click at [792, 18] on div "Online" at bounding box center [756, 19] width 71 height 23
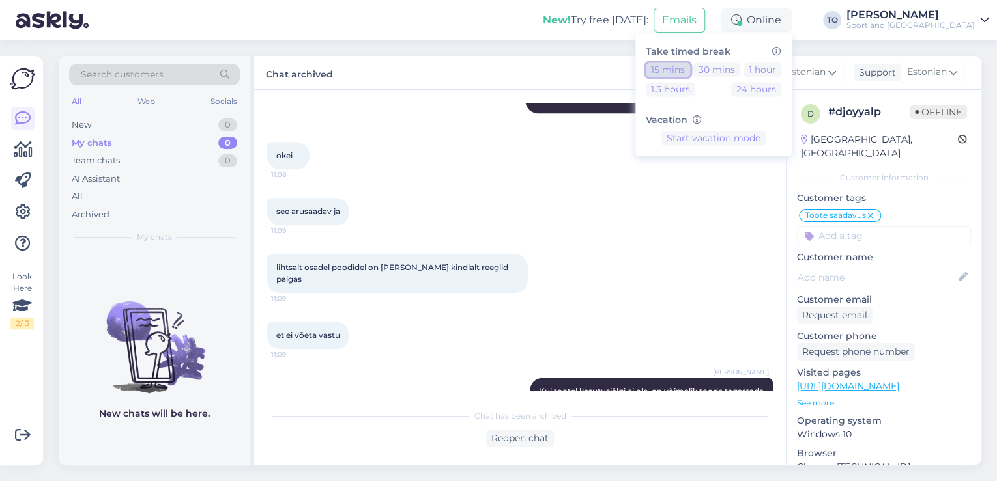
click at [690, 68] on button "15 mins" at bounding box center [668, 70] width 44 height 14
click at [957, 21] on div "Sportland [GEOGRAPHIC_DATA]" at bounding box center [910, 25] width 128 height 10
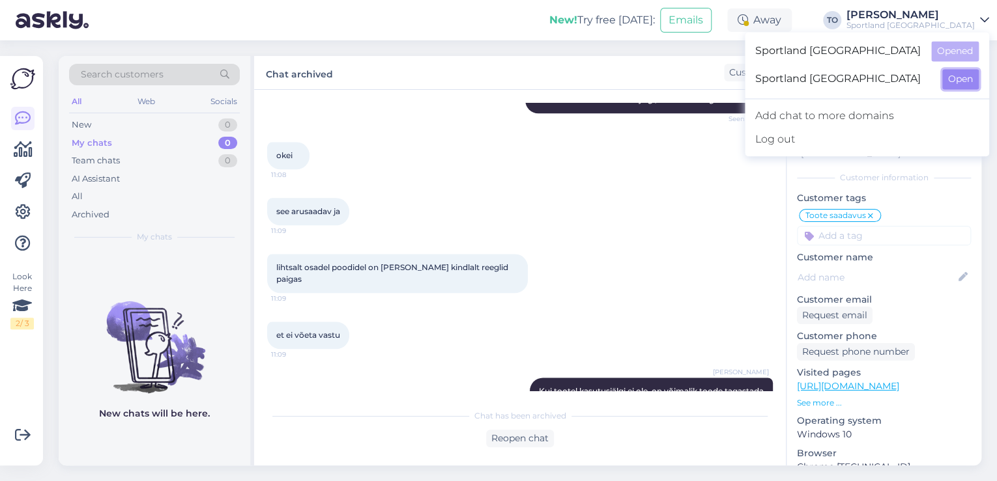
click at [964, 84] on button "Open" at bounding box center [960, 79] width 36 height 20
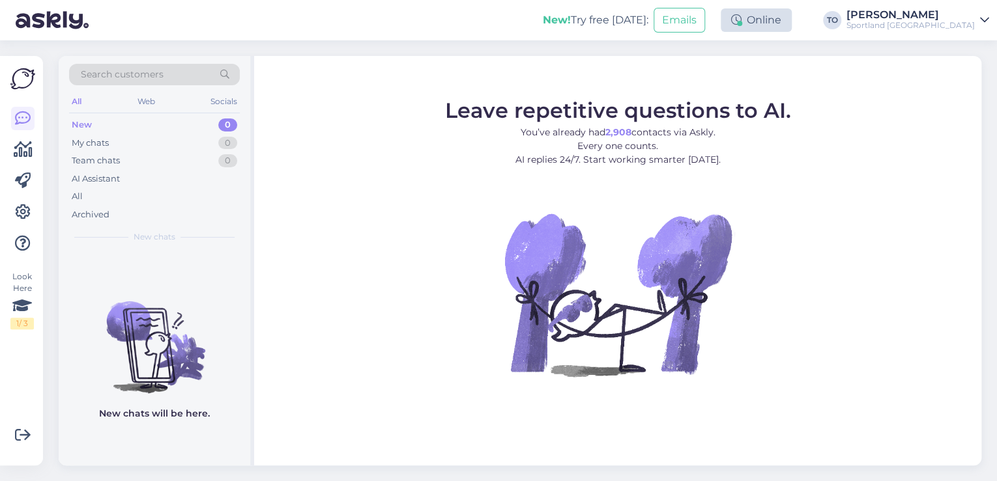
click at [792, 25] on div "Online" at bounding box center [756, 19] width 71 height 23
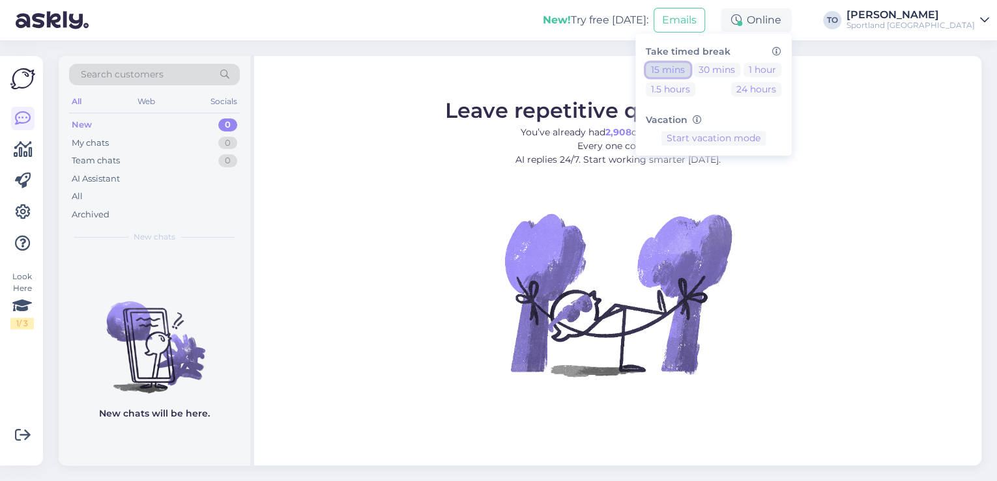
click at [690, 65] on button "15 mins" at bounding box center [668, 70] width 44 height 14
click at [417, 22] on div "New! Try free [DATE]: Emails Away Take timed break 15 mins 30 mins 1 hour 1.5 h…" at bounding box center [498, 20] width 997 height 40
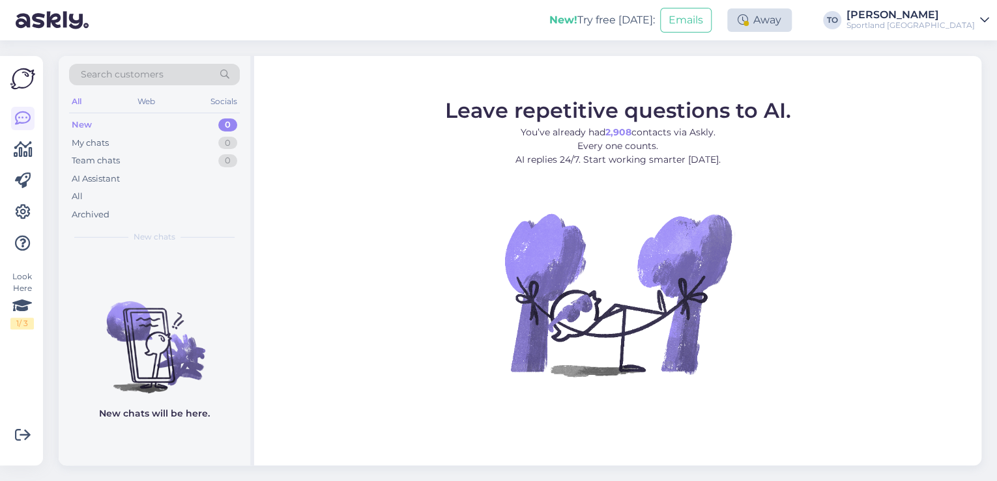
click at [792, 27] on div "Away" at bounding box center [759, 19] width 64 height 23
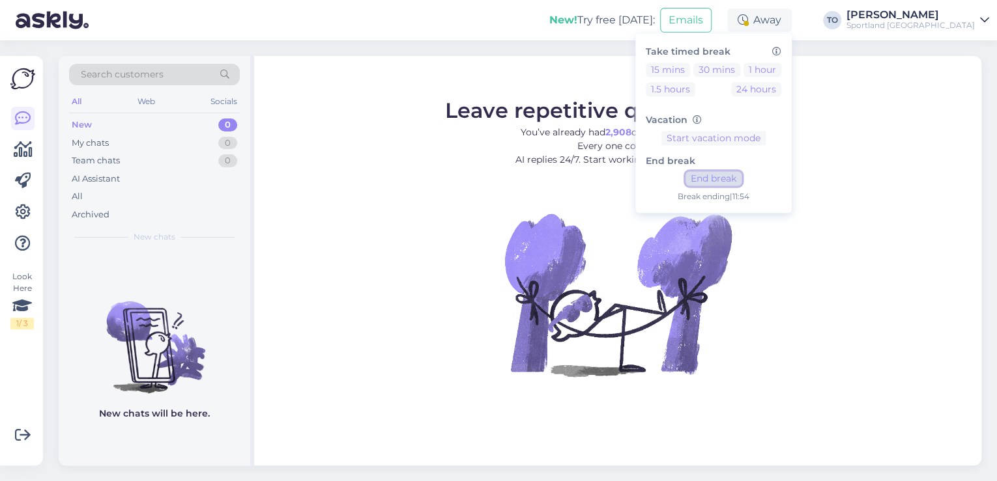
click at [741, 180] on button "End break" at bounding box center [713, 179] width 56 height 14
click at [960, 29] on div "Sportland [GEOGRAPHIC_DATA]" at bounding box center [910, 25] width 128 height 10
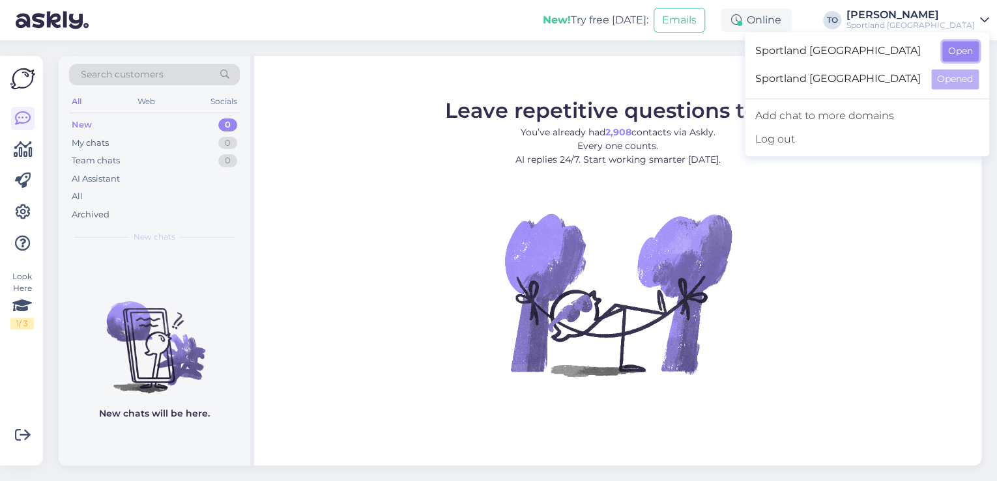
click at [958, 51] on button "Open" at bounding box center [960, 51] width 36 height 20
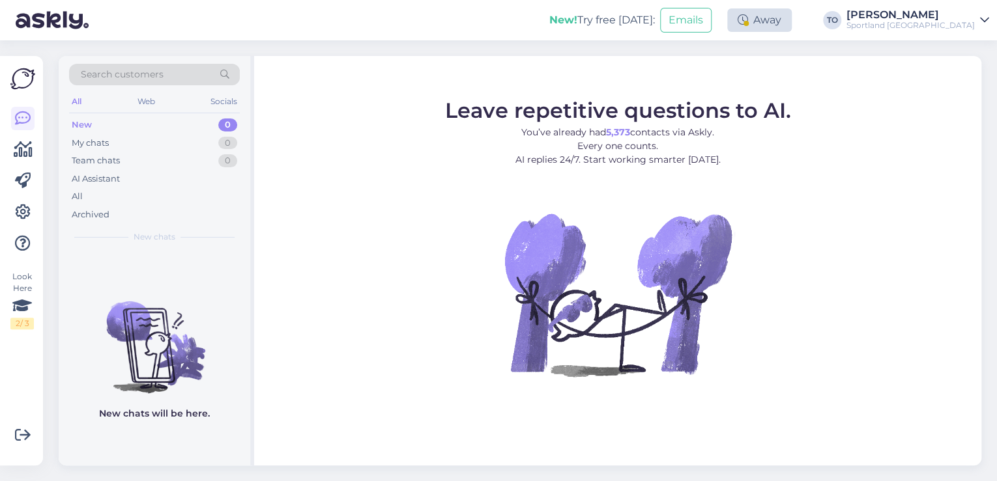
click at [792, 16] on div "Away" at bounding box center [759, 19] width 64 height 23
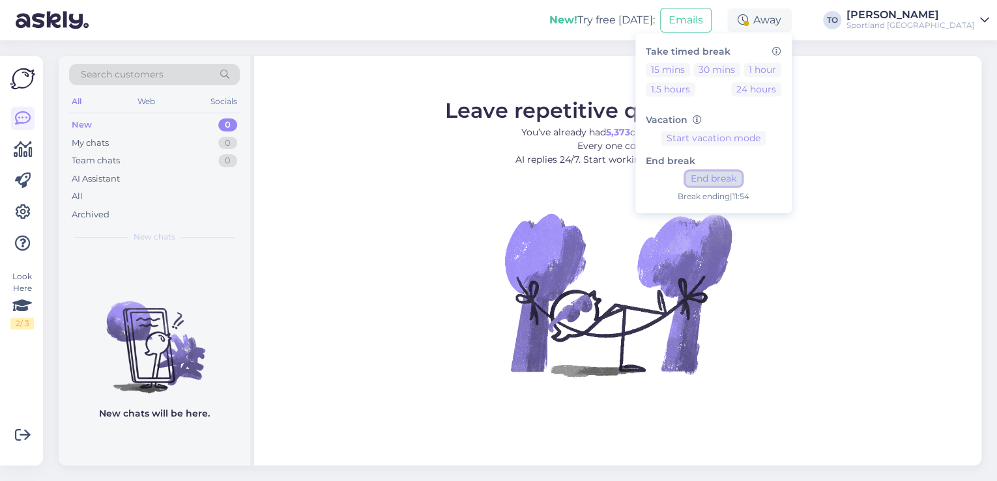
click at [741, 173] on button "End break" at bounding box center [713, 179] width 56 height 14
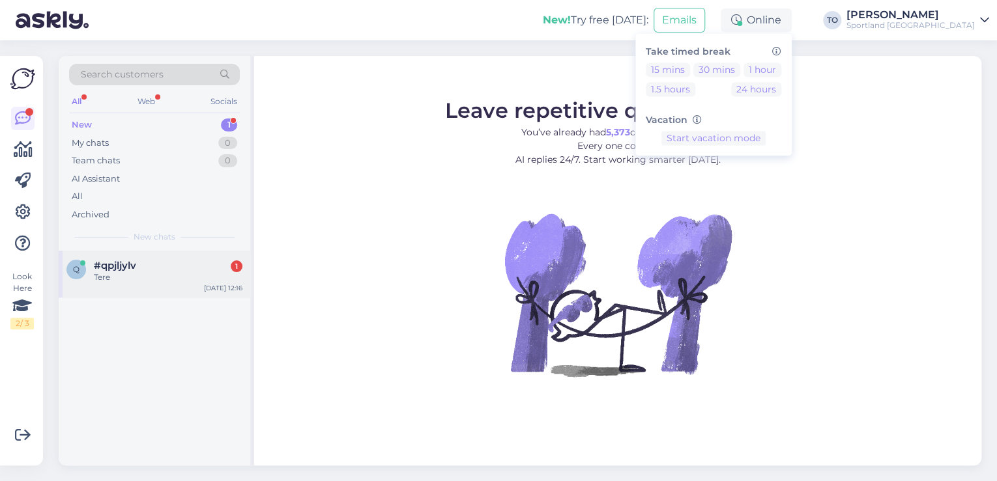
click at [178, 276] on div "Tere" at bounding box center [168, 278] width 149 height 12
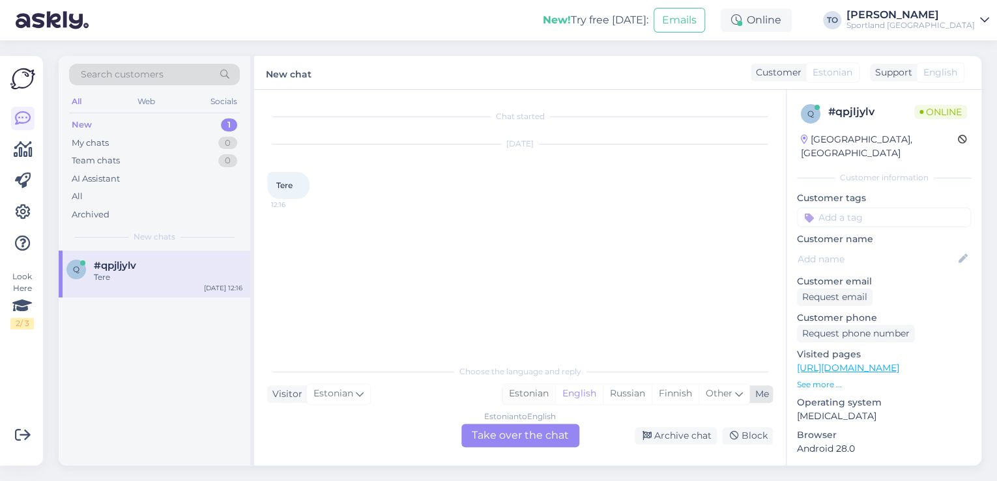
click at [526, 395] on div "Estonian" at bounding box center [528, 394] width 53 height 20
click at [522, 442] on div "Estonian to Estonian Take over the chat" at bounding box center [520, 435] width 118 height 23
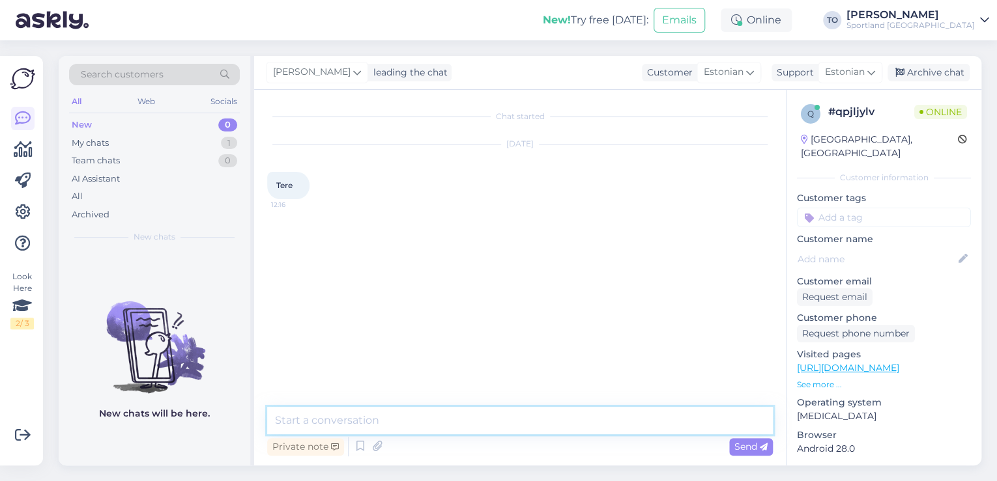
click at [466, 434] on textarea at bounding box center [520, 420] width 506 height 27
type textarea "Tere! [PERSON_NAME] Klienditeenindusest"
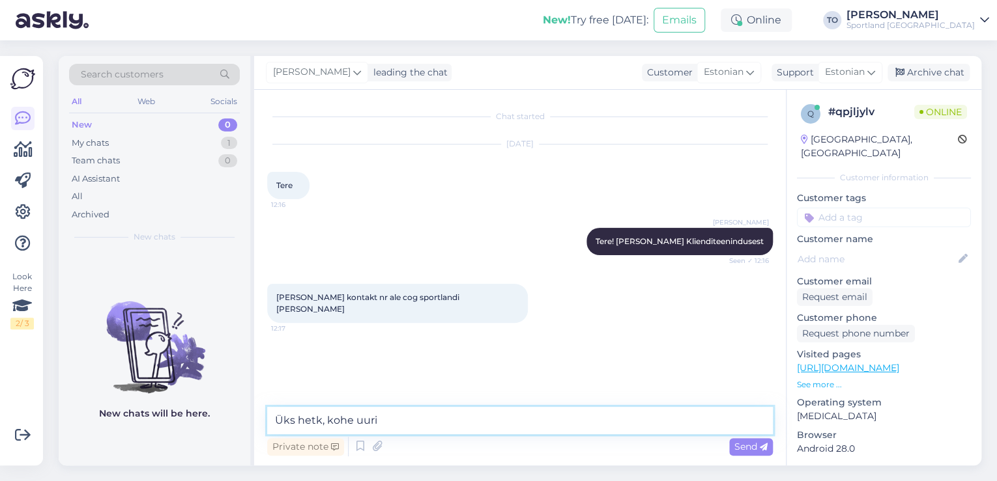
type textarea "Üks hetk, kohe uurin"
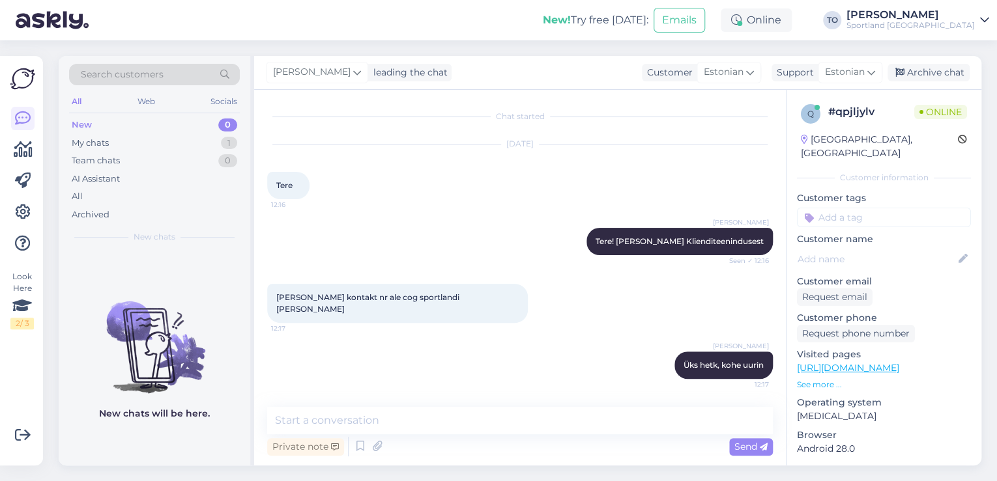
click at [423, 405] on div "Chat started [DATE] Tere 12:16 [PERSON_NAME] Tere! [PERSON_NAME] Klienditeenind…" at bounding box center [520, 278] width 532 height 376
click at [419, 425] on textarea at bounding box center [520, 420] width 506 height 27
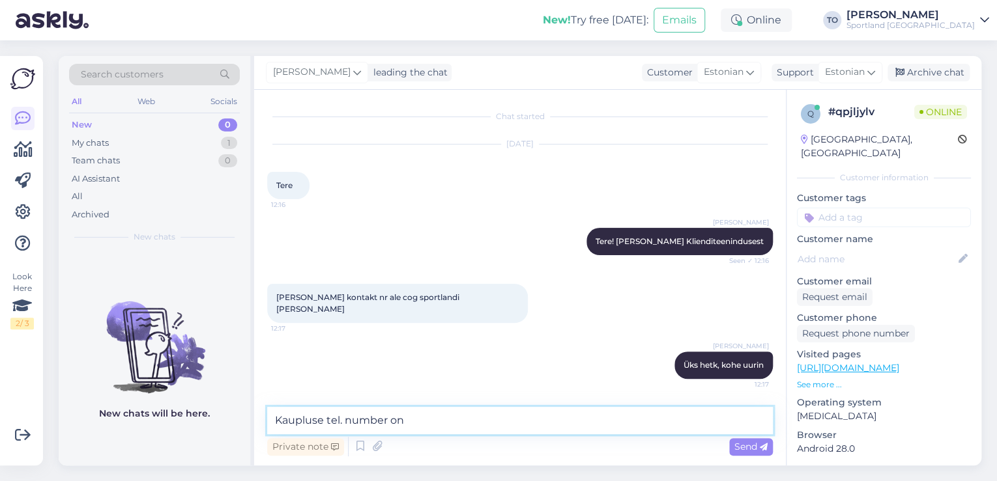
paste textarea "[PHONE_NUMBER]"
type textarea "Kaupluse tel. number on [PHONE_NUMBER]"
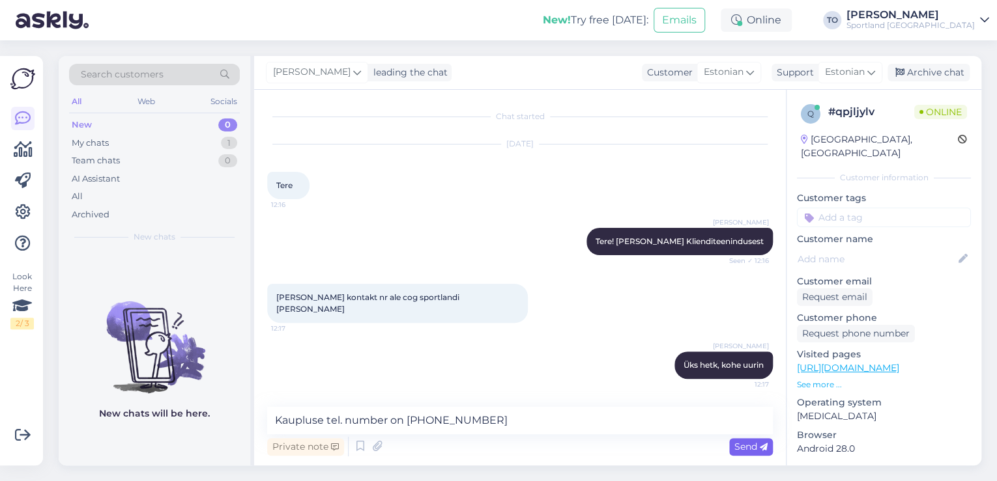
click at [747, 448] on span "Send" at bounding box center [750, 447] width 33 height 12
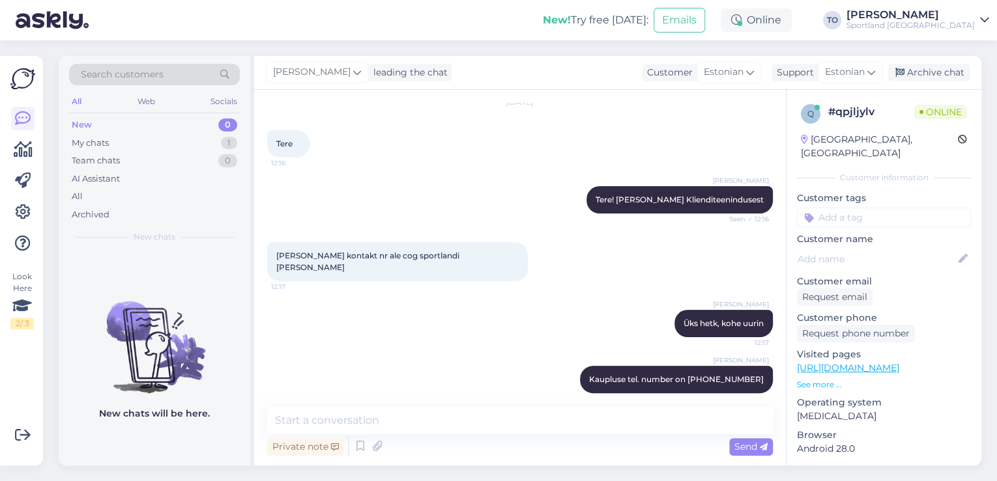
click at [873, 208] on input at bounding box center [884, 218] width 174 height 20
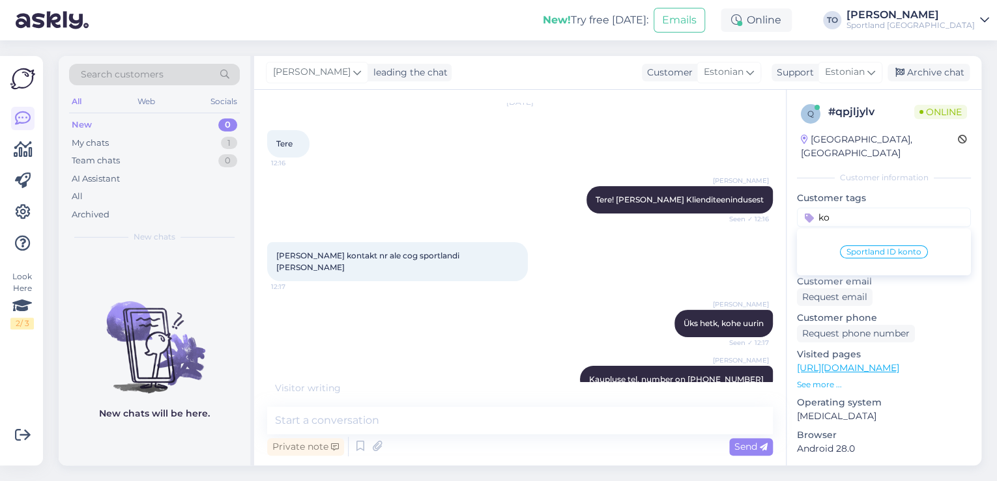
type input "k"
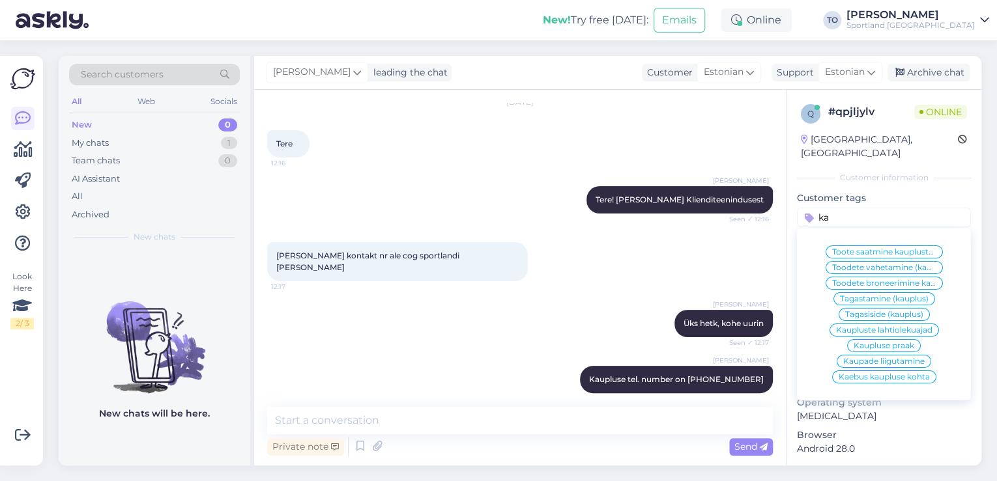
type input "k"
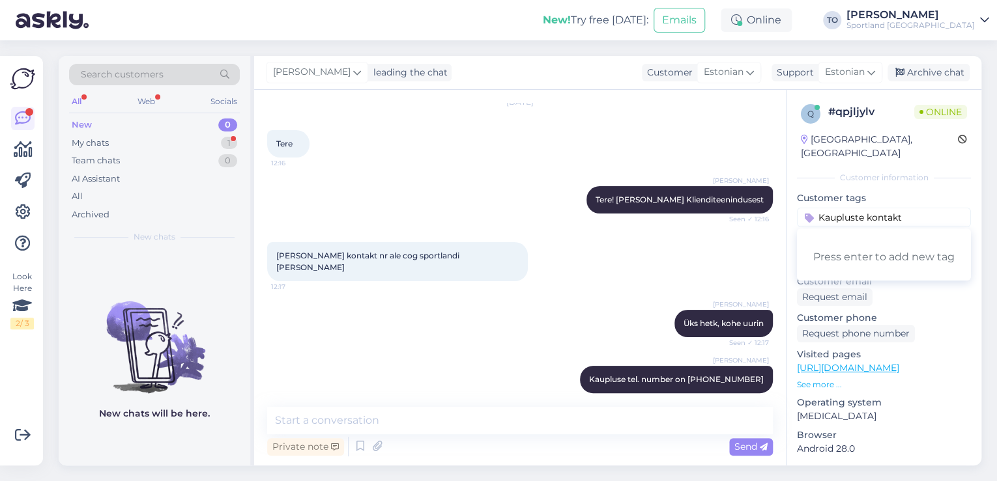
scroll to position [109, 0]
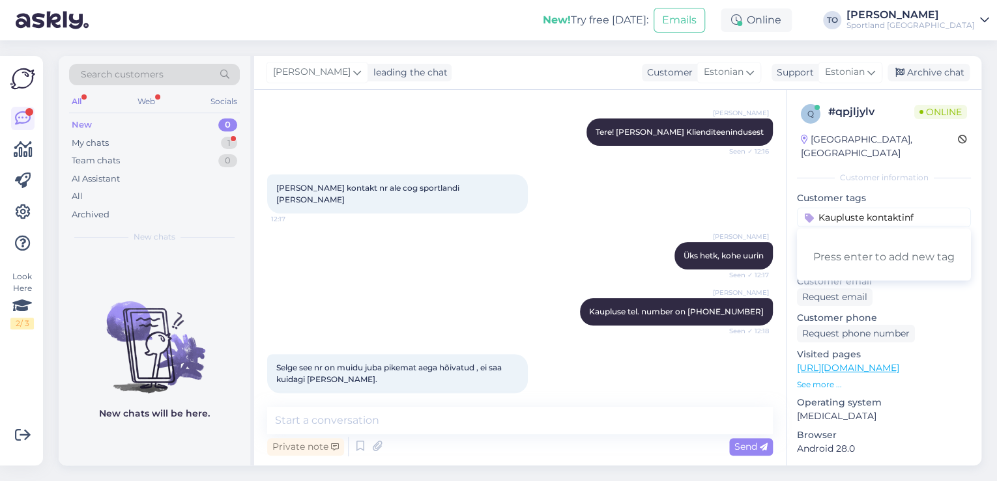
type input "Kaupluste kontaktinfo"
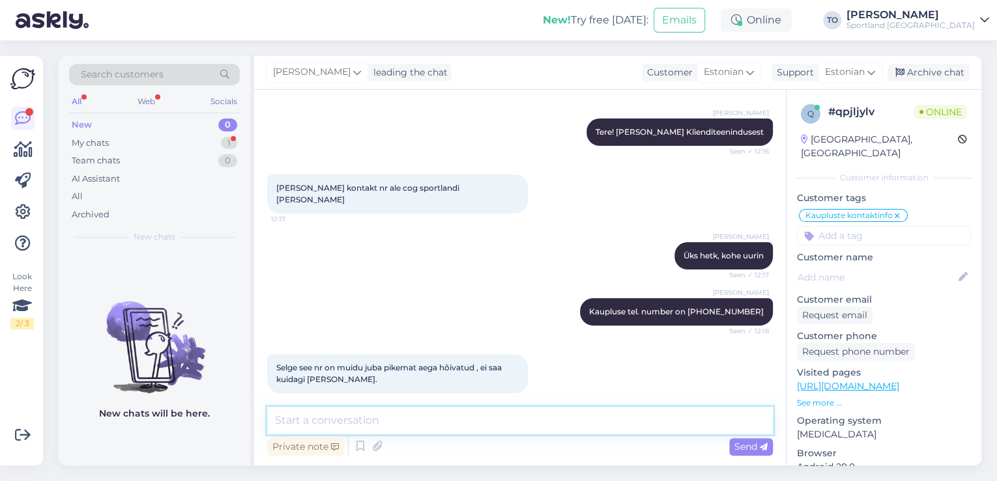
click at [436, 426] on textarea at bounding box center [520, 420] width 506 height 27
type textarea "k"
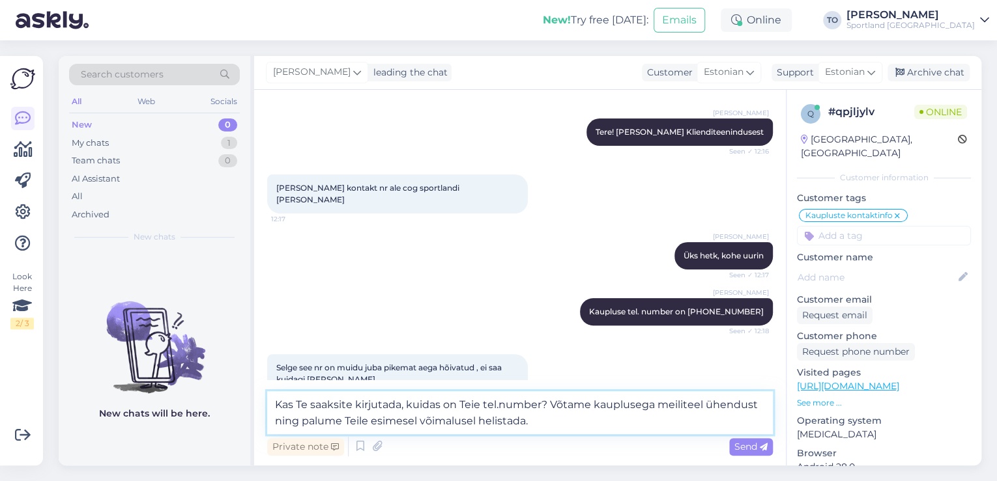
click at [683, 405] on textarea "Kas Te saaksite kirjutada, kuidas on Teie tel.number? Võtame kauplusega meilite…" at bounding box center [520, 413] width 506 height 43
type textarea "Kas Te saaksite kirjutada, kuidas on Teie tel.number? Võtame kauplusega [PERSON…"
click at [734, 446] on span "Send" at bounding box center [750, 447] width 33 height 12
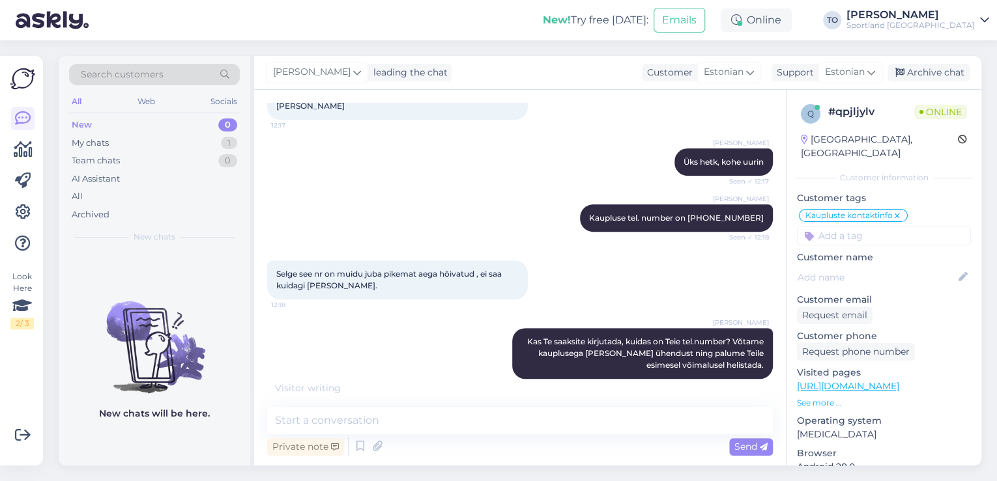
scroll to position [245, 0]
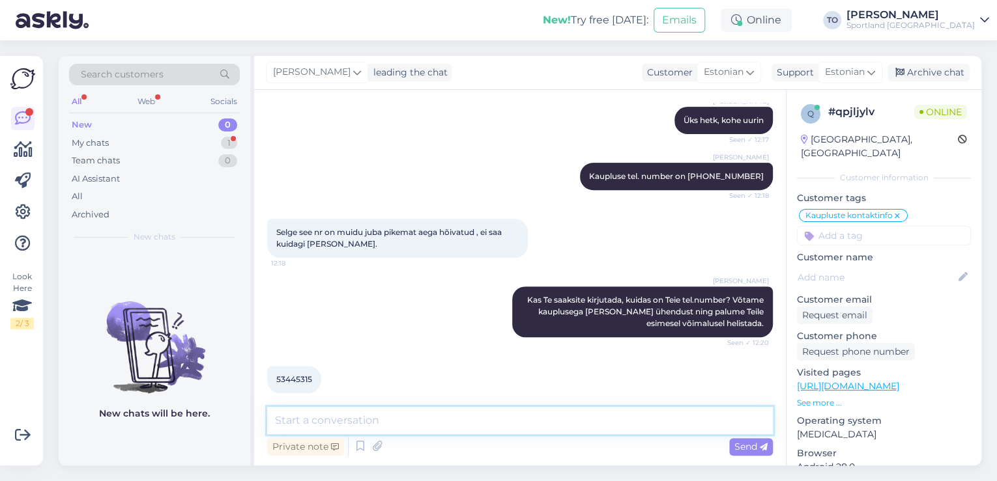
click at [403, 425] on textarea at bounding box center [520, 420] width 506 height 27
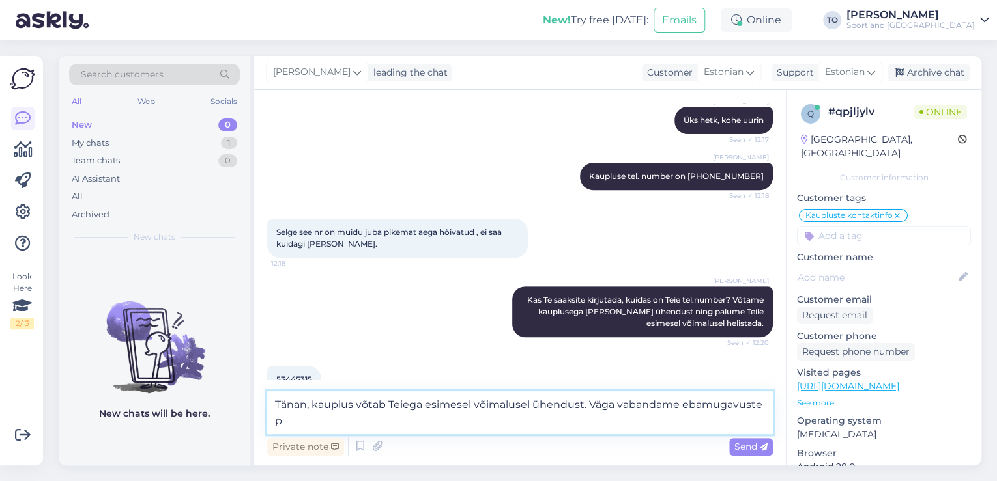
scroll to position [259, 0]
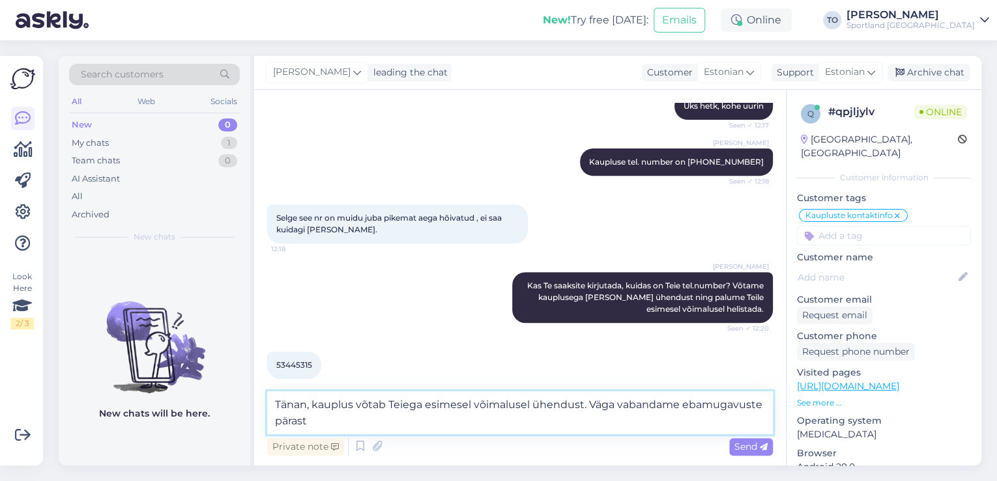
type textarea "Tänan, kauplus võtab Teiega esimesel võimalusel ühendust. Väga vabandame ebamug…"
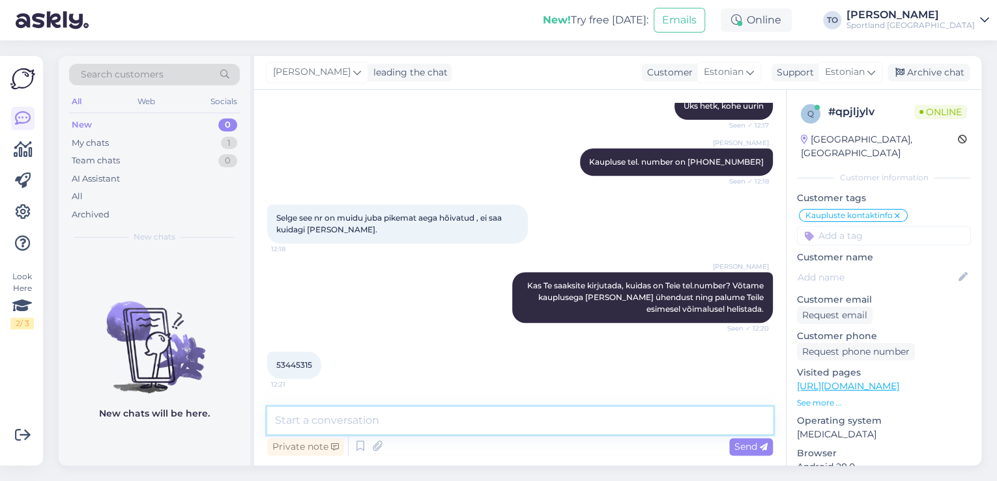
scroll to position [313, 0]
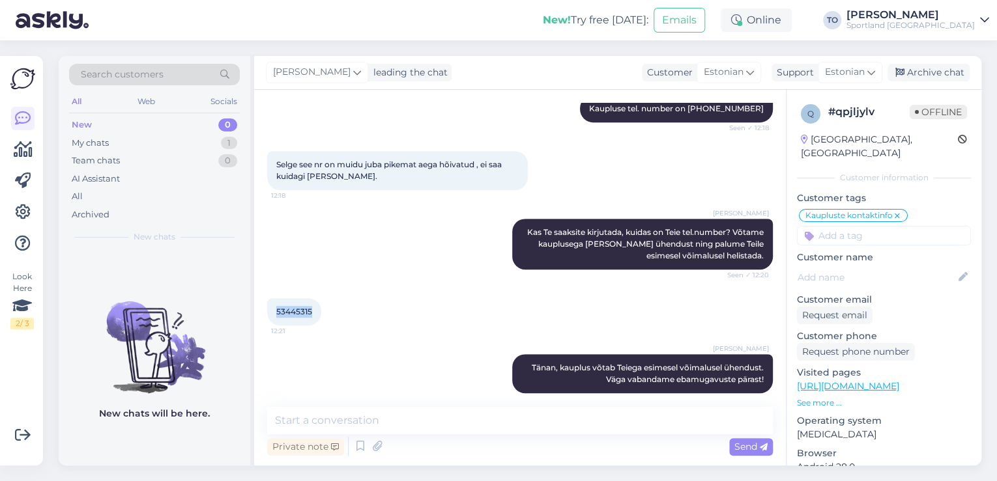
drag, startPoint x: 278, startPoint y: 294, endPoint x: 313, endPoint y: 294, distance: 35.8
click at [313, 298] on div "53445315 12:21" at bounding box center [294, 311] width 54 height 27
copy span "53445315"
click at [934, 75] on div "Archive chat" at bounding box center [928, 73] width 82 height 18
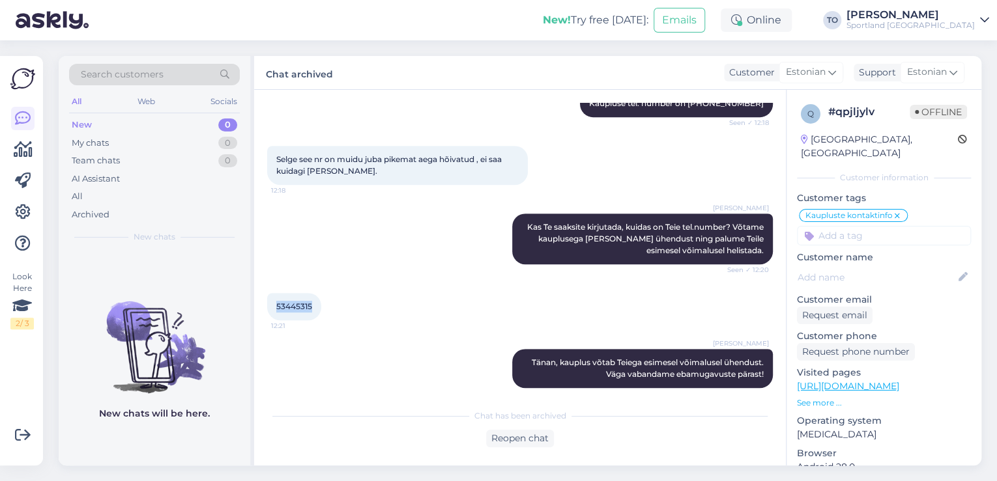
click at [953, 23] on div "Sportland [GEOGRAPHIC_DATA]" at bounding box center [910, 25] width 128 height 10
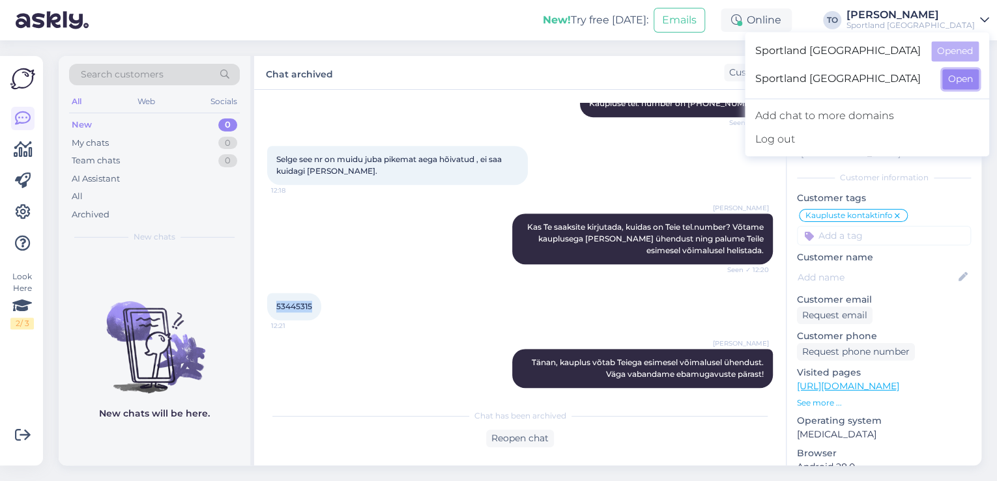
click at [959, 83] on button "Open" at bounding box center [960, 79] width 36 height 20
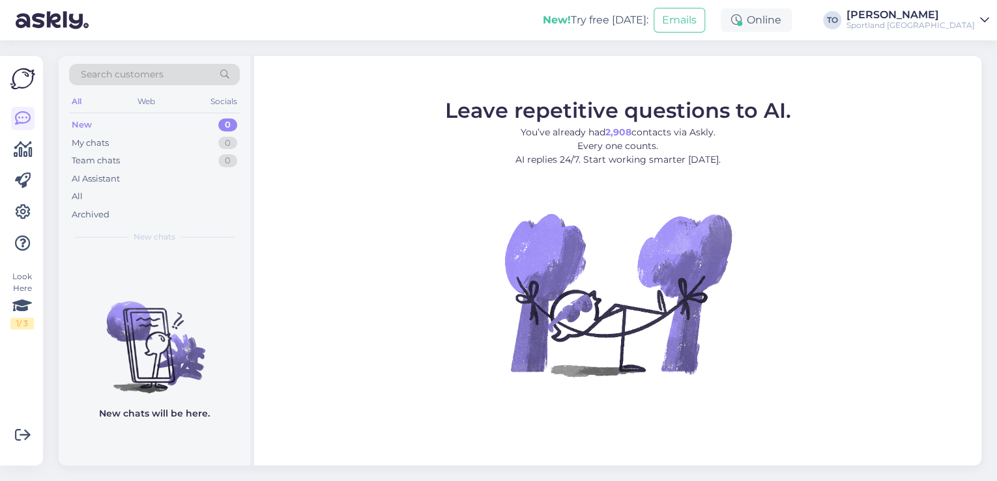
click at [947, 18] on div "[PERSON_NAME]" at bounding box center [910, 15] width 128 height 10
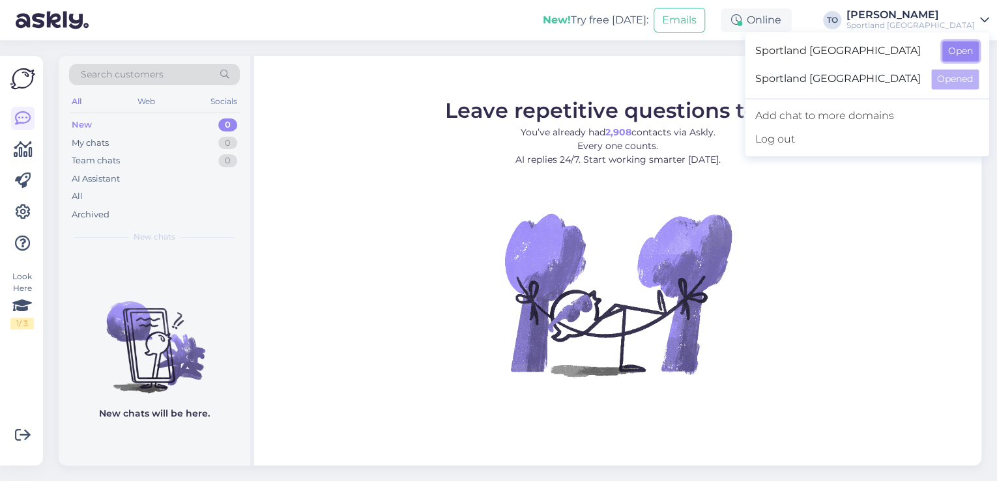
click at [967, 51] on button "Open" at bounding box center [960, 51] width 36 height 20
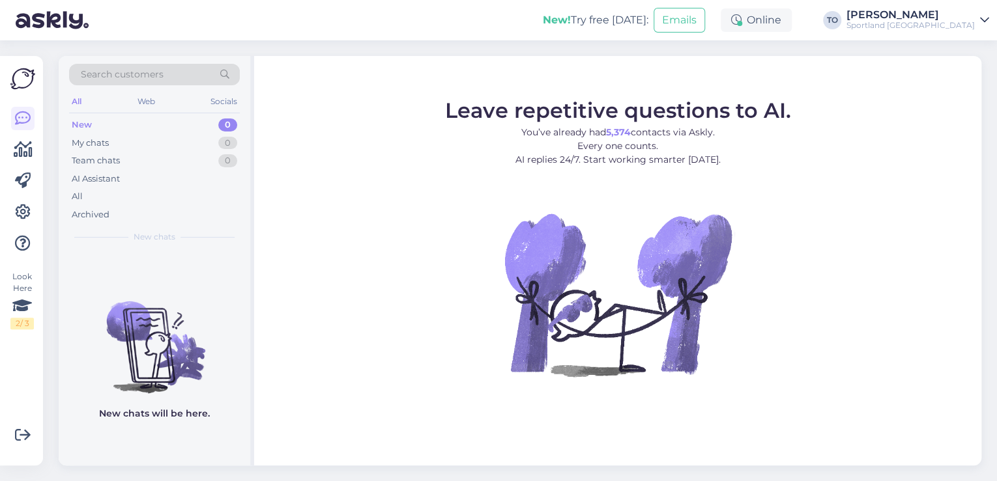
click at [957, 12] on div "[PERSON_NAME]" at bounding box center [910, 15] width 128 height 10
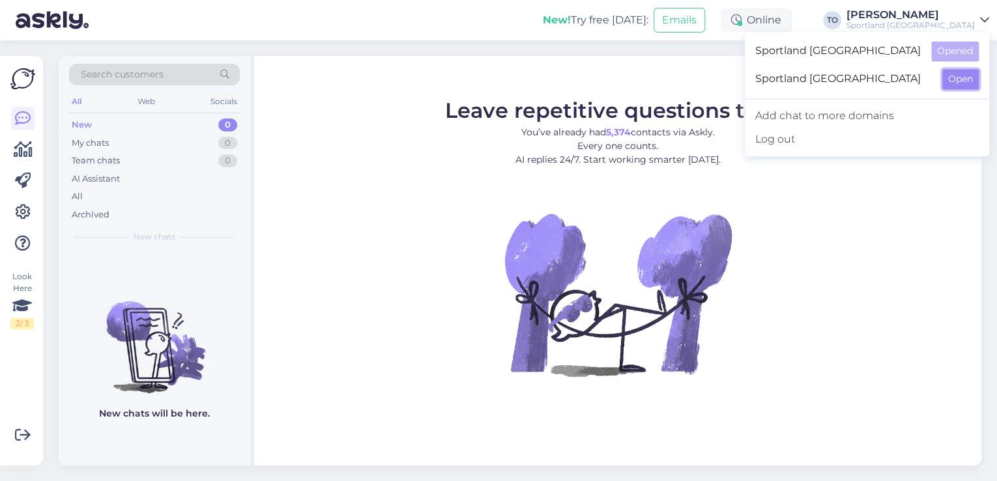
click at [960, 79] on button "Open" at bounding box center [960, 79] width 36 height 20
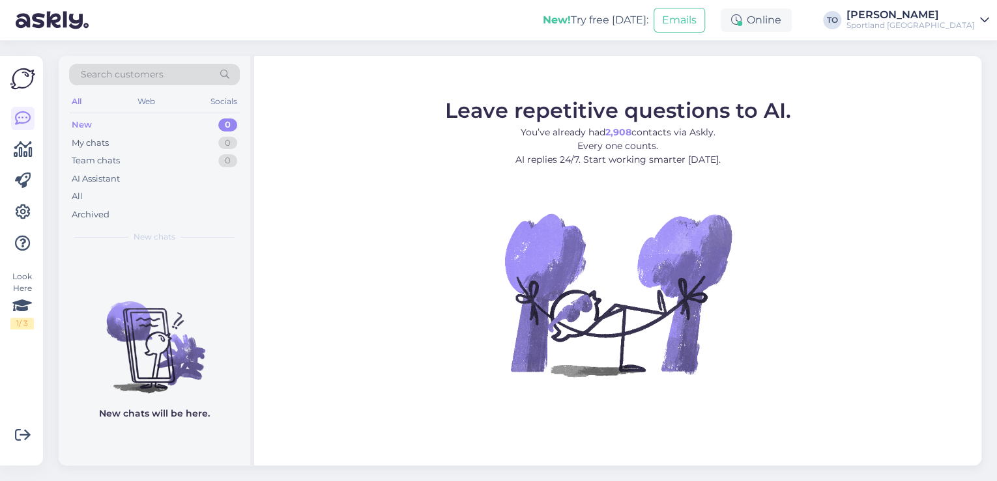
click at [913, 16] on div "[PERSON_NAME]" at bounding box center [910, 15] width 128 height 10
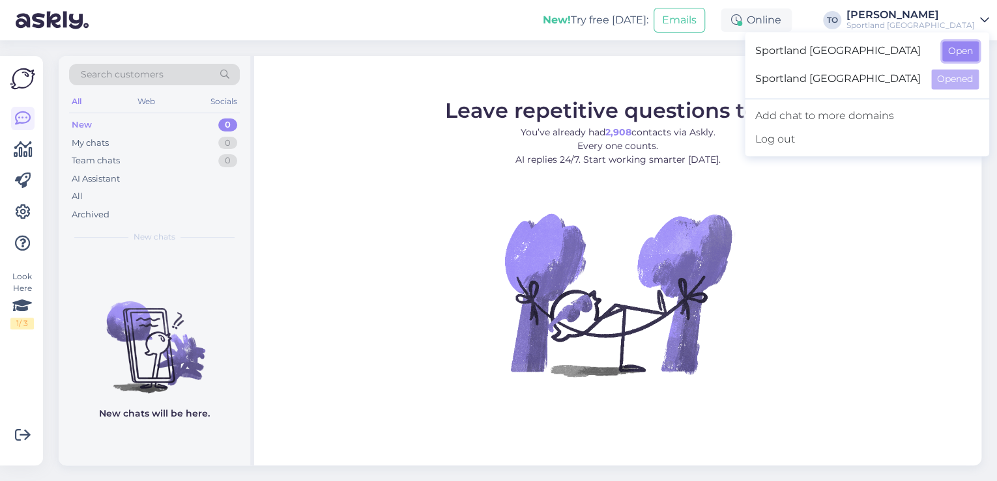
click at [954, 51] on button "Open" at bounding box center [960, 51] width 36 height 20
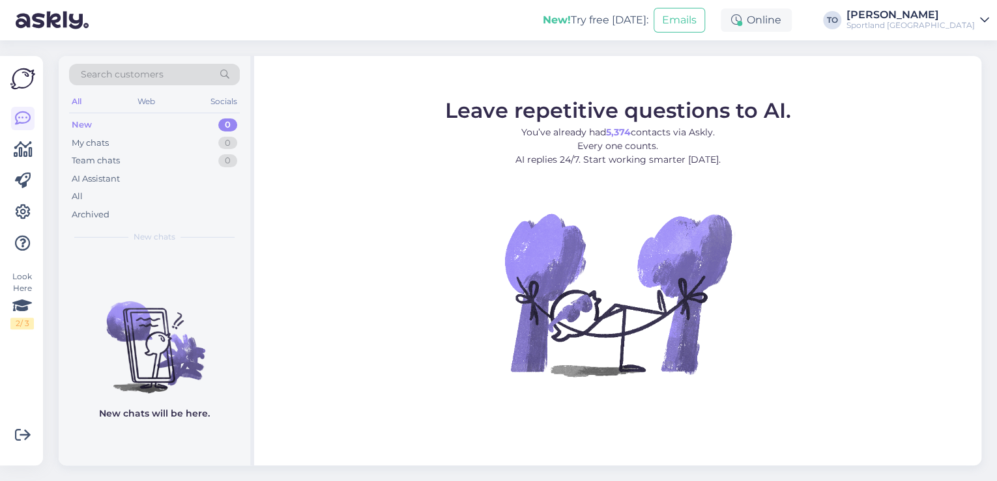
click at [930, 26] on div "Sportland [GEOGRAPHIC_DATA]" at bounding box center [910, 25] width 128 height 10
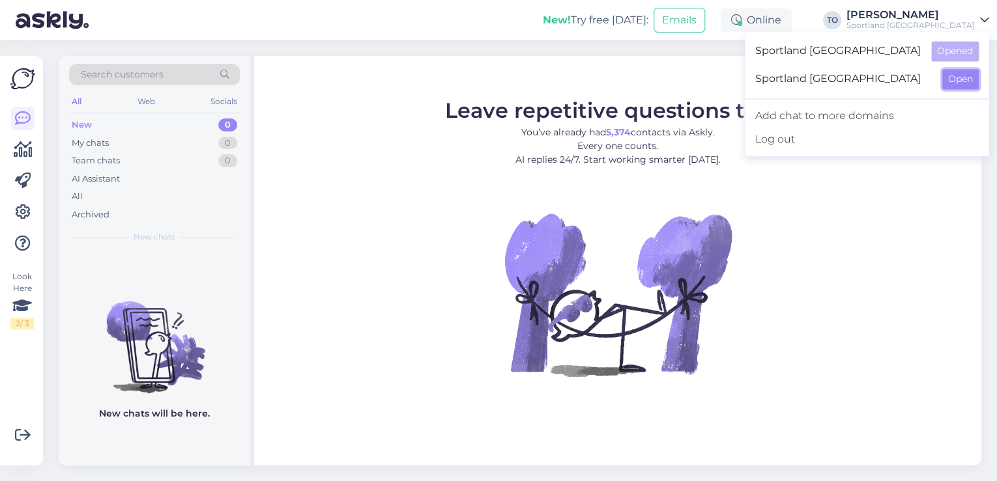
click at [958, 79] on button "Open" at bounding box center [960, 79] width 36 height 20
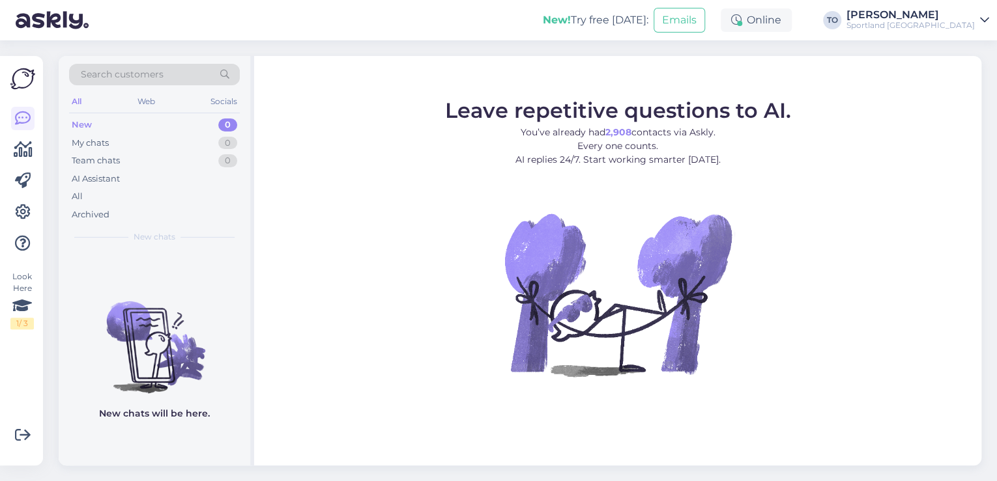
click at [963, 23] on div "Sportland [GEOGRAPHIC_DATA]" at bounding box center [910, 25] width 128 height 10
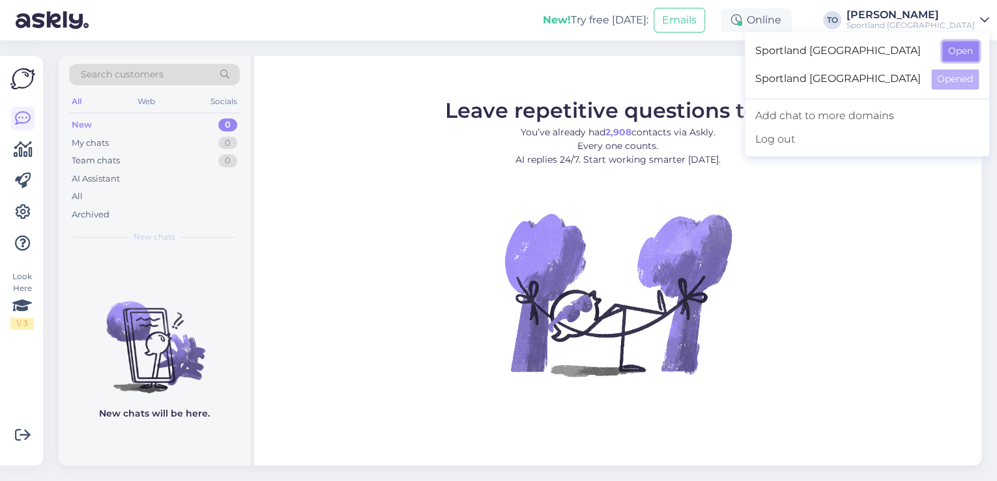
click at [967, 47] on button "Open" at bounding box center [960, 51] width 36 height 20
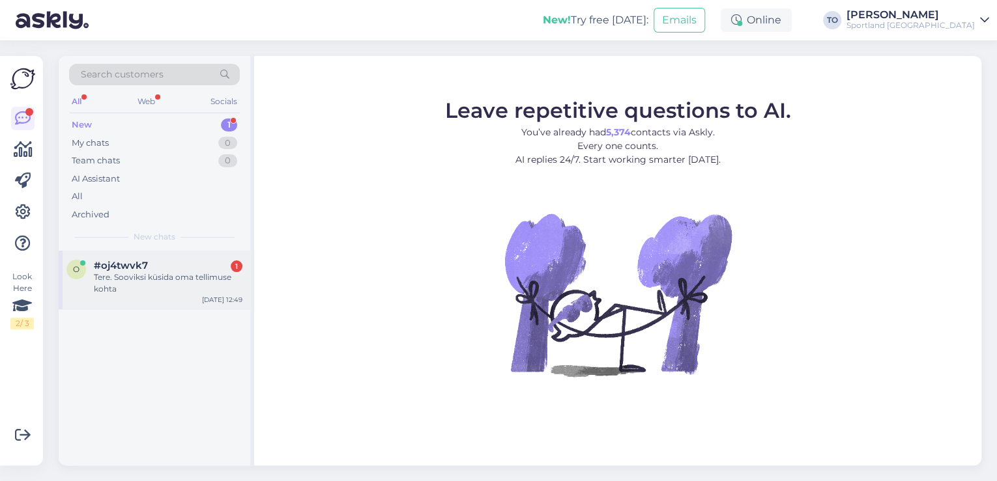
click at [185, 268] on div "#oj4twvk7 1" at bounding box center [168, 266] width 149 height 12
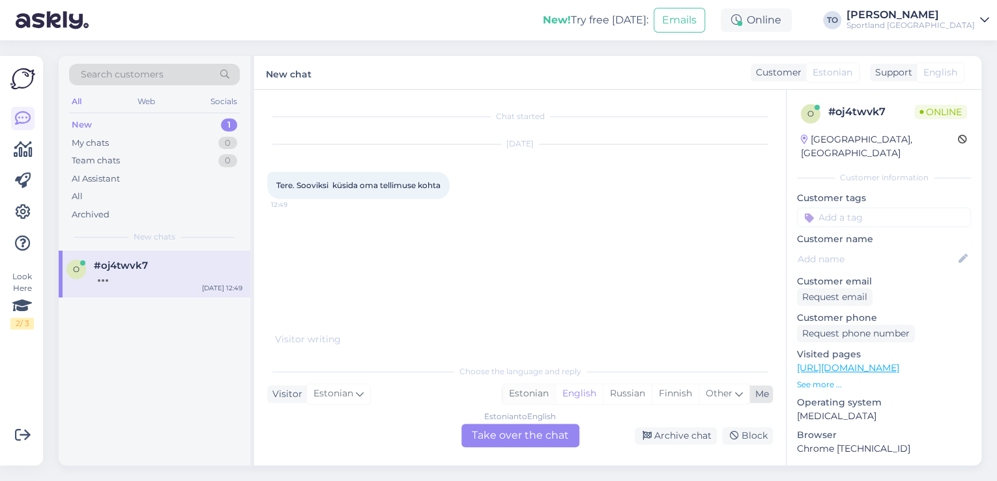
click at [543, 398] on div "Estonian" at bounding box center [528, 394] width 53 height 20
click at [532, 437] on div "Estonian to Estonian Take over the chat" at bounding box center [520, 435] width 118 height 23
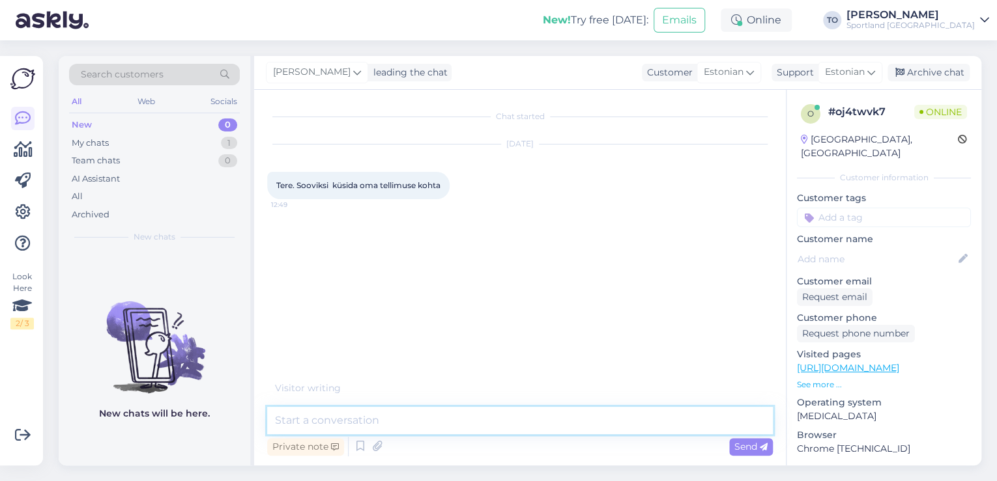
click at [399, 423] on textarea at bounding box center [520, 420] width 506 height 27
type textarea "Tere! [PERSON_NAME] Klienditeenindusest"
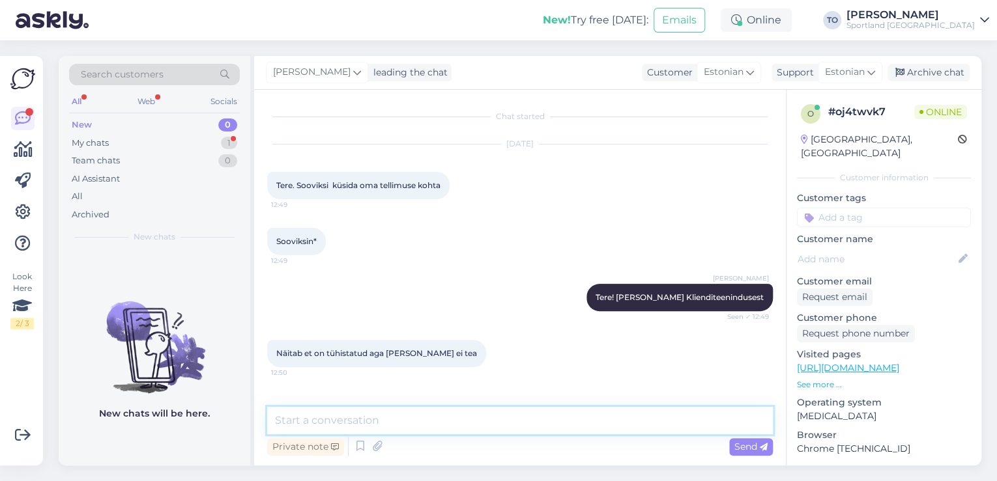
click at [560, 418] on textarea at bounding box center [520, 420] width 506 height 27
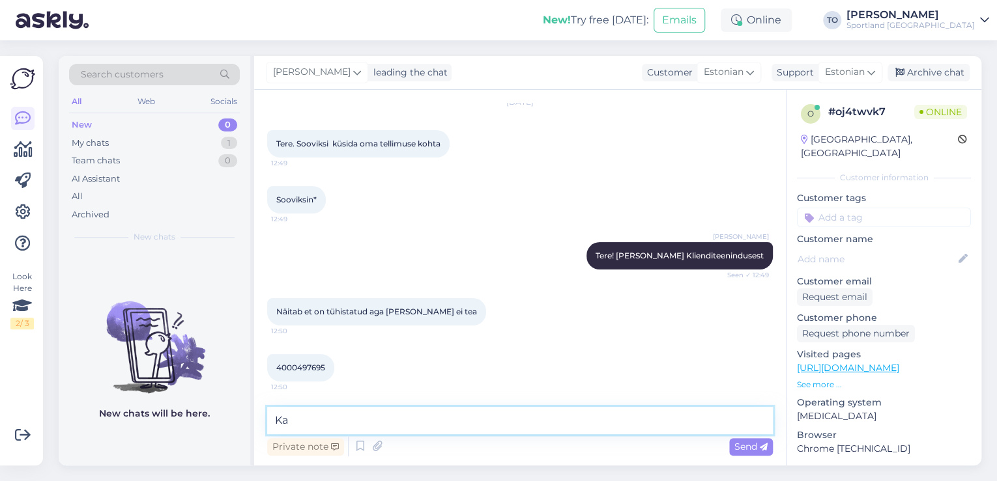
type textarea "K"
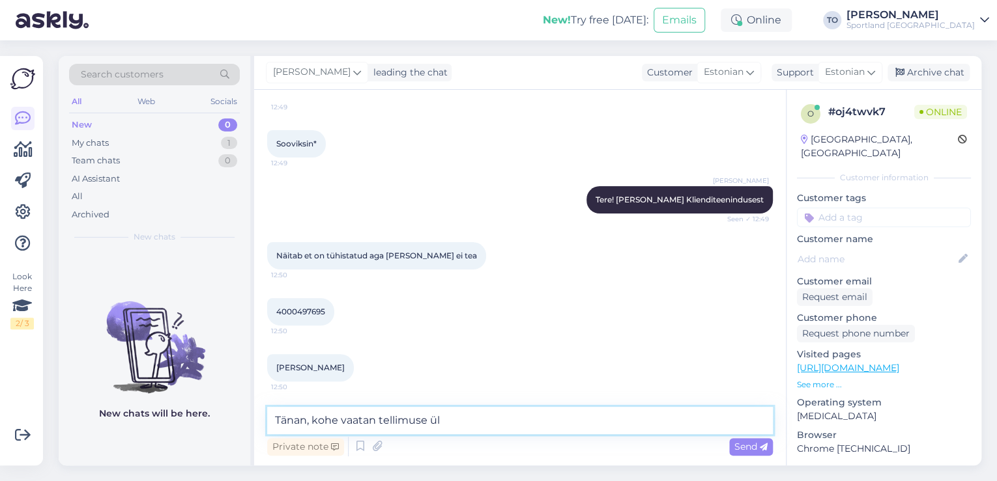
type textarea "Tänan, kohe vaatan tellimuse üle"
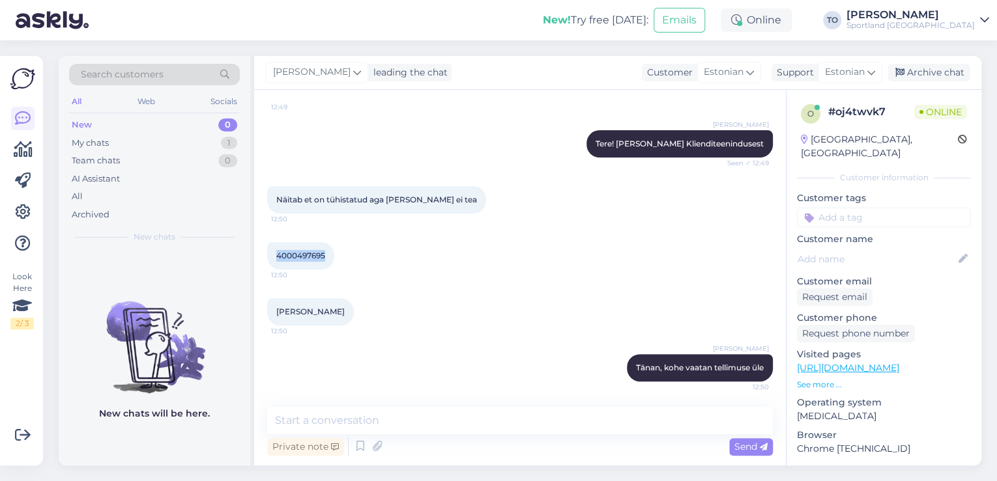
drag, startPoint x: 278, startPoint y: 251, endPoint x: 324, endPoint y: 252, distance: 46.3
click at [324, 252] on span "4000497695" at bounding box center [300, 256] width 49 height 10
copy span "4000497695"
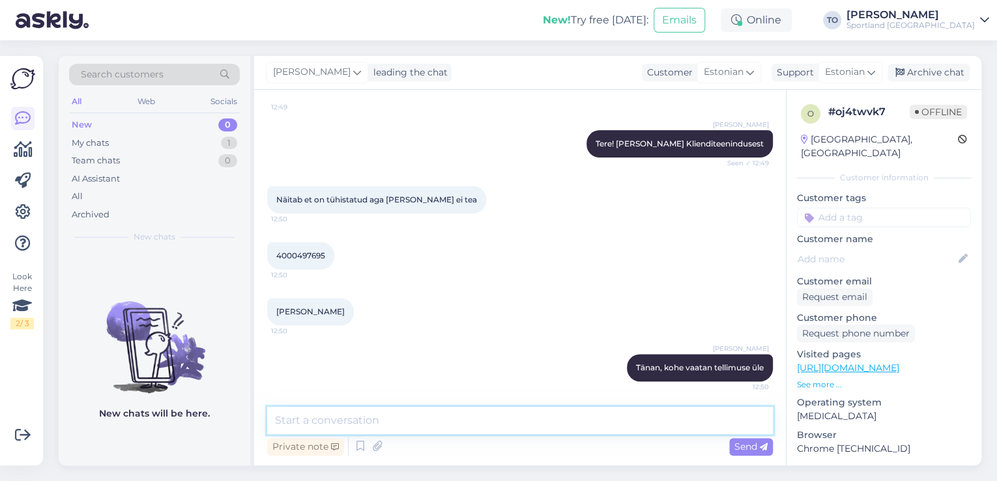
click at [301, 423] on textarea at bounding box center [520, 420] width 506 height 27
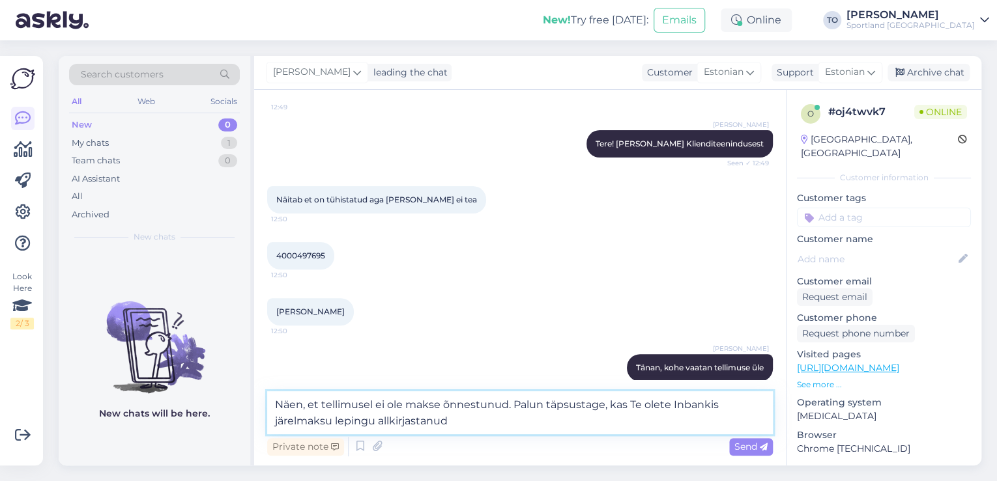
type textarea "Näen, et tellimusel ei ole makse õnnestunud. Palun täpsustage, kas Te olete Inb…"
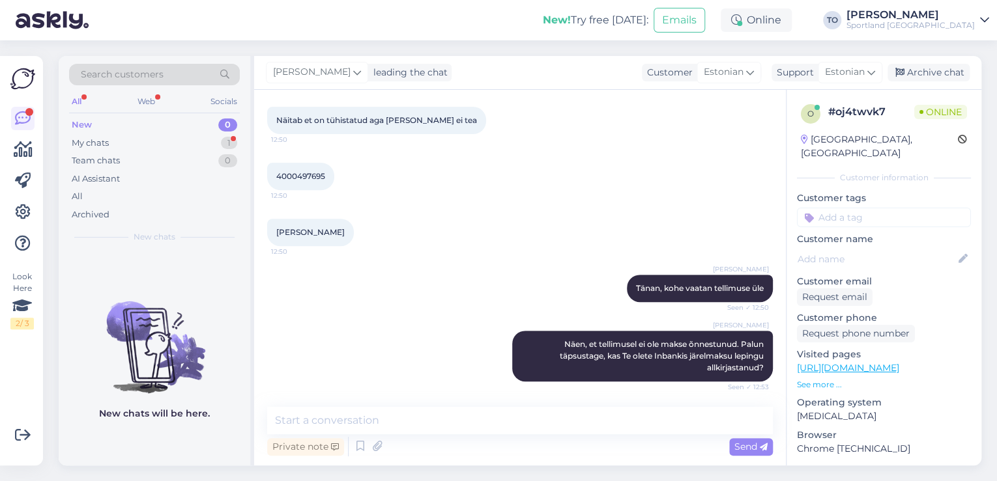
scroll to position [301, 0]
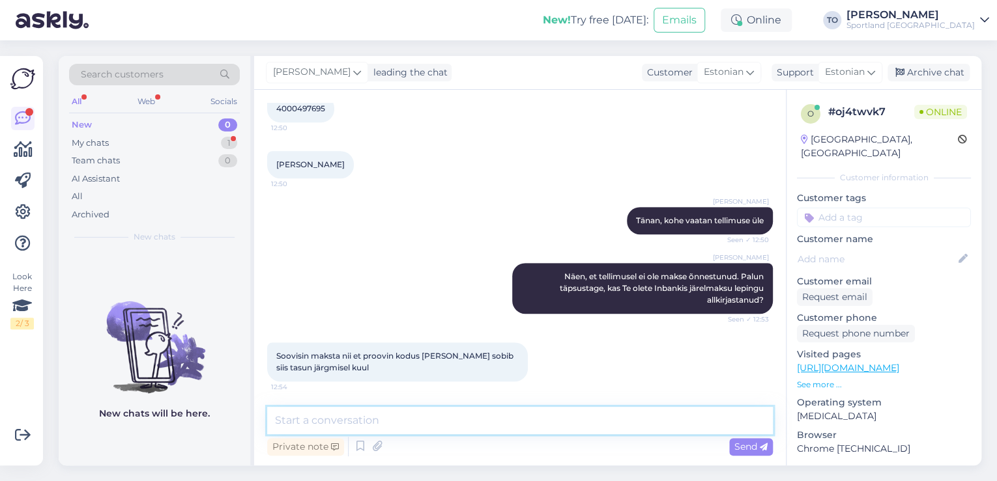
click at [474, 424] on textarea at bounding box center [520, 420] width 506 height 27
click at [307, 420] on textarea "Hästi, kas Te allkirjastasite [PERSON_NAME] lepingu?" at bounding box center [520, 420] width 506 height 27
drag, startPoint x: 519, startPoint y: 419, endPoint x: 507, endPoint y: 421, distance: 11.4
click at [507, 421] on textarea "Hästi, palun täpsustage, kas Te allkirjastasite [PERSON_NAME] lepingu?" at bounding box center [520, 420] width 506 height 27
drag, startPoint x: 533, startPoint y: 425, endPoint x: 509, endPoint y: 422, distance: 23.6
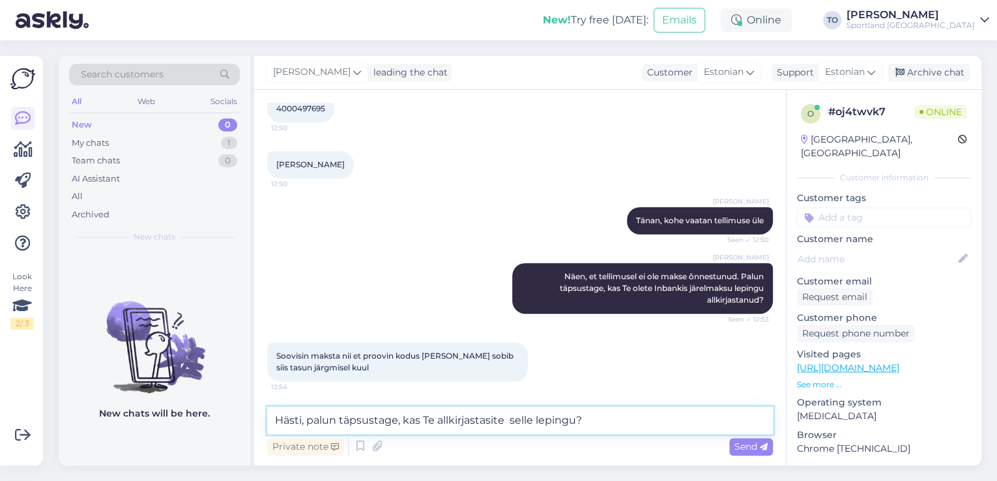
click at [509, 422] on textarea "Hästi, palun täpsustage, kas Te allkirjastasite selle lepingu?" at bounding box center [520, 420] width 506 height 27
click at [507, 424] on textarea "Hästi, palun täpsustage, kas Te allkirjastasite Inbankis lepingu?" at bounding box center [520, 420] width 506 height 27
type textarea "Hästi, palun täpsustage, kas Te allkirjastasite Inbankis lepingu?"
click at [745, 446] on span "Send" at bounding box center [750, 447] width 33 height 12
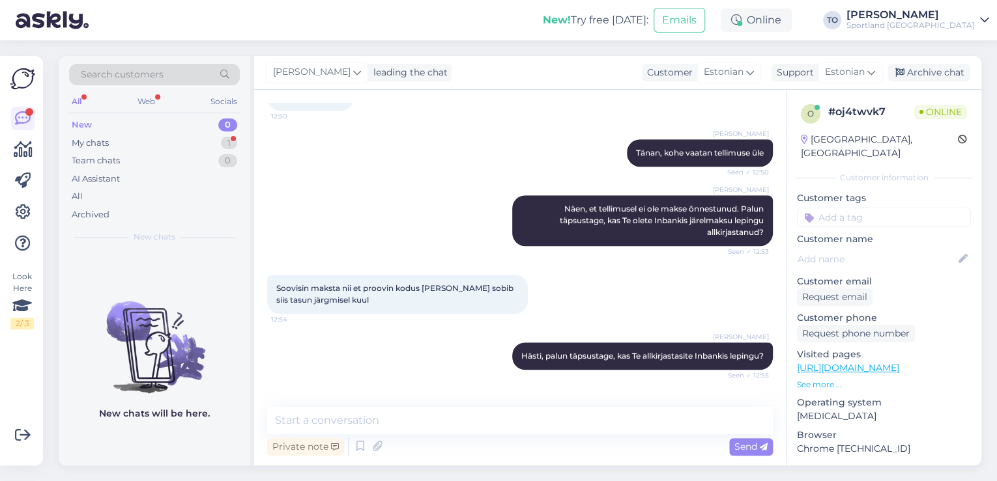
scroll to position [425, 0]
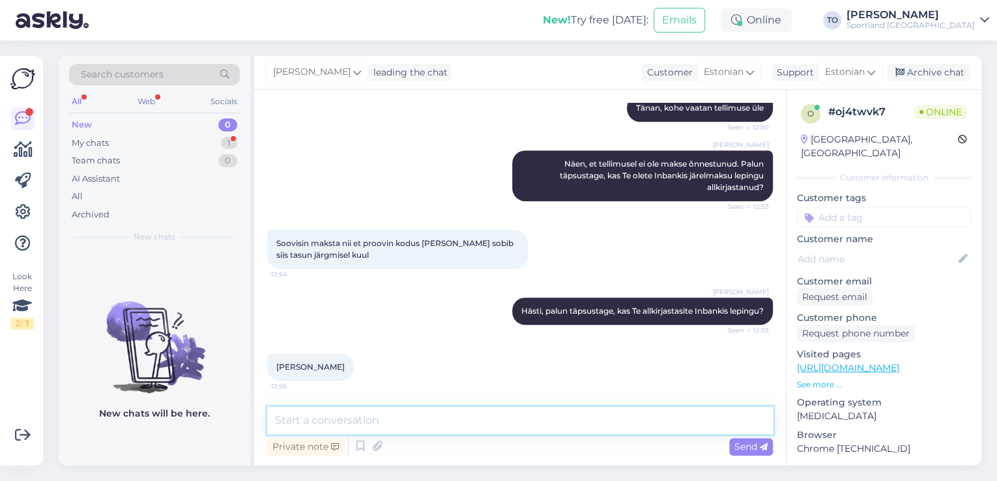
click at [481, 416] on textarea at bounding box center [520, 420] width 506 height 27
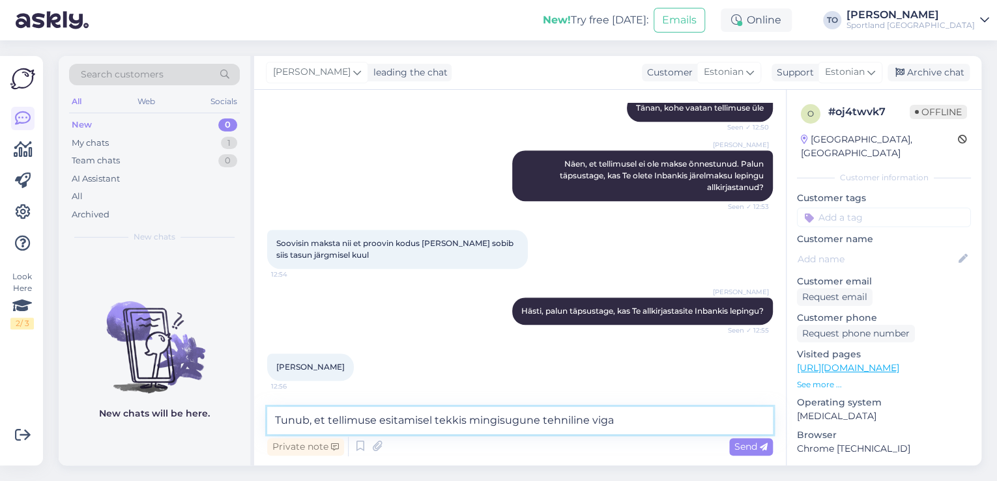
click at [688, 420] on textarea "Tunub, et tellimuse esitamisel tekkis mingisugune tehniline viga" at bounding box center [520, 420] width 506 height 27
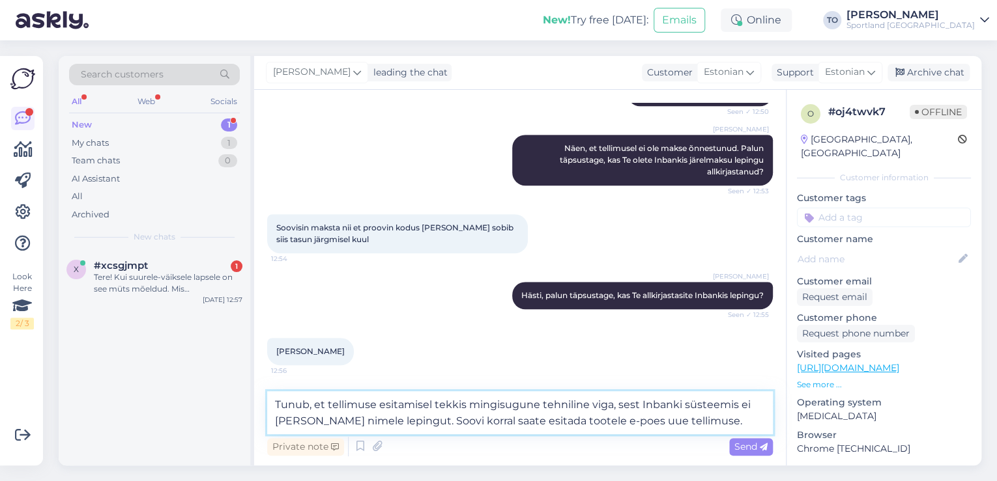
click at [386, 423] on textarea "Tunub, et tellimuse esitamisel tekkis mingisugune tehniline viga, sest Inbanki …" at bounding box center [520, 413] width 506 height 43
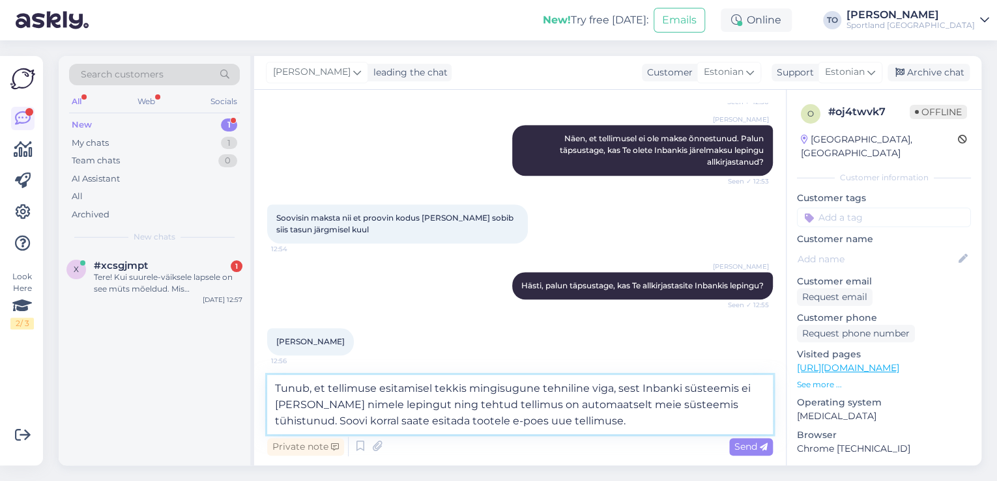
click at [294, 393] on textarea "Tunub, et tellimuse esitamisel tekkis mingisugune tehniline viga, sest Inbanki …" at bounding box center [520, 404] width 506 height 59
type textarea "Tundub, et tellimuse esitamisel tekkis mingisugune tehniline viga, sest Inbanki…"
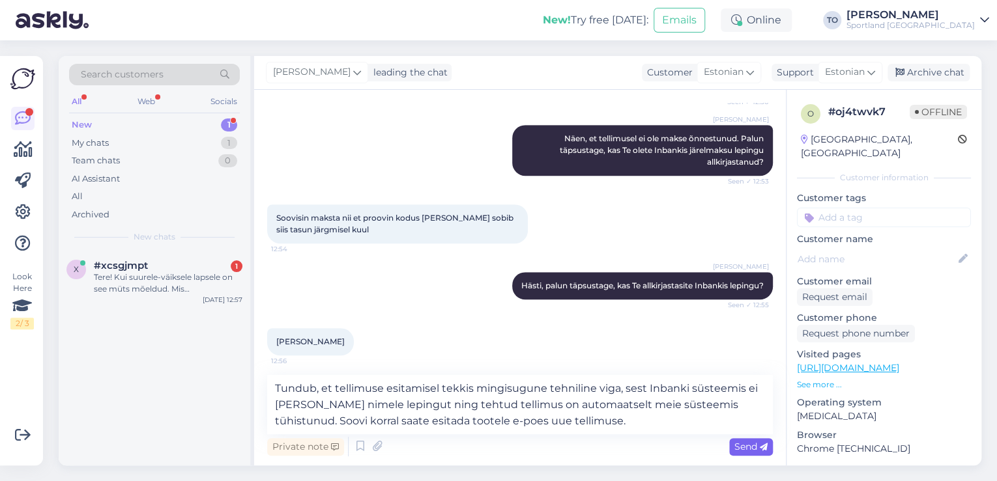
click at [750, 445] on span "Send" at bounding box center [750, 447] width 33 height 12
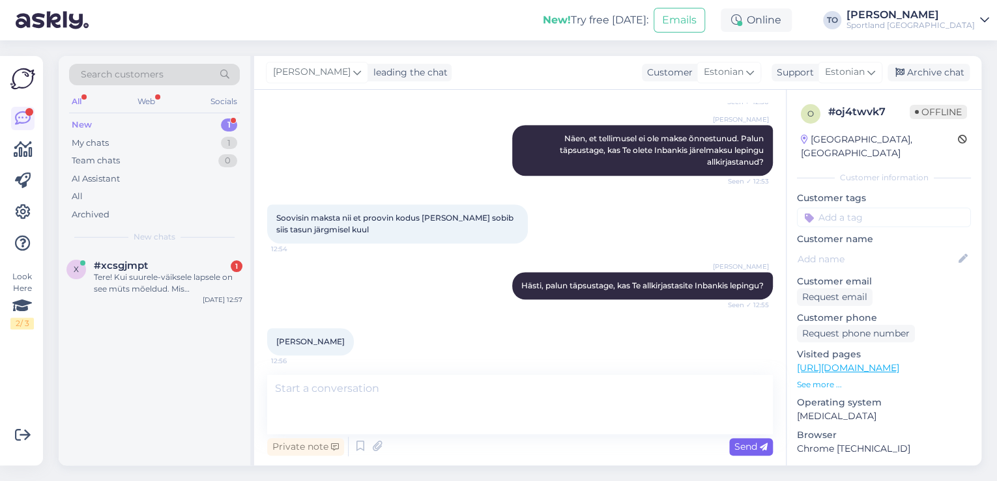
scroll to position [516, 0]
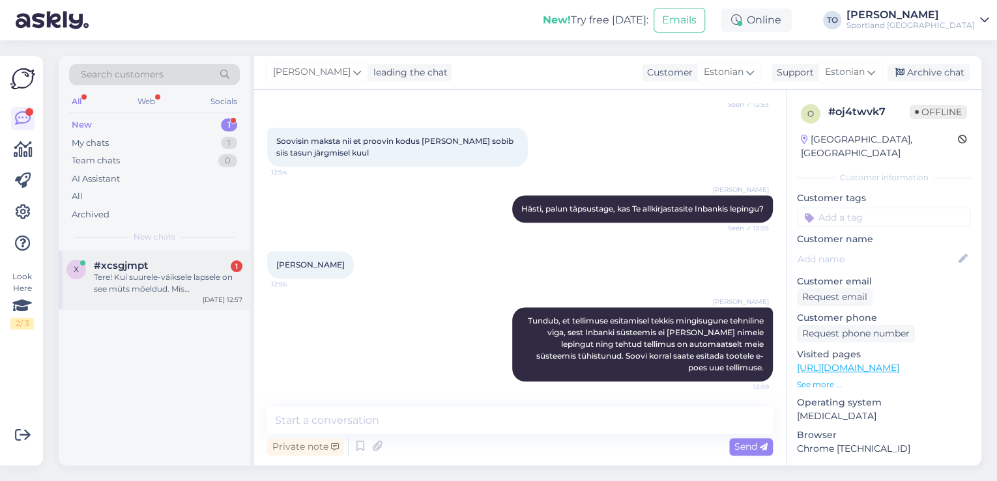
click at [140, 276] on div "Tere! Kui suurele-väiksele lapsele on see müts mõeldud. Mis peaümbermõõdu vahem…" at bounding box center [168, 283] width 149 height 23
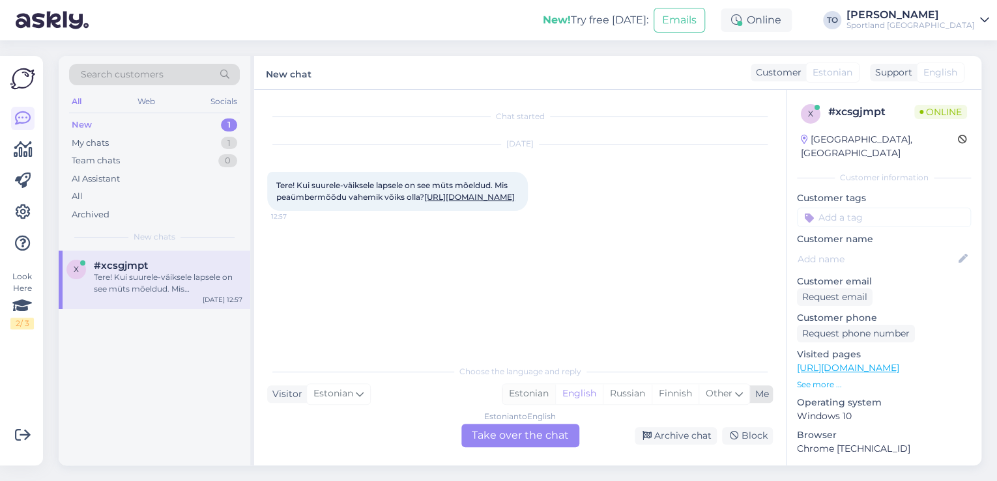
click at [532, 393] on div "Estonian" at bounding box center [528, 394] width 53 height 20
click at [520, 430] on div "Estonian to Estonian Take over the chat" at bounding box center [520, 435] width 118 height 23
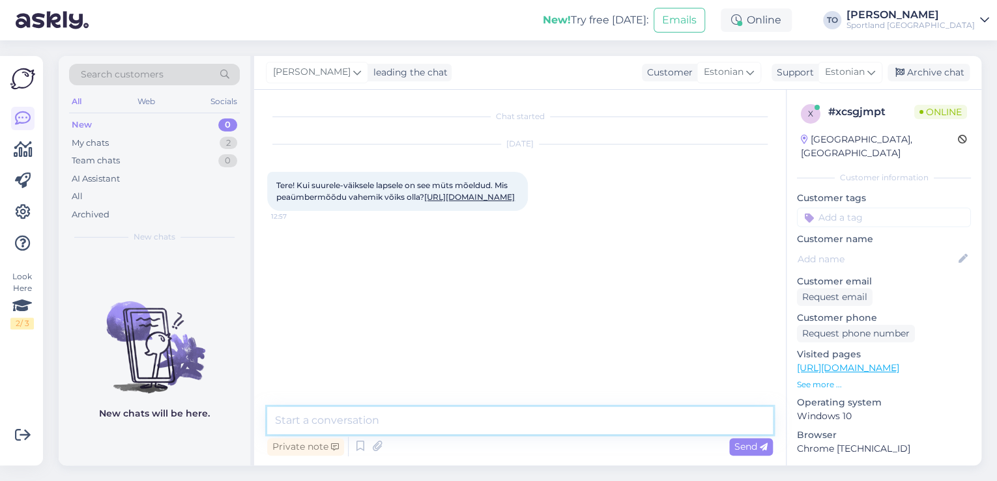
click at [516, 422] on textarea at bounding box center [520, 420] width 506 height 27
type textarea "Tere! [PERSON_NAME] Klienditeenindusest"
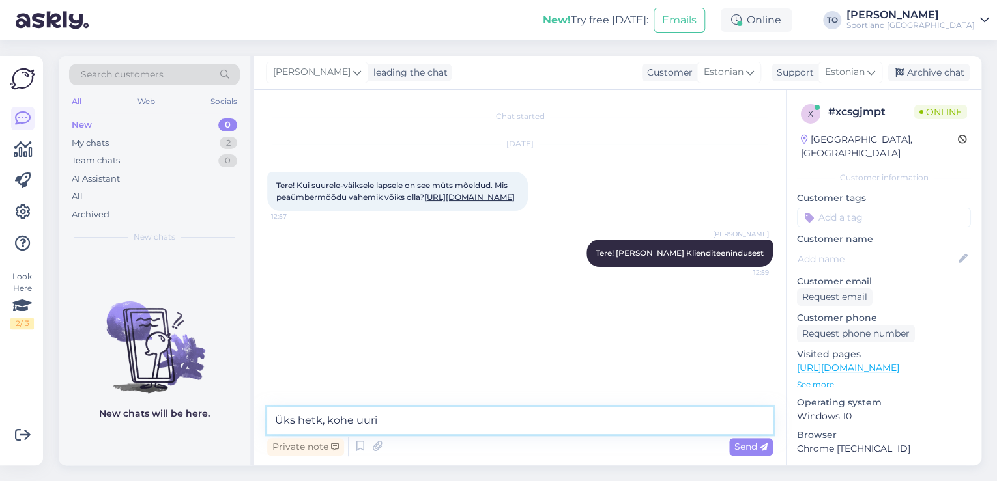
type textarea "Üks hetk, kohe uurin"
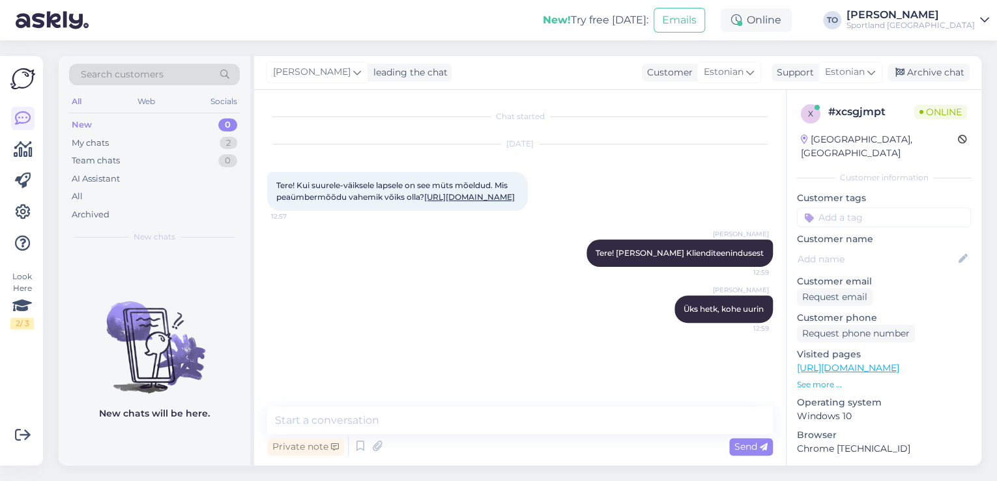
click at [424, 202] on link "[URL][DOMAIN_NAME]" at bounding box center [469, 197] width 91 height 10
drag, startPoint x: 278, startPoint y: 182, endPoint x: 505, endPoint y: 207, distance: 228.7
click at [505, 207] on div "Tere! Kui suurele-väiksele lapsele on see müts mõeldud. Mis peaümbermõõdu vahem…" at bounding box center [397, 191] width 261 height 39
copy span "Tere! Kui suurele-väiksele lapsele on see müts mõeldud. Mis peaümbermõõdu vahem…"
click at [344, 424] on textarea at bounding box center [520, 420] width 506 height 27
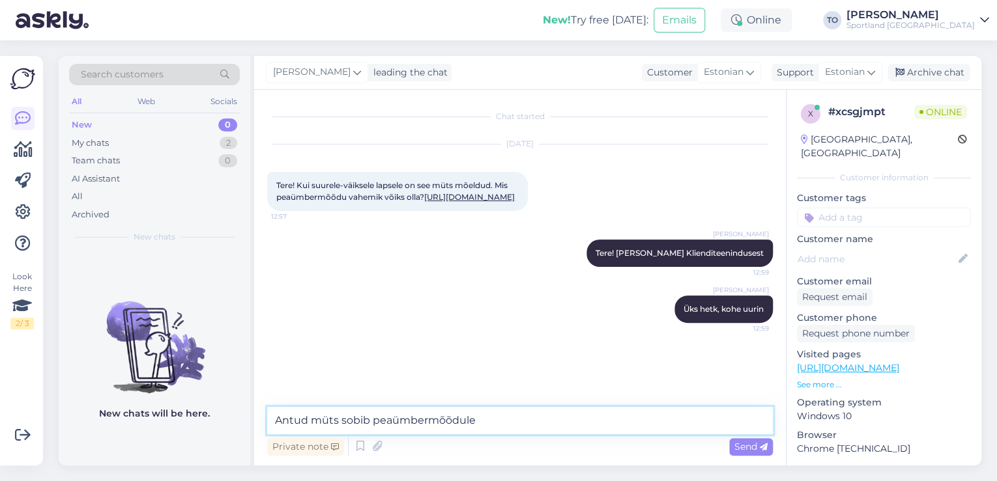
paste textarea "48–54 cm"
type textarea "Antud müts sobib peaümbermõõdule 48–54 cm."
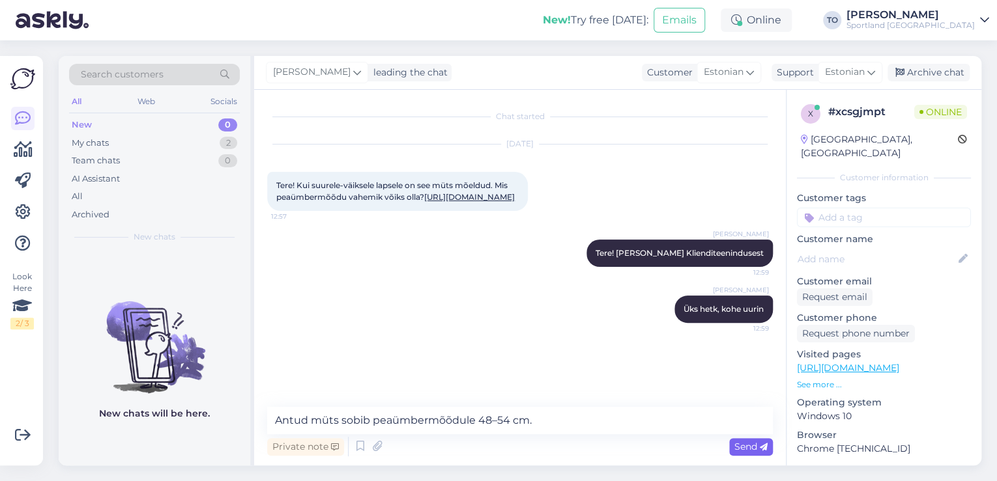
click at [753, 450] on span "Send" at bounding box center [750, 447] width 33 height 12
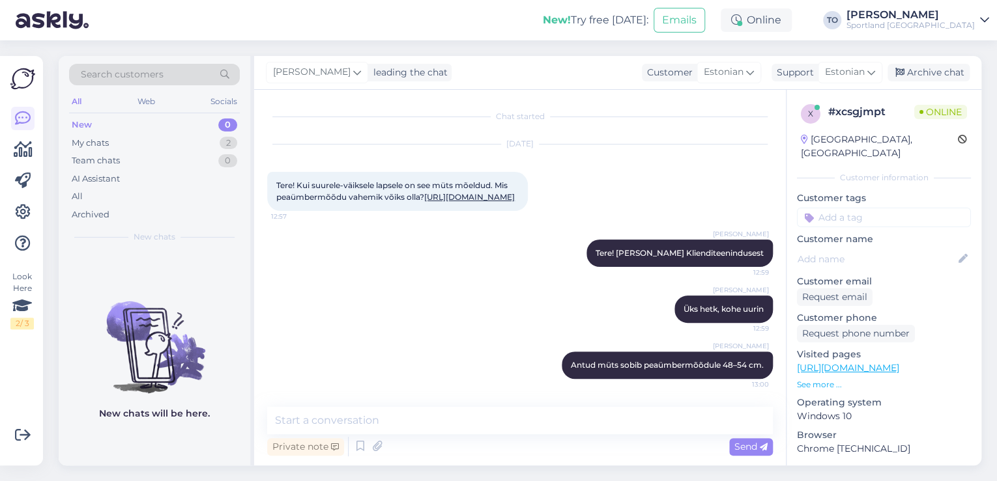
scroll to position [9, 0]
click at [851, 209] on input at bounding box center [884, 218] width 174 height 20
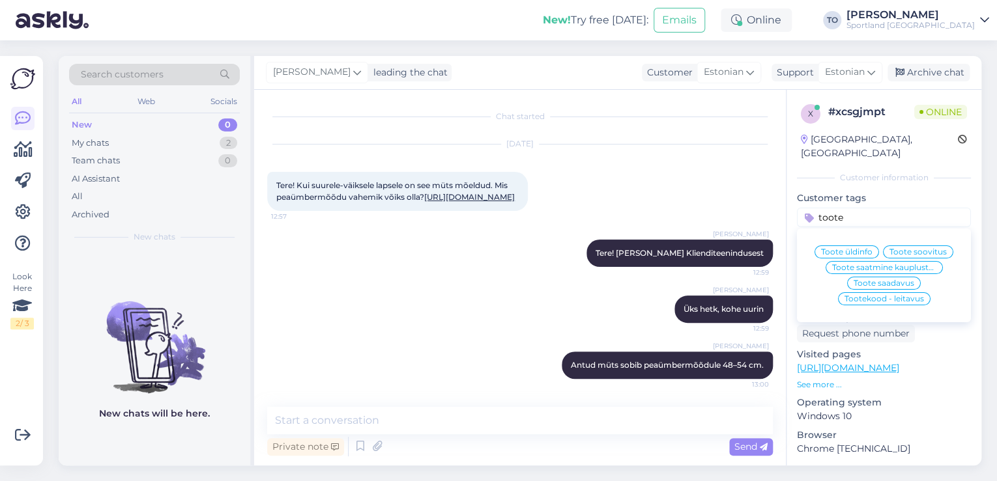
type input "toote"
click at [855, 248] on span "Toote üldinfo" at bounding box center [846, 252] width 51 height 8
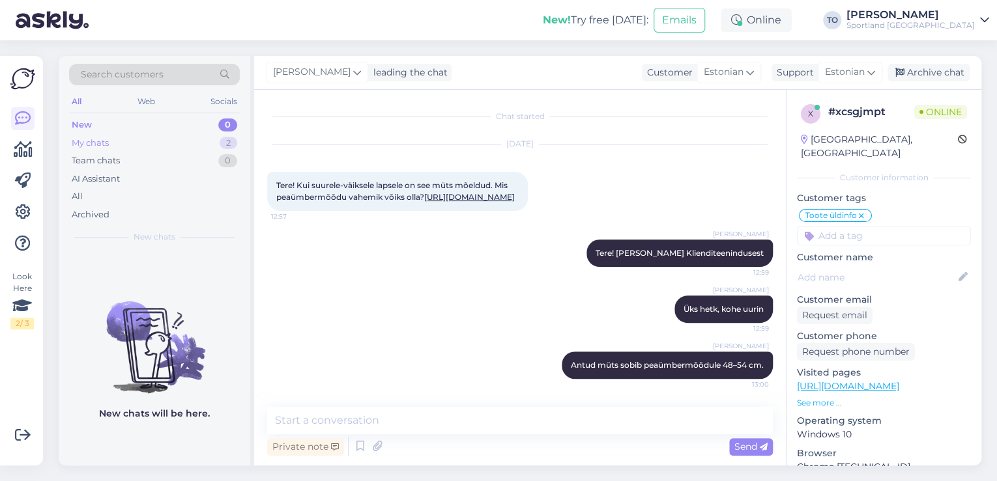
click at [175, 143] on div "My chats 2" at bounding box center [154, 143] width 171 height 18
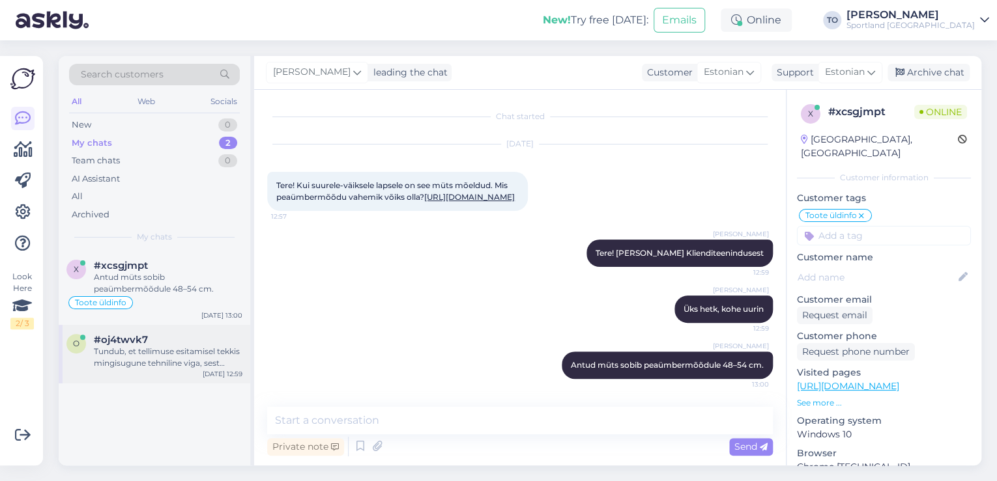
click at [193, 343] on div "#oj4twvk7" at bounding box center [168, 340] width 149 height 12
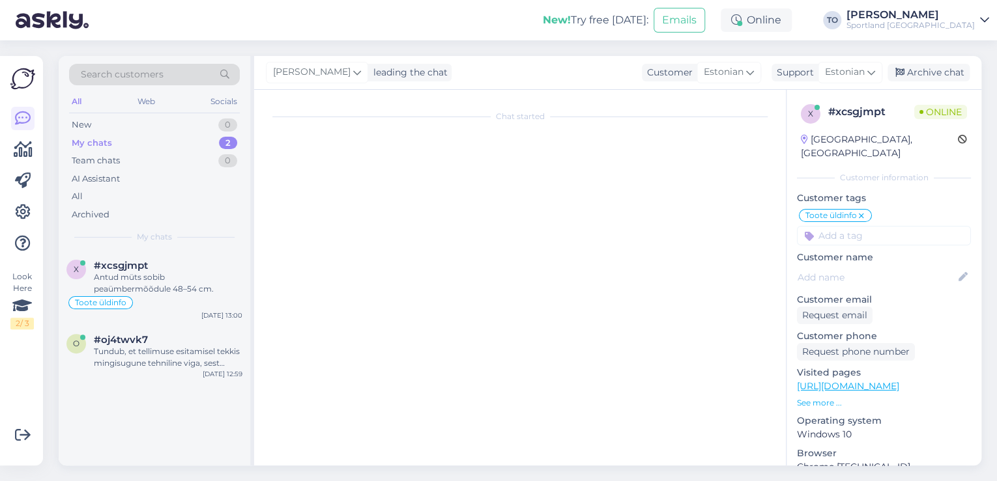
scroll to position [516, 0]
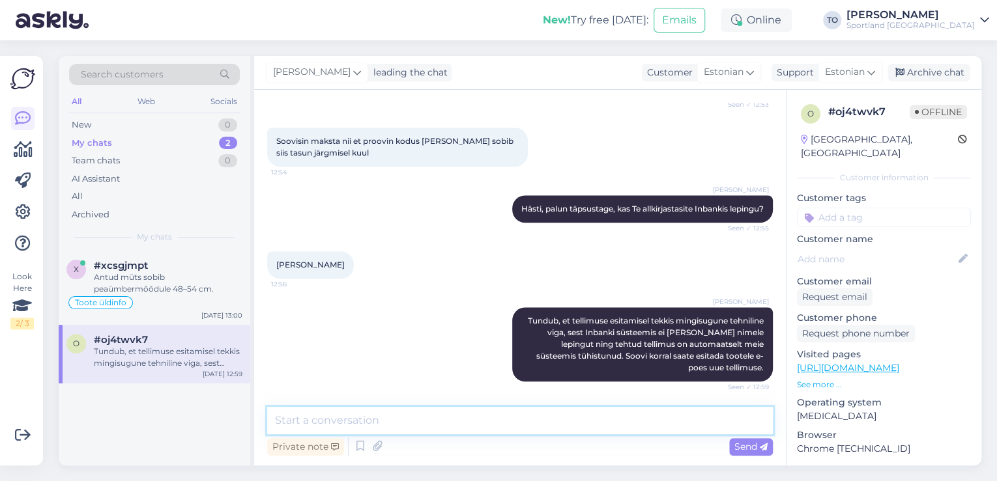
click at [462, 414] on textarea at bounding box center [520, 420] width 506 height 27
type textarea "Kas hetkel saan veel abiks olla?"
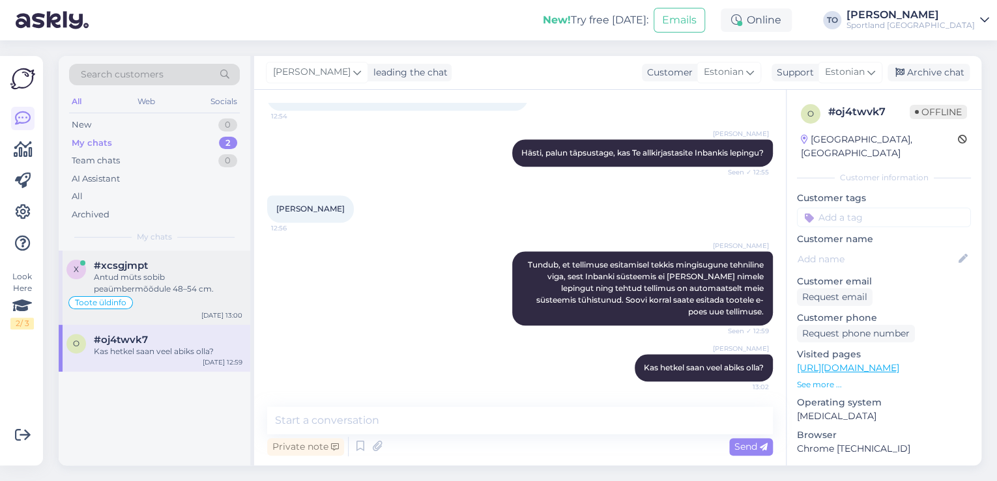
click at [207, 281] on div "Antud müts sobib peaümbermõõdule 48–54 cm." at bounding box center [168, 283] width 149 height 23
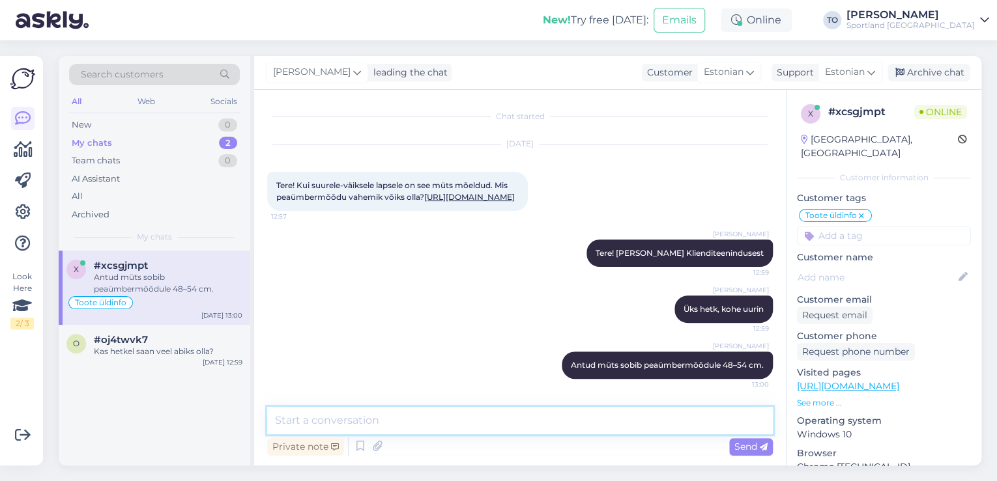
click at [350, 427] on textarea at bounding box center [520, 420] width 506 height 27
type textarea "Kas hetkel saan veel abiks olla?"
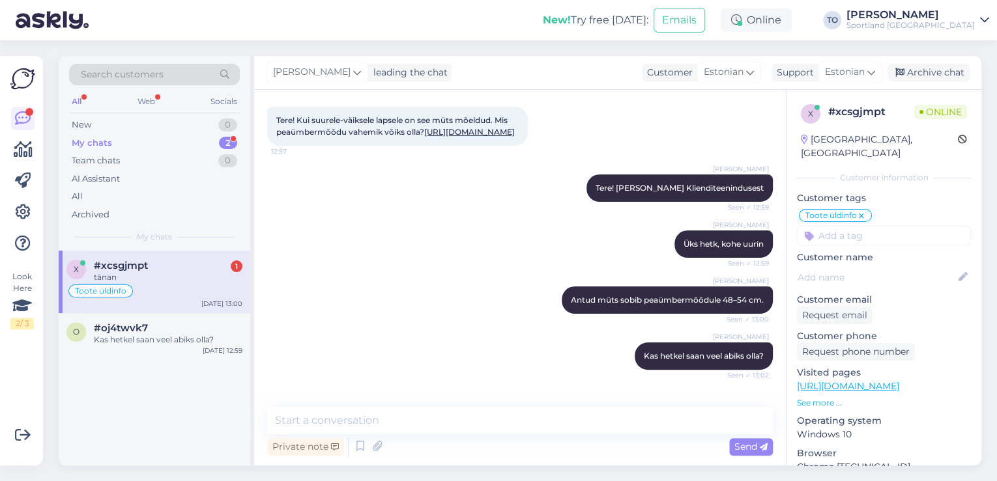
scroll to position [121, 0]
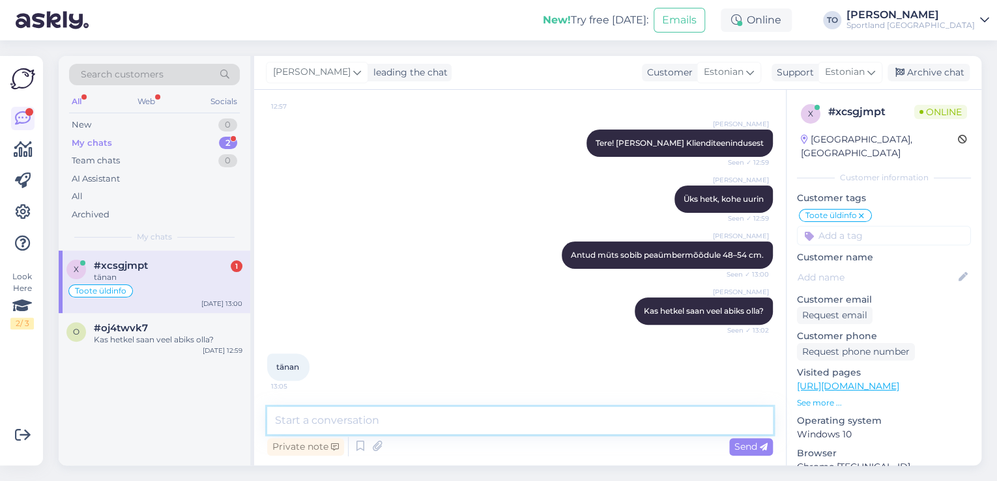
click at [357, 420] on textarea at bounding box center [520, 420] width 506 height 27
type textarea "Palun :) Kas hetkel saan veel kuidagi abiks olla?"
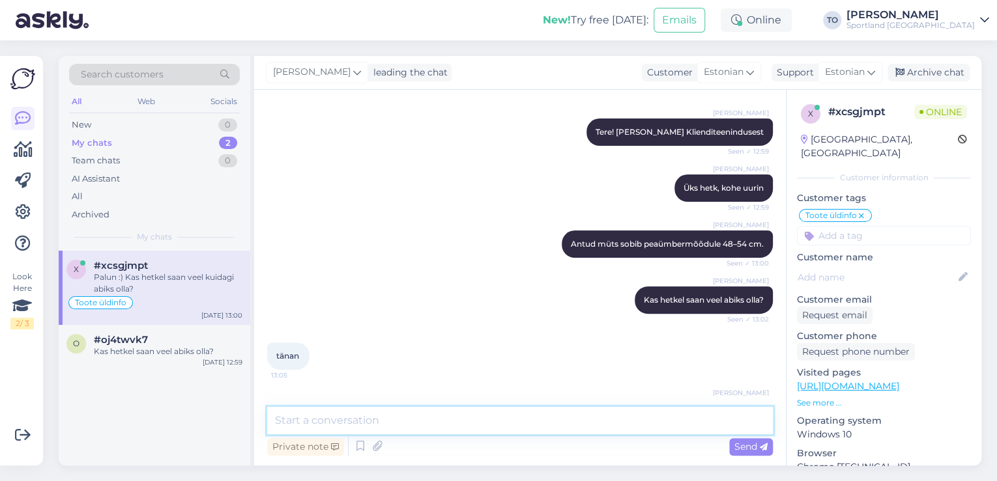
scroll to position [177, 0]
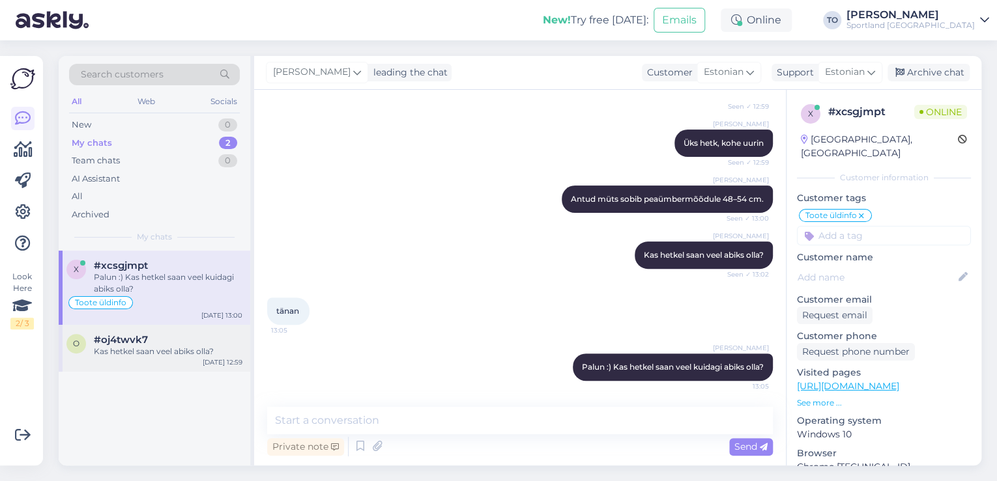
click at [218, 349] on div "Kas hetkel saan veel abiks olla?" at bounding box center [168, 352] width 149 height 12
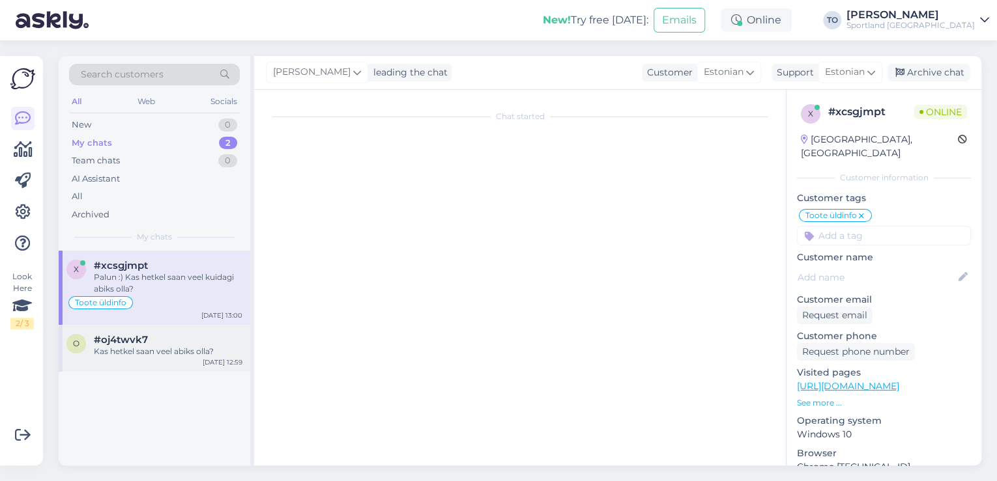
scroll to position [572, 0]
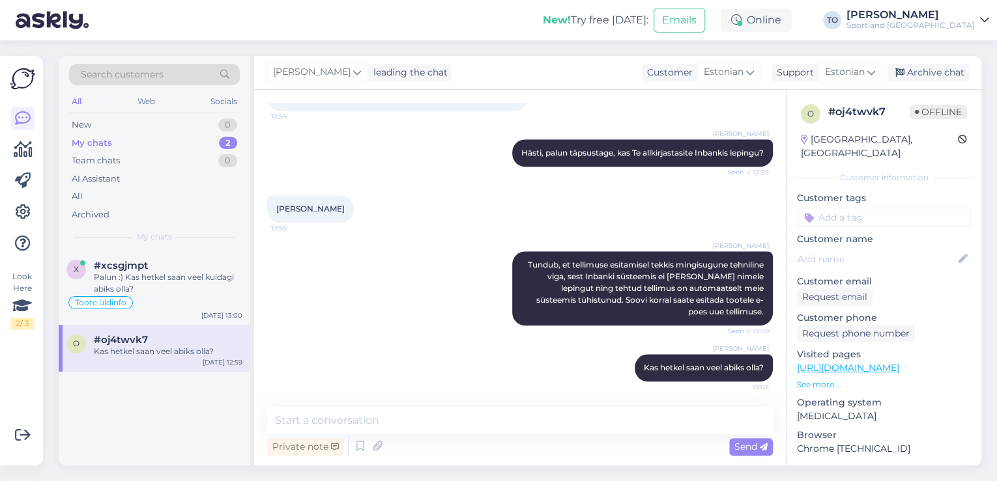
click at [852, 208] on input at bounding box center [884, 218] width 174 height 20
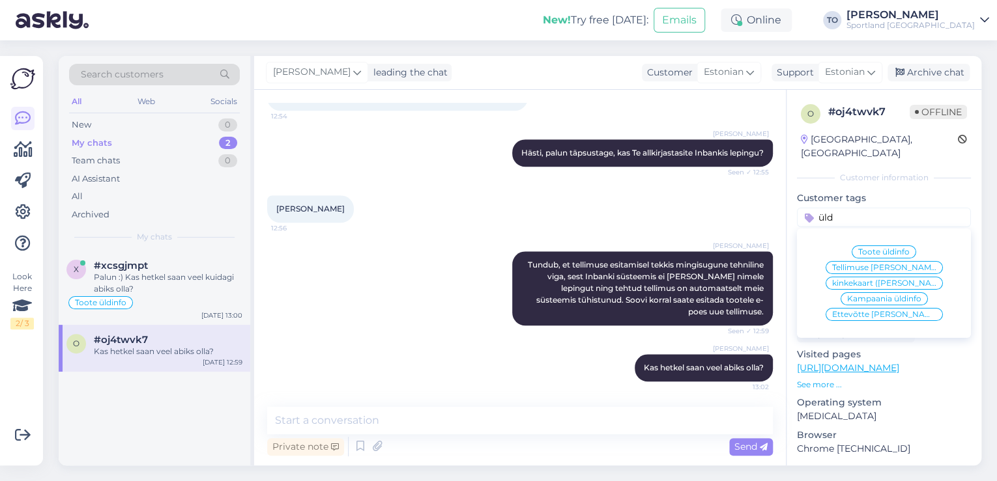
type input "üld"
click at [874, 264] on span "Tellimuse [PERSON_NAME] info" at bounding box center [884, 268] width 104 height 8
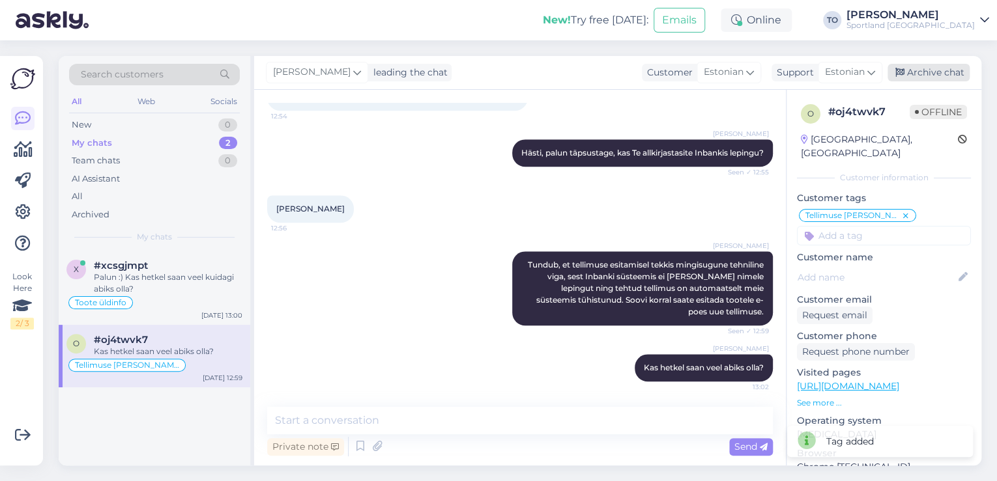
click at [930, 78] on div "Archive chat" at bounding box center [928, 73] width 82 height 18
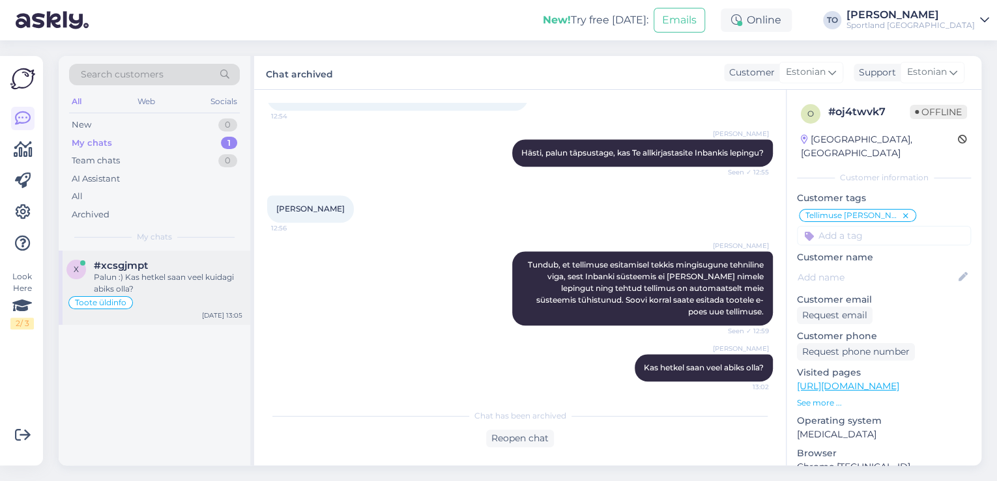
click at [169, 289] on div "Palun :) Kas hetkel saan veel kuidagi abiks olla?" at bounding box center [168, 283] width 149 height 23
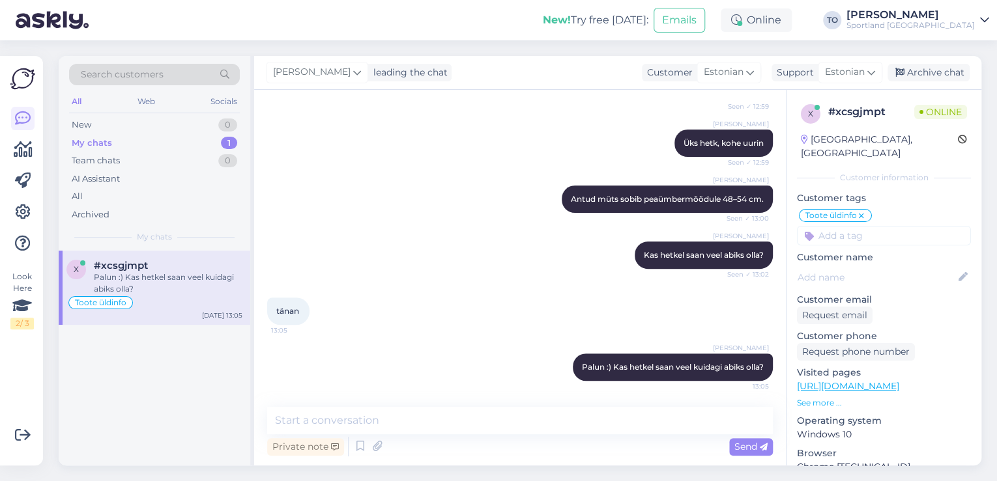
scroll to position [177, 0]
click at [911, 76] on div "Archive chat" at bounding box center [928, 73] width 82 height 18
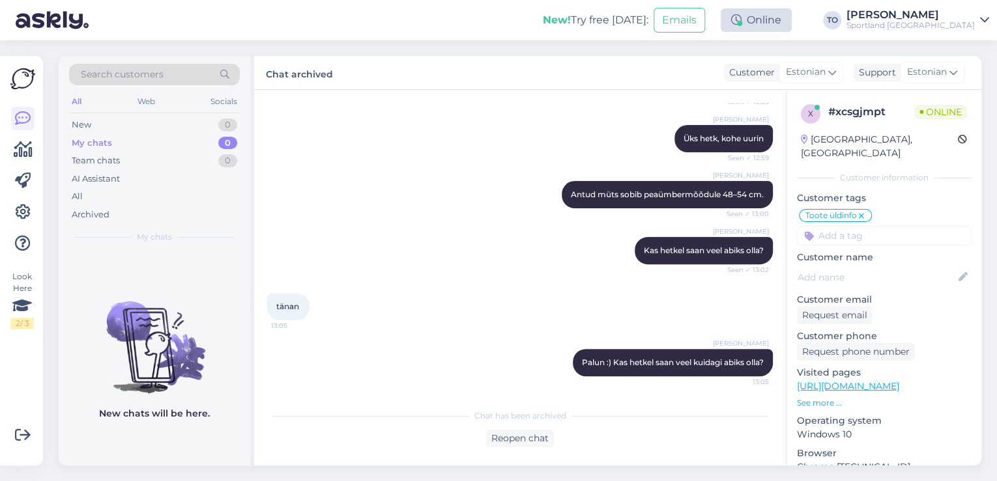
click at [792, 14] on div "Online" at bounding box center [756, 19] width 71 height 23
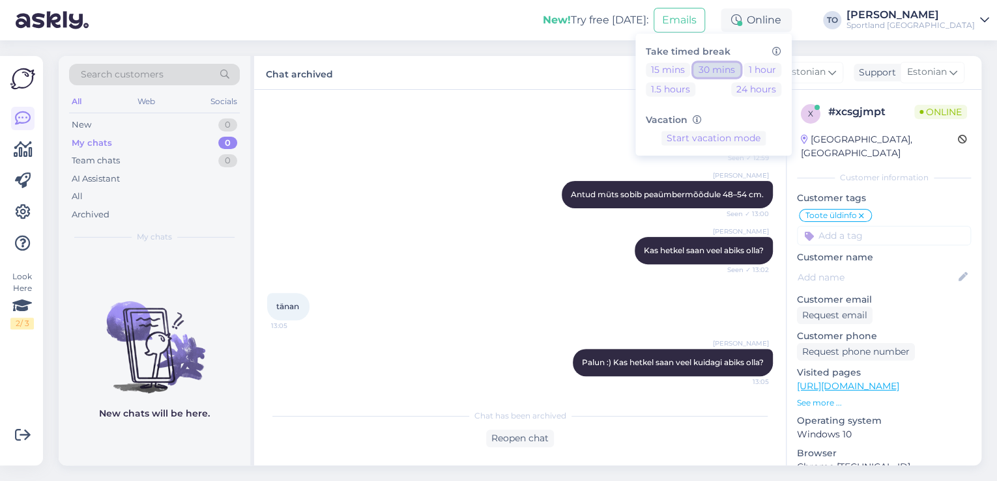
click at [740, 65] on button "30 mins" at bounding box center [716, 70] width 47 height 14
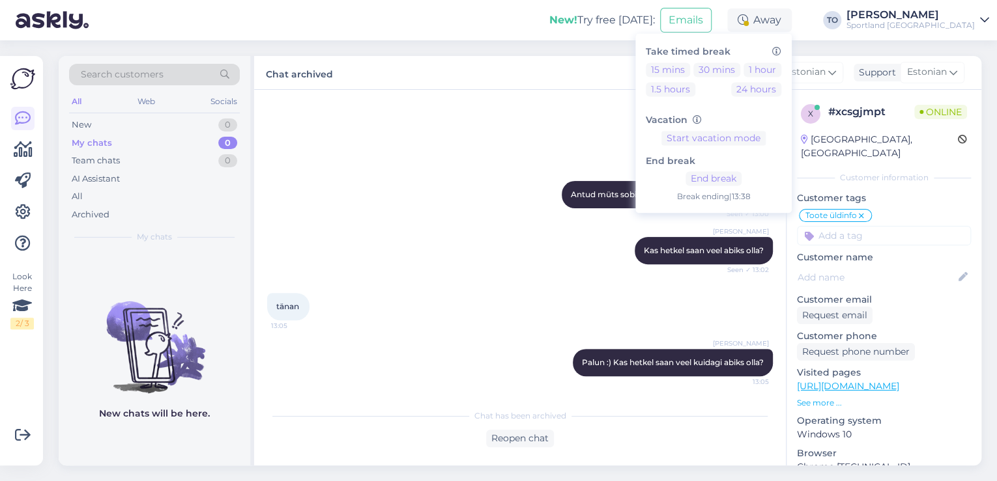
click at [942, 26] on div "Sportland [GEOGRAPHIC_DATA]" at bounding box center [910, 25] width 128 height 10
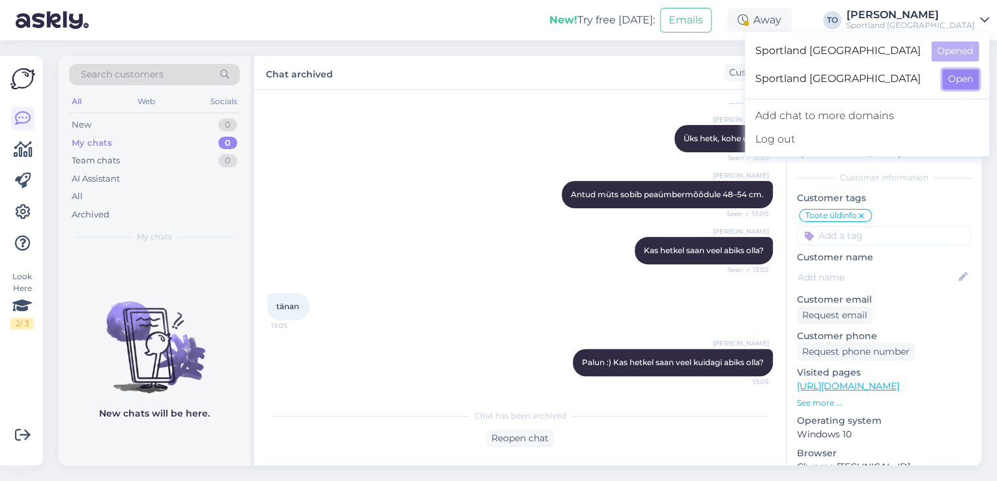
click at [954, 78] on button "Open" at bounding box center [960, 79] width 36 height 20
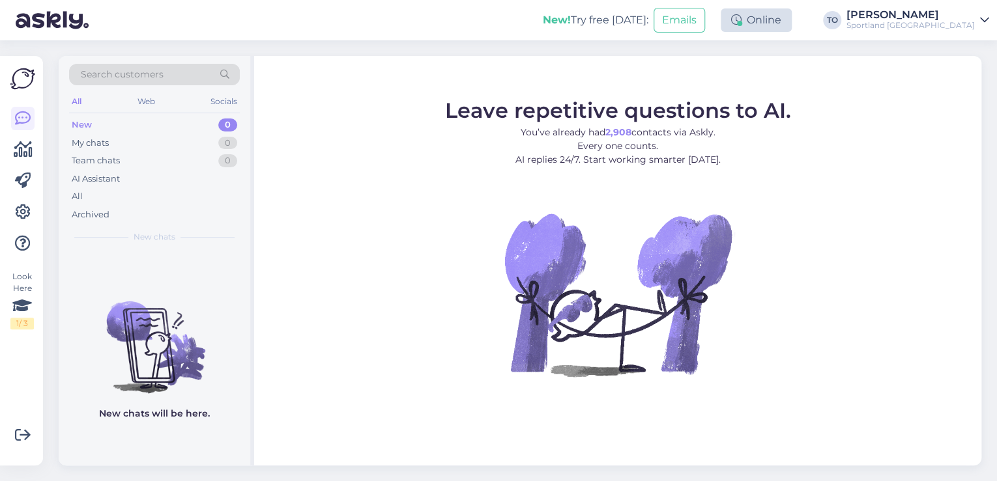
click at [792, 20] on div "Online" at bounding box center [756, 19] width 71 height 23
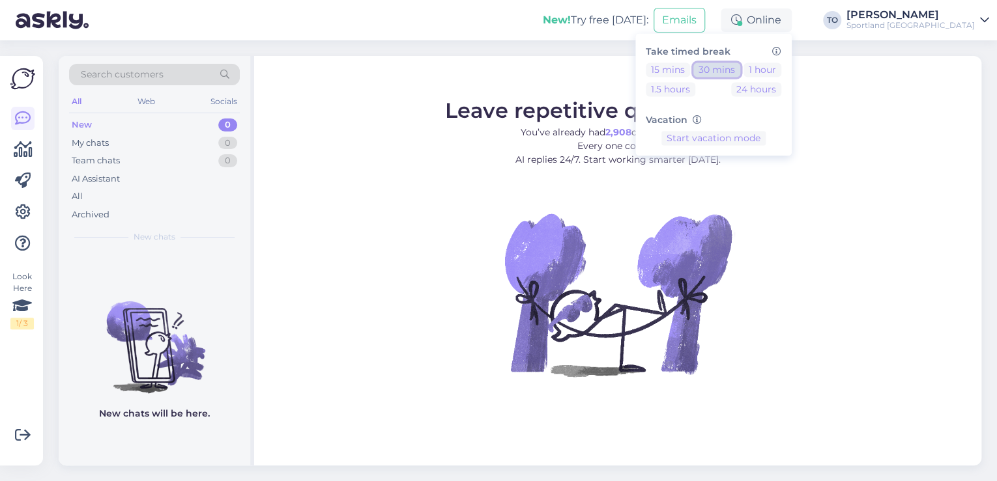
click at [740, 70] on button "30 mins" at bounding box center [716, 70] width 47 height 14
click at [504, 26] on div "New! Try free [DATE]: Emails Away Take timed break 15 mins 30 mins 1 hour 1.5 h…" at bounding box center [498, 20] width 997 height 40
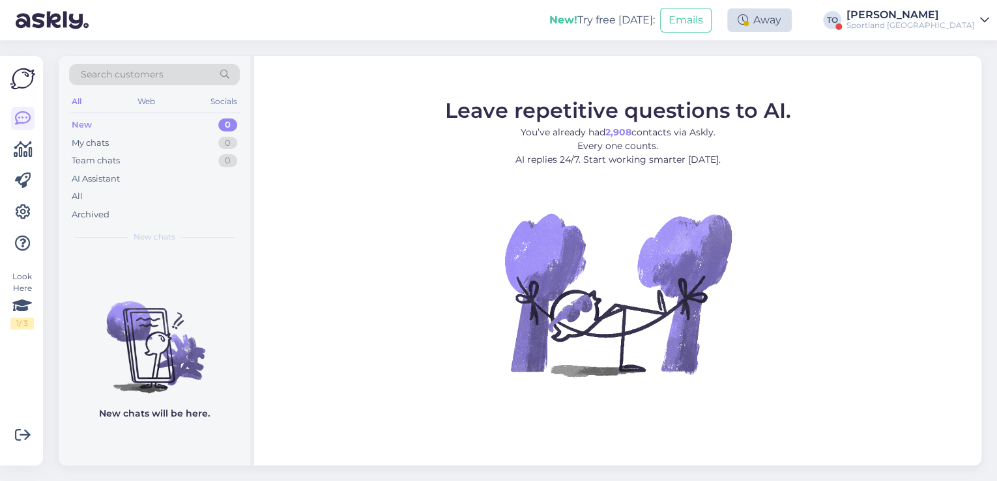
click at [792, 22] on div "Away" at bounding box center [759, 19] width 64 height 23
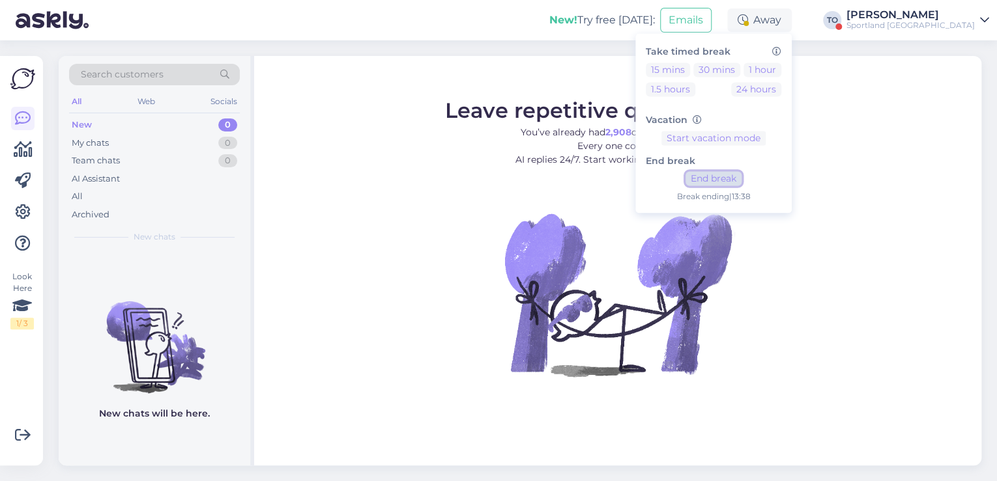
click at [741, 181] on button "End break" at bounding box center [713, 179] width 56 height 14
click at [947, 26] on div "Sportland [GEOGRAPHIC_DATA]" at bounding box center [910, 25] width 128 height 10
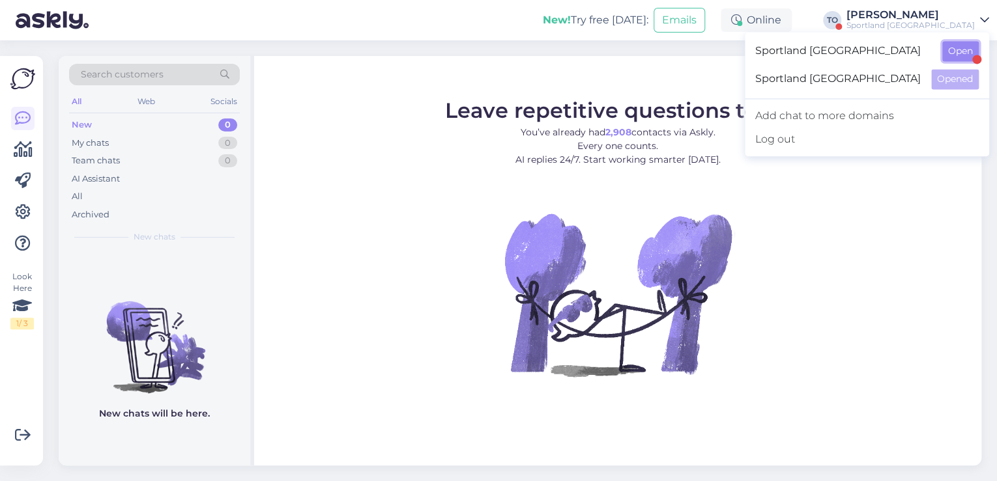
click at [962, 55] on button "Open" at bounding box center [960, 51] width 36 height 20
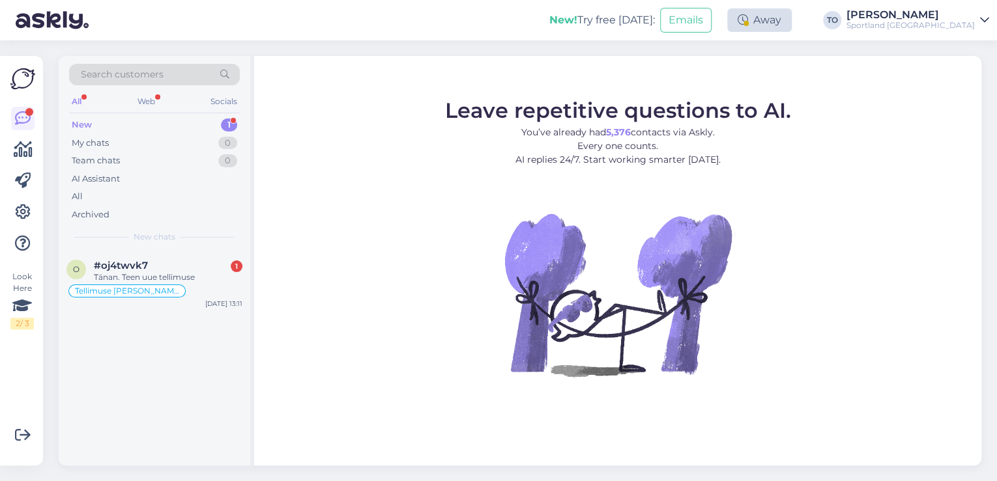
click at [792, 23] on div "Away" at bounding box center [759, 19] width 64 height 23
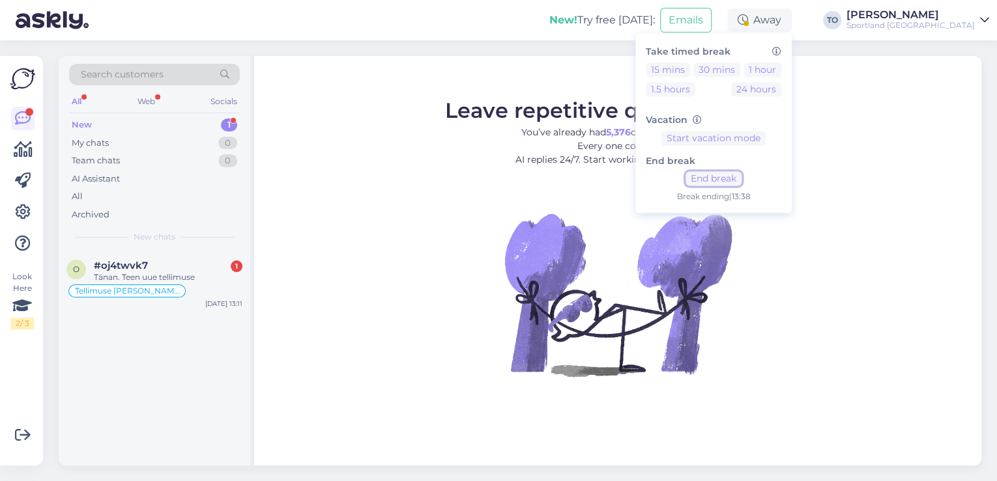
drag, startPoint x: 787, startPoint y: 173, endPoint x: 605, endPoint y: 216, distance: 187.3
click at [741, 174] on button "End break" at bounding box center [713, 179] width 56 height 14
click at [175, 274] on div "Tänan. Teen uue tellimuse" at bounding box center [168, 278] width 149 height 12
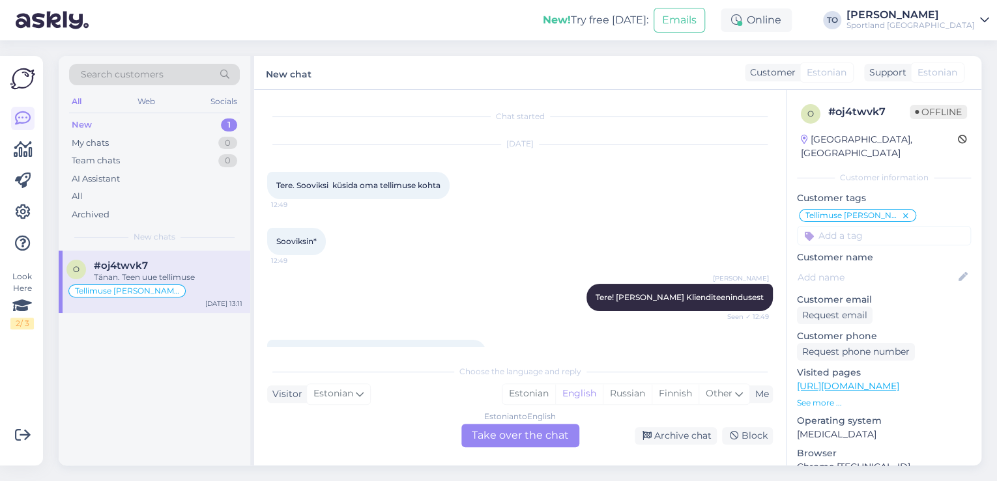
scroll to position [678, 0]
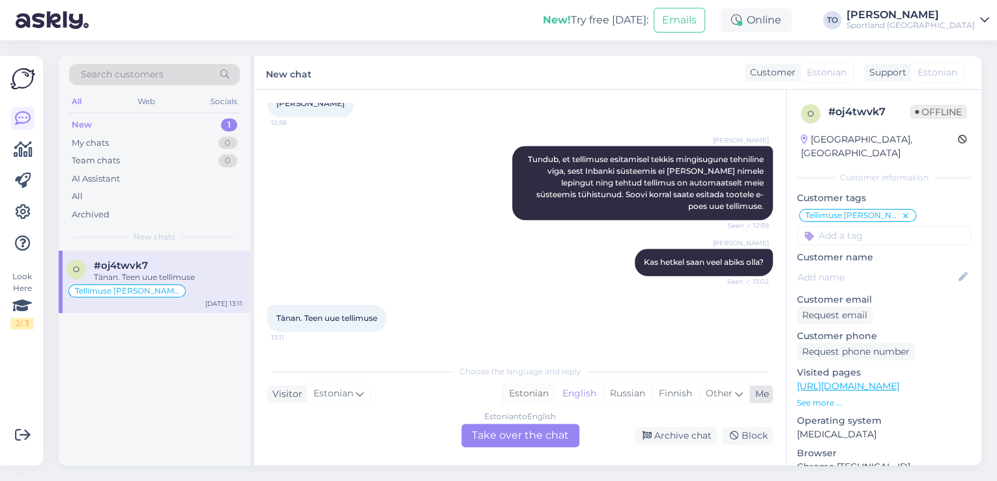
click at [523, 391] on div "Estonian" at bounding box center [528, 394] width 53 height 20
click at [519, 434] on div "Estonian to Estonian Take over the chat" at bounding box center [520, 435] width 118 height 23
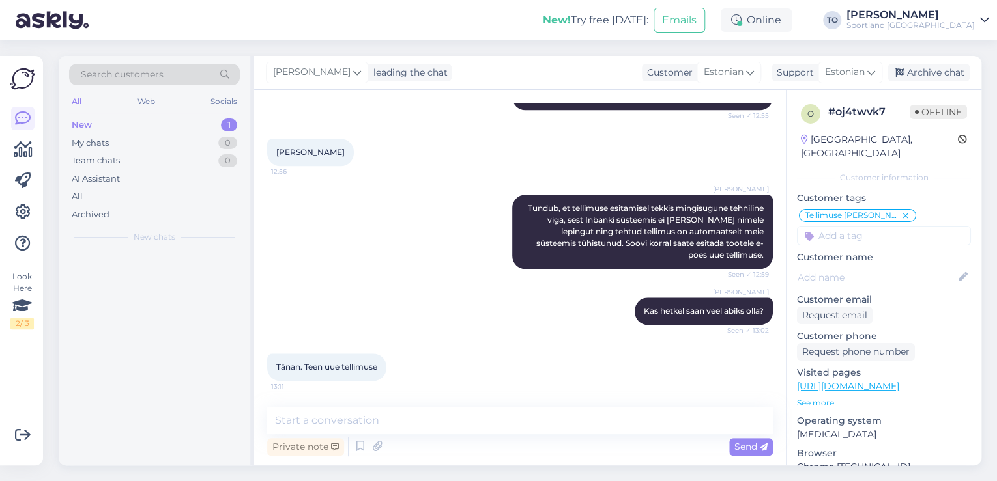
scroll to position [628, 0]
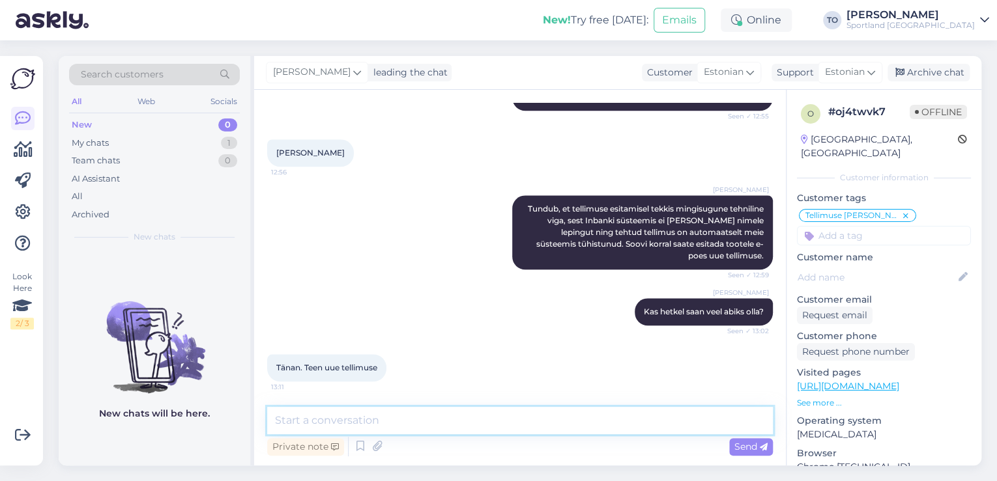
click at [509, 425] on textarea at bounding box center [520, 420] width 506 height 27
type textarea "Palun. Ilusat päeva jätku!"
